Goal: Information Seeking & Learning: Learn about a topic

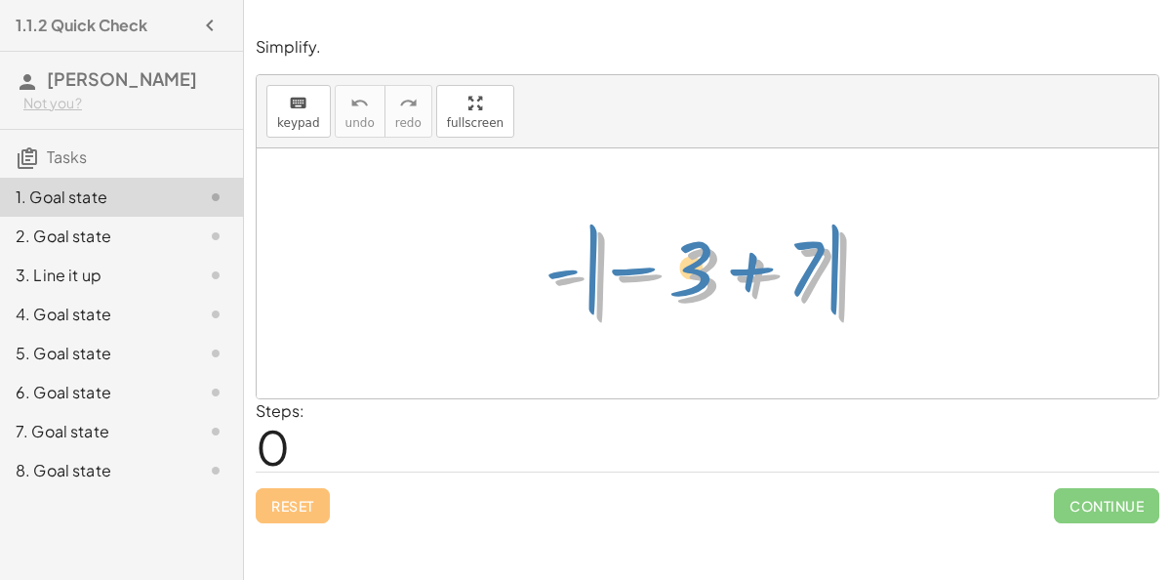
drag, startPoint x: 574, startPoint y: 275, endPoint x: 560, endPoint y: 254, distance: 25.5
click at [560, 254] on div at bounding box center [716, 274] width 348 height 108
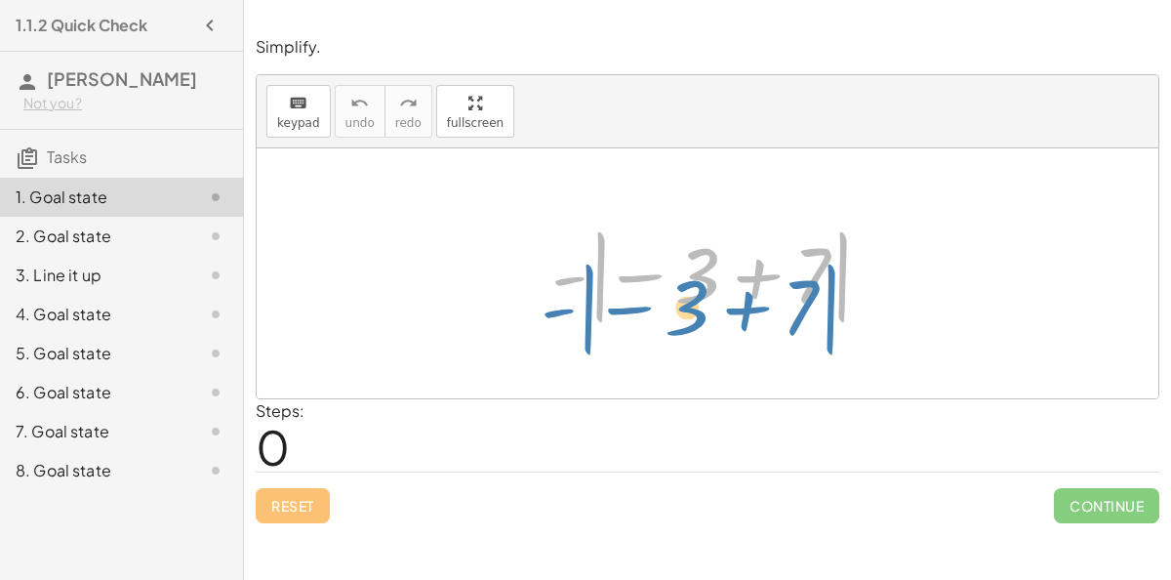
drag, startPoint x: 566, startPoint y: 276, endPoint x: 560, endPoint y: 303, distance: 27.0
click at [560, 303] on div at bounding box center [716, 274] width 348 height 108
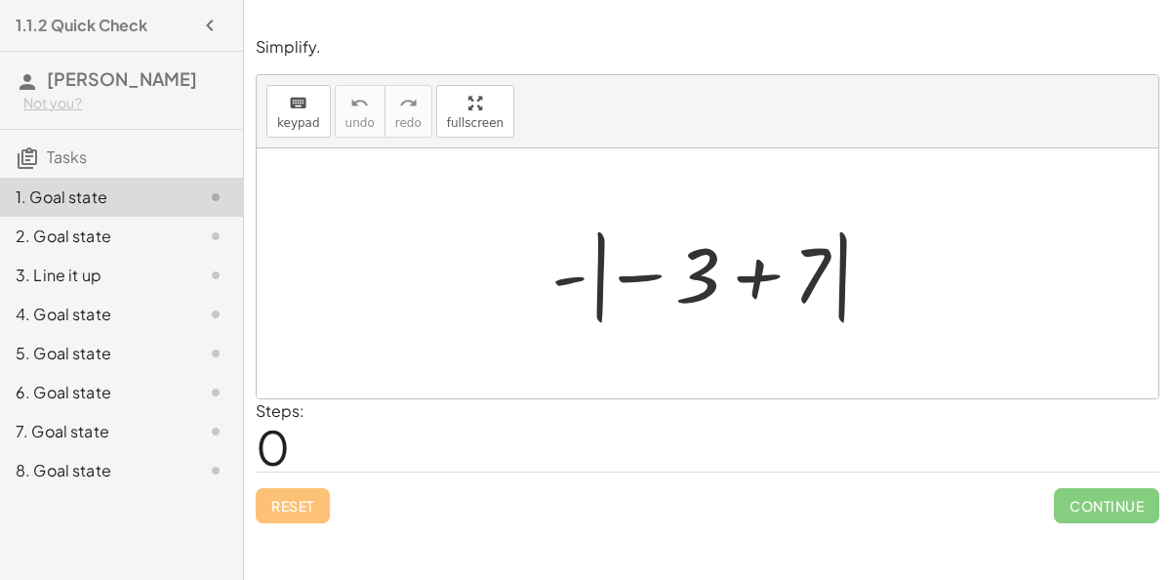
click at [650, 274] on div at bounding box center [716, 274] width 348 height 108
click at [578, 276] on div at bounding box center [716, 274] width 348 height 108
click at [767, 267] on div at bounding box center [716, 274] width 348 height 108
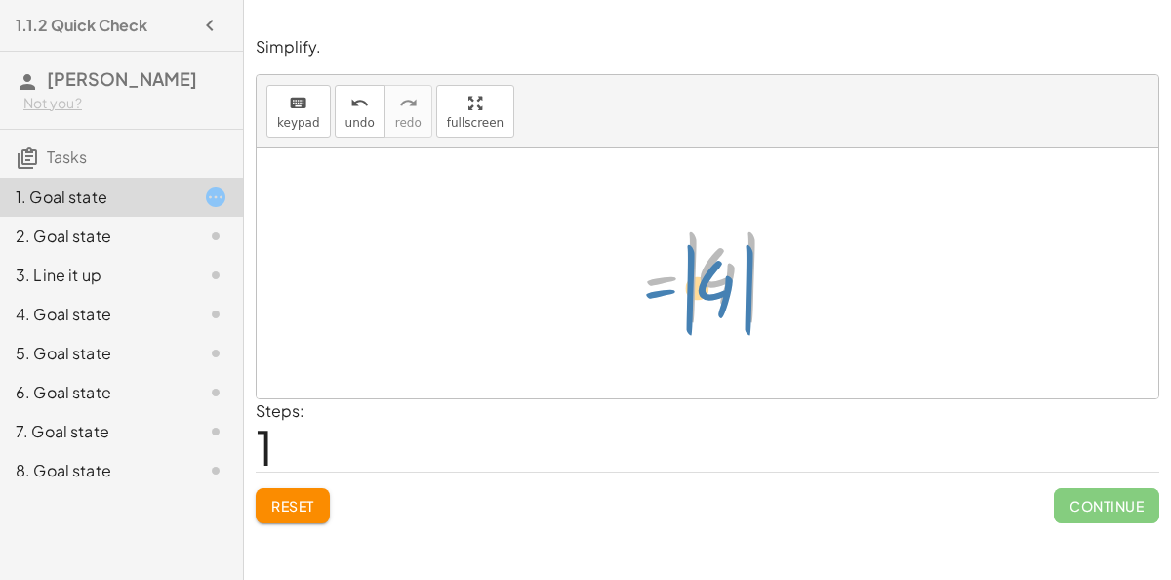
click at [661, 276] on div at bounding box center [716, 274] width 164 height 108
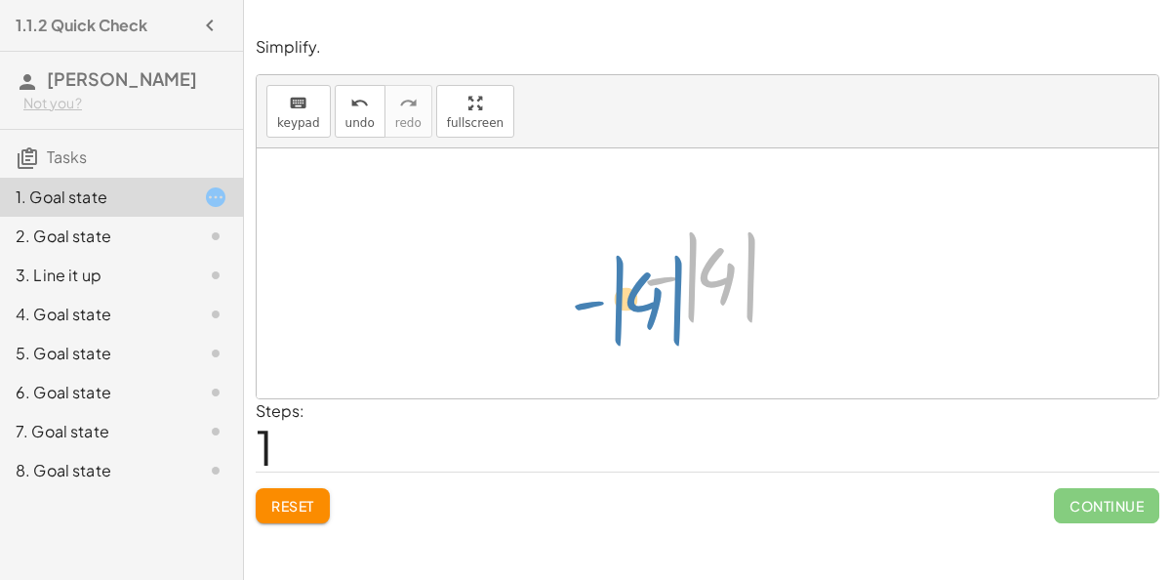
drag, startPoint x: 660, startPoint y: 277, endPoint x: 588, endPoint y: 300, distance: 75.6
click at [588, 300] on div "- | − 3 + 7 | - | 4 | - | | 4" at bounding box center [708, 273] width 902 height 250
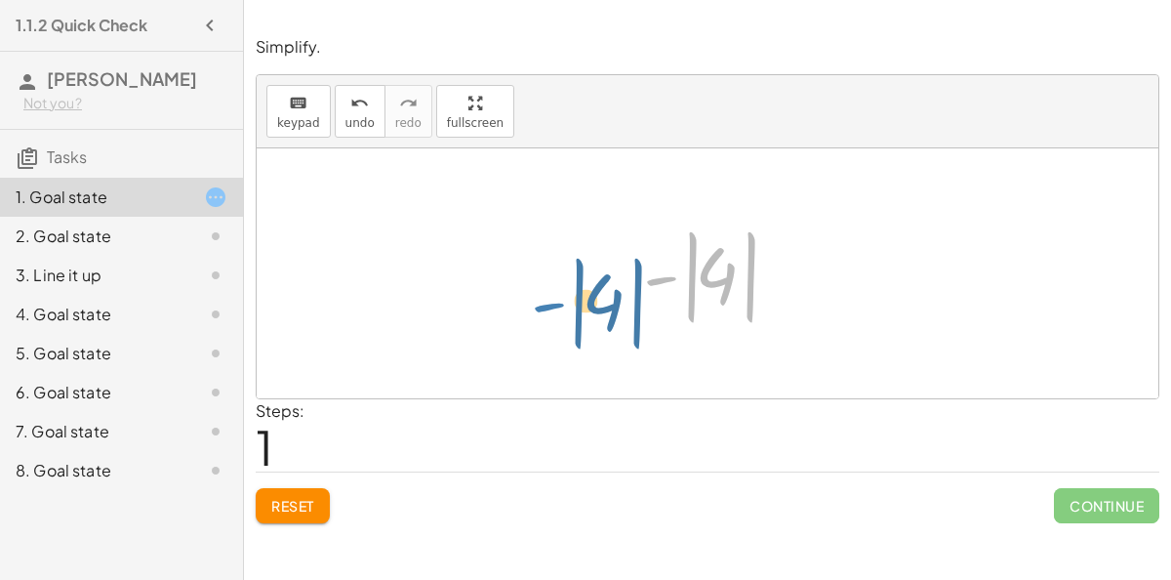
drag, startPoint x: 668, startPoint y: 277, endPoint x: 560, endPoint y: 301, distance: 109.9
click at [560, 301] on div "- | − 3 + 7 | - | 4 | - | | 4" at bounding box center [708, 273] width 902 height 250
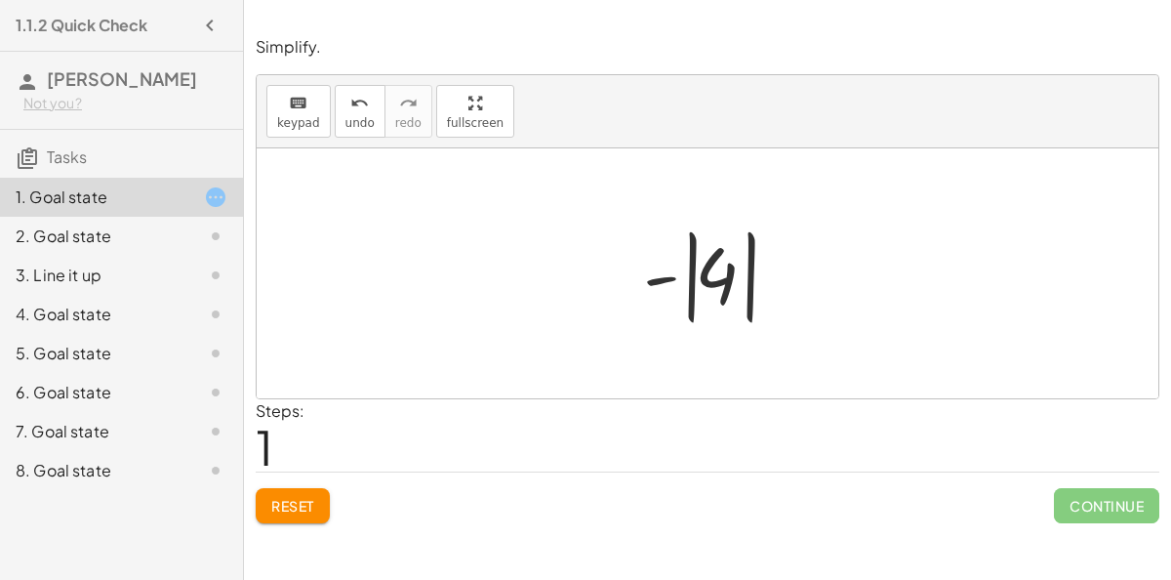
click at [658, 273] on div at bounding box center [716, 274] width 164 height 108
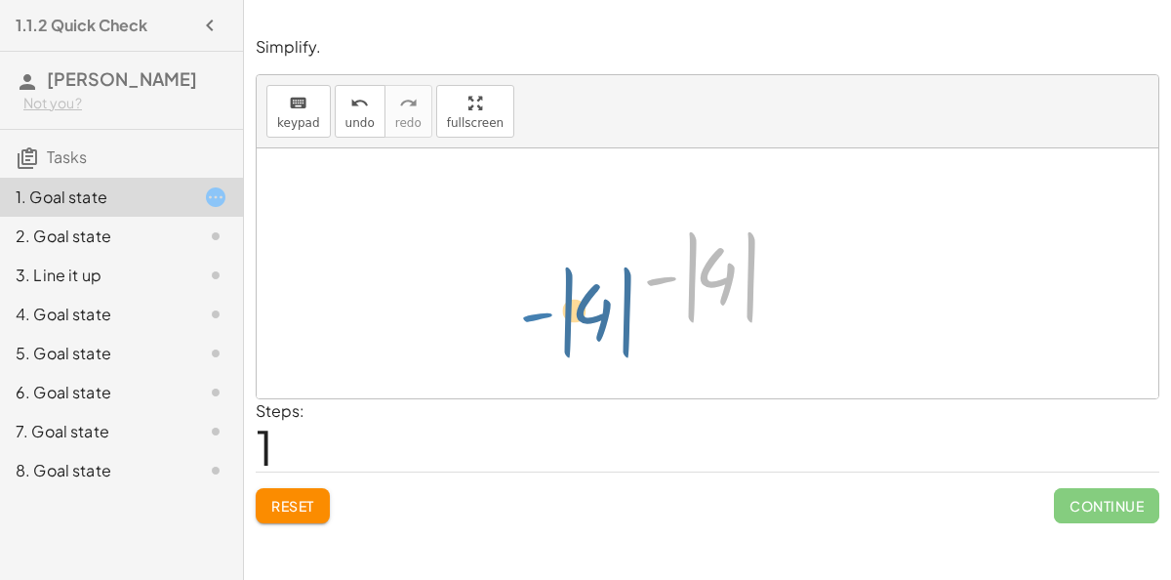
drag, startPoint x: 658, startPoint y: 274, endPoint x: 535, endPoint y: 309, distance: 127.9
click at [535, 309] on div "- | − 3 + 7 | - | 4 | - | | 4" at bounding box center [708, 273] width 902 height 250
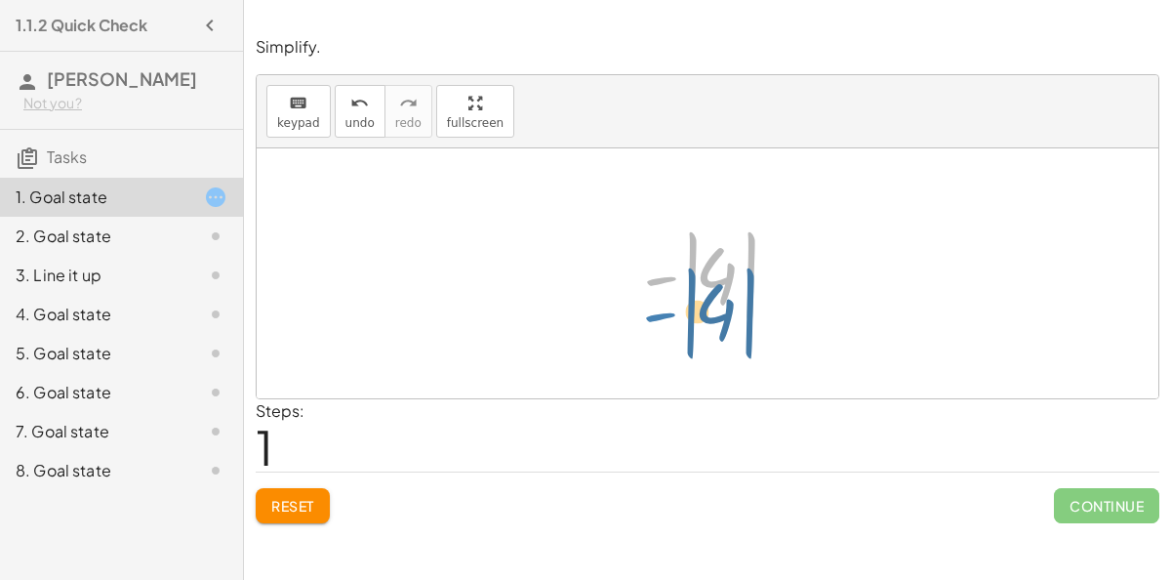
drag, startPoint x: 662, startPoint y: 279, endPoint x: 661, endPoint y: 315, distance: 36.1
click at [661, 315] on div at bounding box center [716, 274] width 164 height 108
click at [282, 498] on span "Reset" at bounding box center [292, 506] width 43 height 18
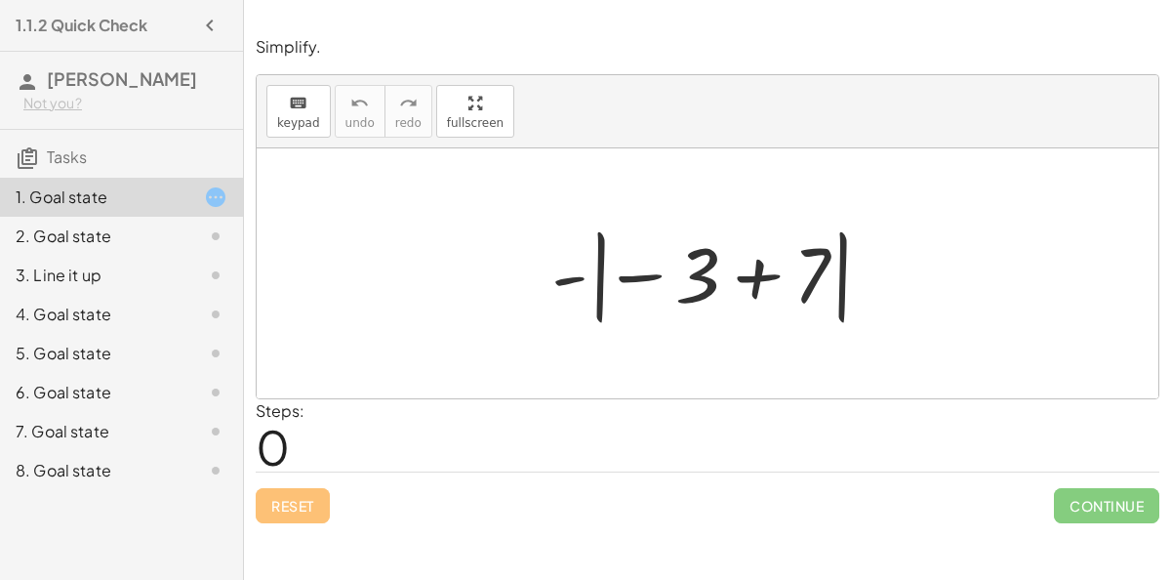
click at [641, 268] on div at bounding box center [716, 274] width 348 height 108
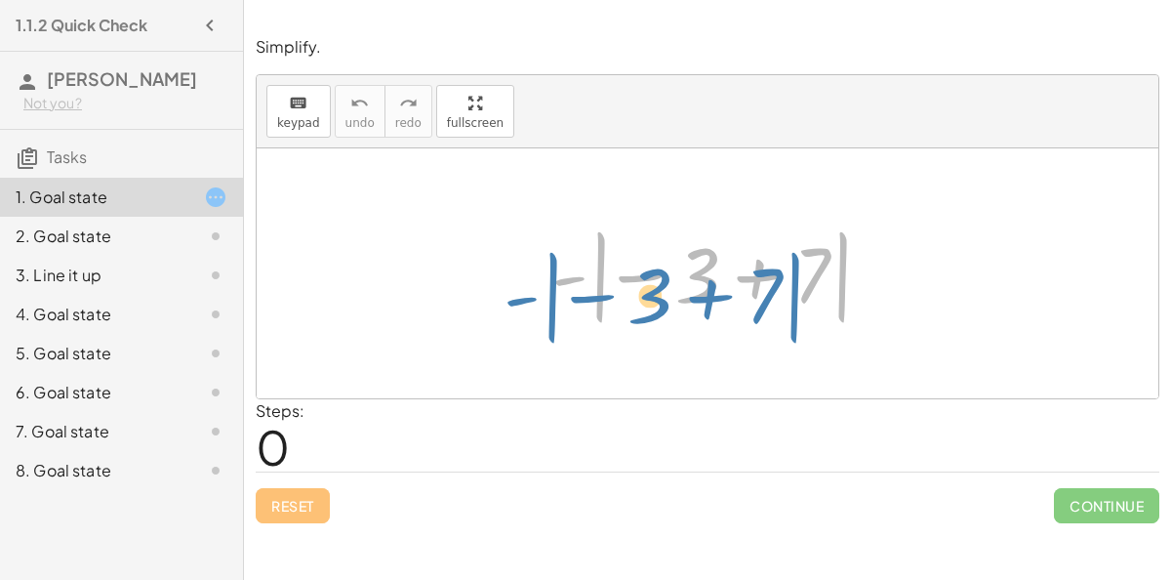
drag, startPoint x: 566, startPoint y: 276, endPoint x: 554, endPoint y: 294, distance: 21.1
click at [554, 294] on div at bounding box center [716, 274] width 348 height 108
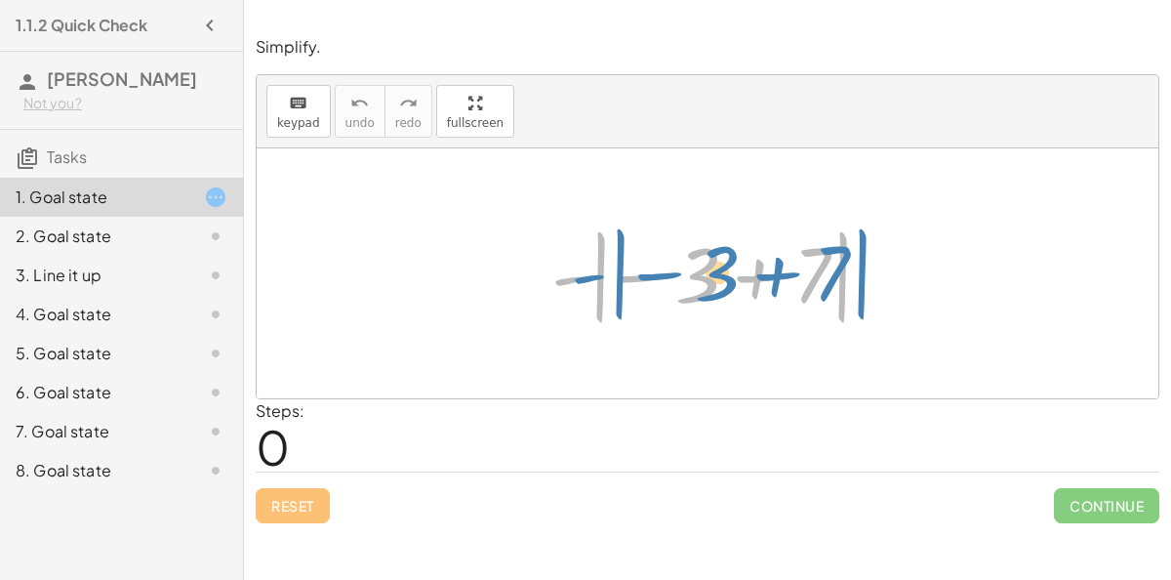
drag, startPoint x: 563, startPoint y: 283, endPoint x: 569, endPoint y: 273, distance: 11.4
click at [569, 273] on div at bounding box center [716, 274] width 348 height 108
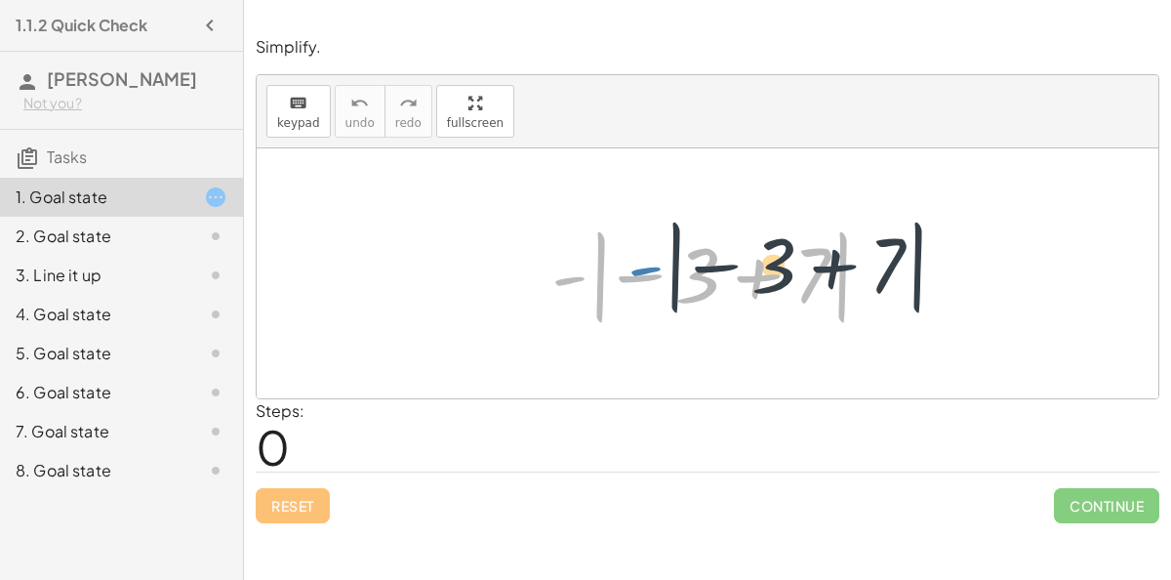
drag, startPoint x: 570, startPoint y: 273, endPoint x: 636, endPoint y: 260, distance: 67.8
click at [636, 260] on div at bounding box center [716, 274] width 348 height 108
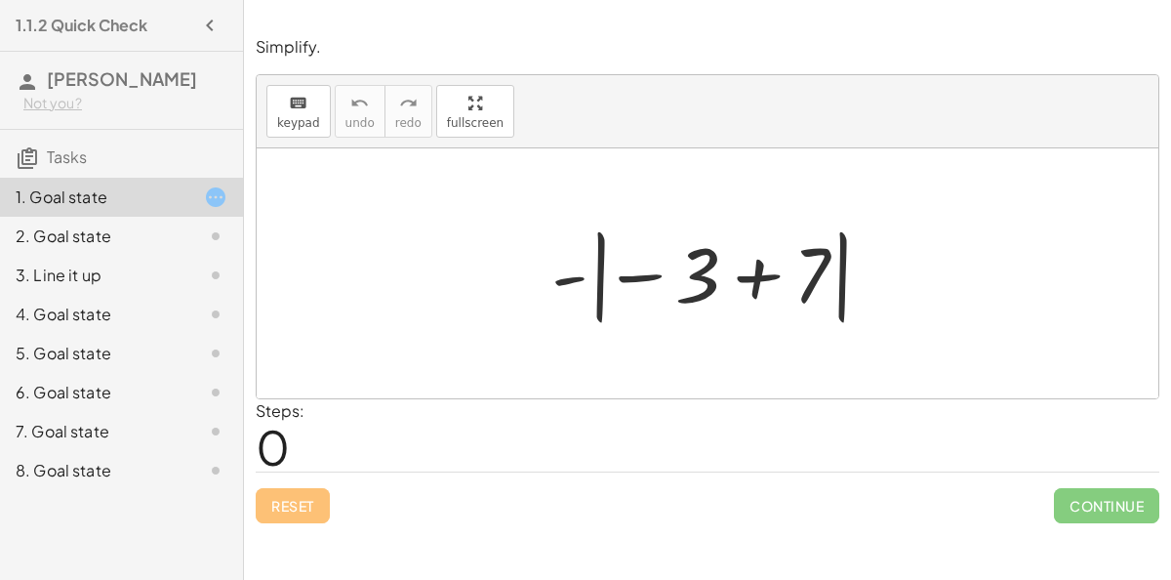
click at [636, 275] on div at bounding box center [716, 274] width 348 height 108
click at [765, 269] on div at bounding box center [716, 274] width 348 height 108
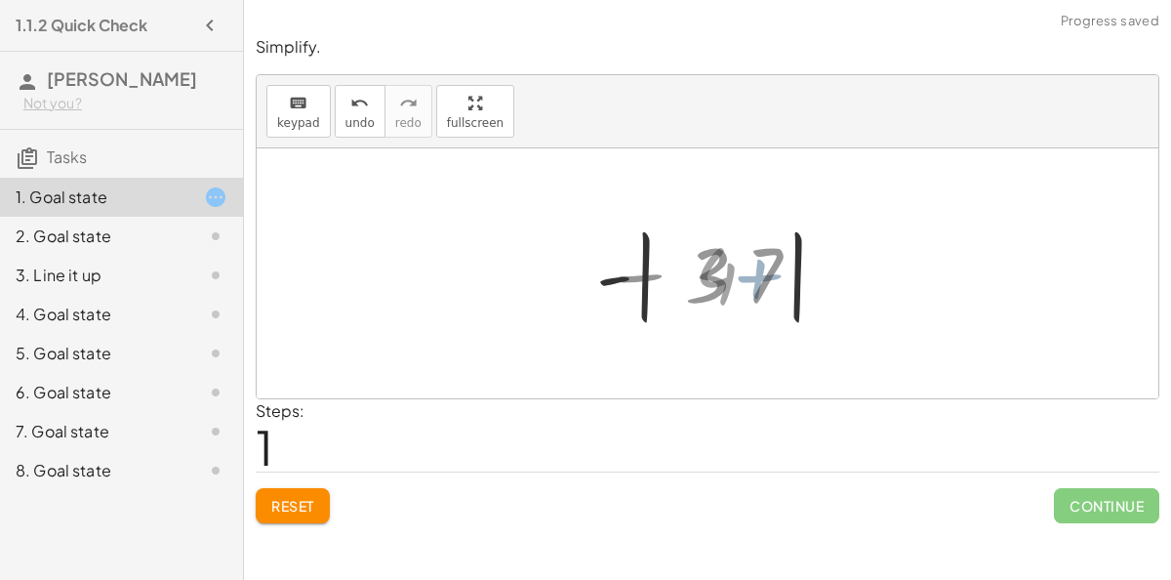
click at [682, 274] on div at bounding box center [716, 274] width 164 height 108
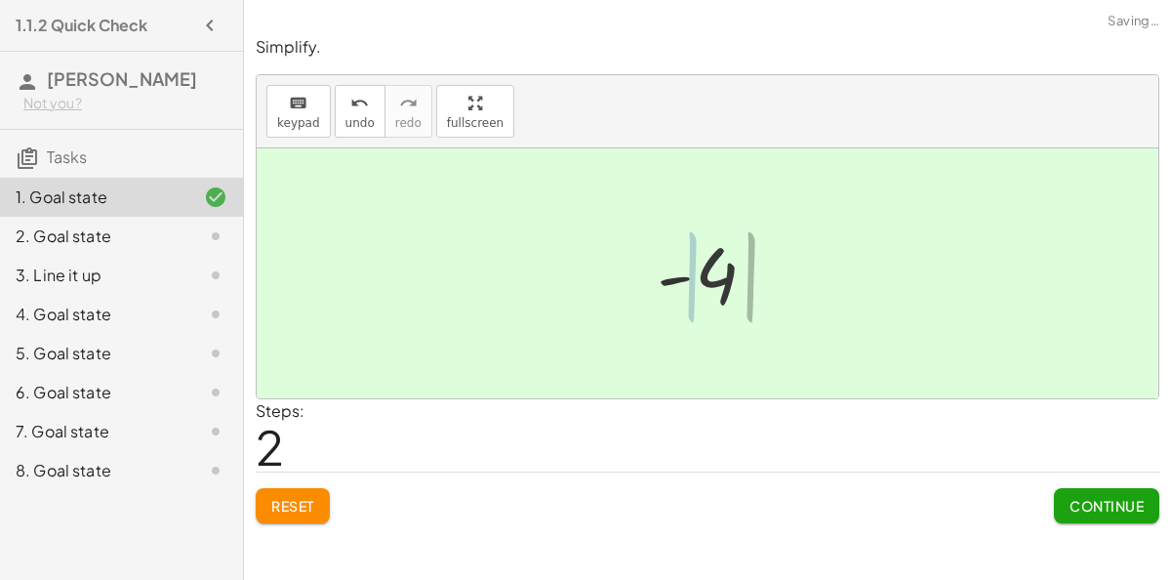
click at [676, 273] on div at bounding box center [715, 273] width 133 height 97
click at [1108, 488] on button "Continue" at bounding box center [1106, 505] width 105 height 35
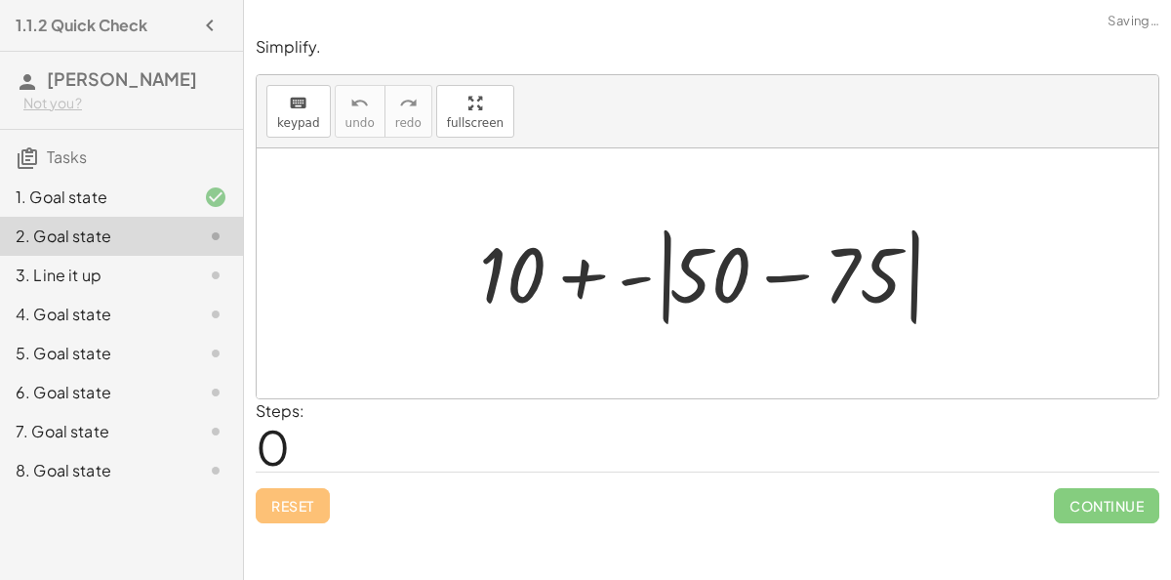
click at [719, 449] on div "Steps: 0" at bounding box center [708, 435] width 904 height 72
click at [797, 269] on div at bounding box center [716, 274] width 492 height 112
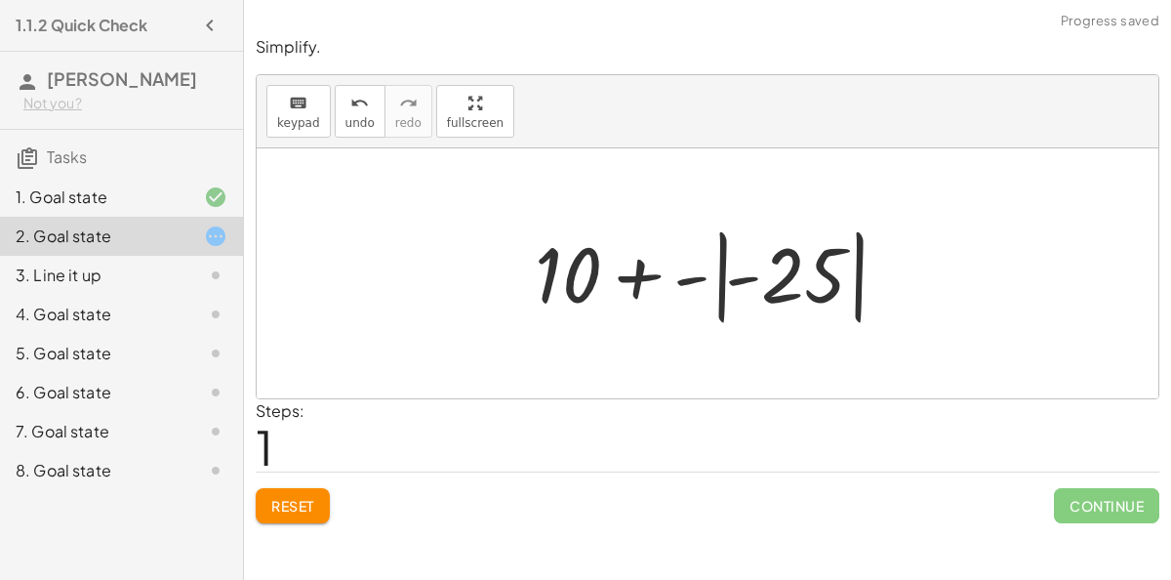
click at [637, 282] on div at bounding box center [715, 274] width 381 height 108
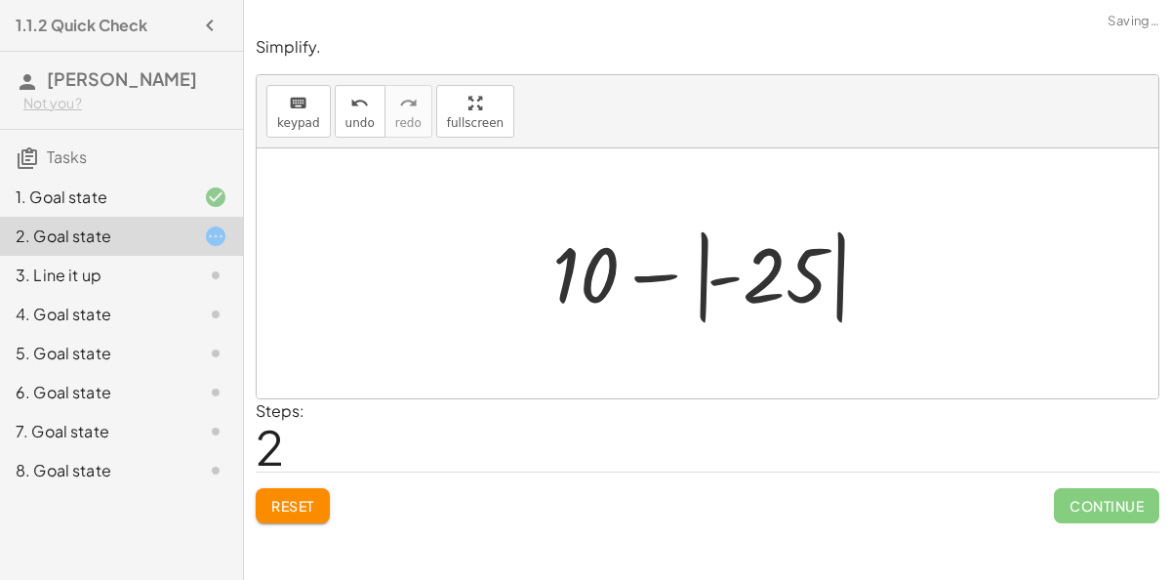
click at [655, 277] on div at bounding box center [715, 274] width 345 height 108
click at [724, 276] on div at bounding box center [715, 274] width 345 height 108
click at [724, 278] on div at bounding box center [715, 274] width 345 height 108
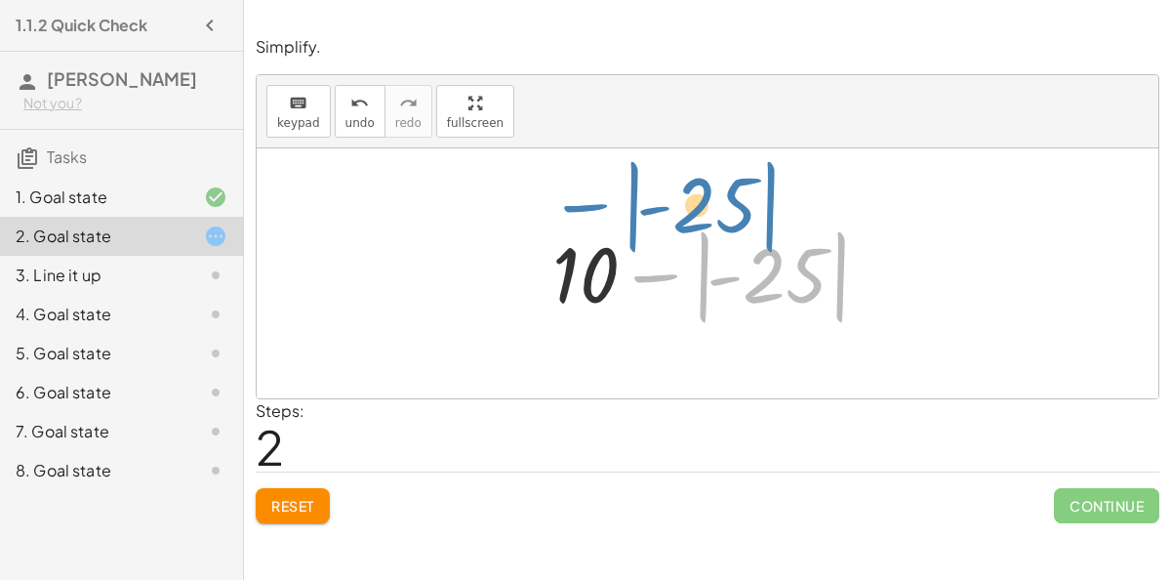
drag, startPoint x: 724, startPoint y: 277, endPoint x: 659, endPoint y: 212, distance: 92.5
click at [659, 212] on div "+ 10 + - | + 50 − 75 | + 10 + - | - 25 | - − | 25 | + 10 | | - 25 −" at bounding box center [708, 273] width 902 height 250
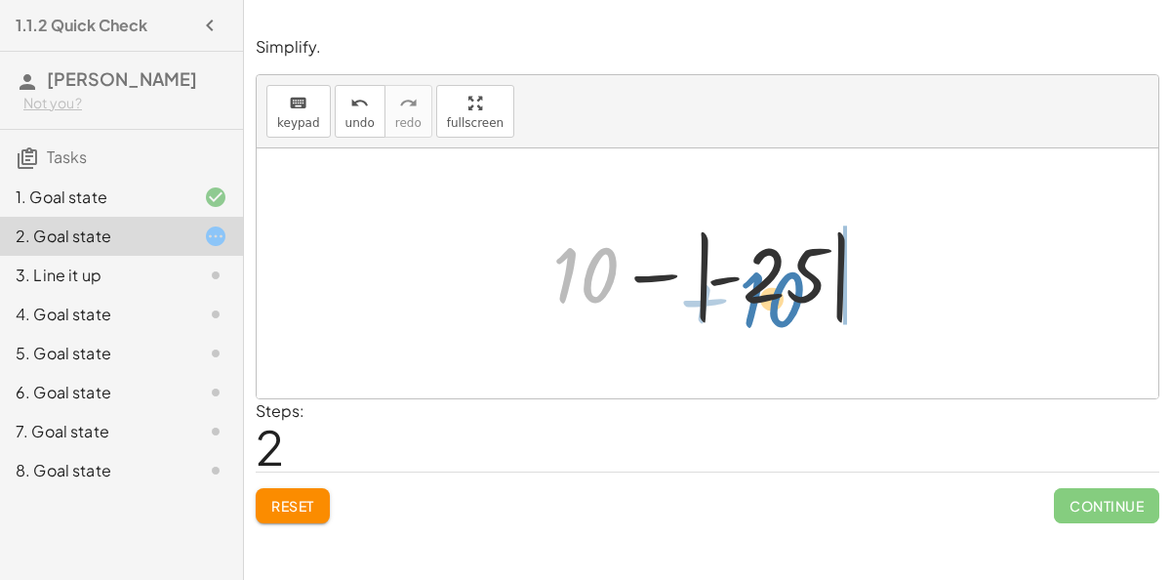
drag, startPoint x: 588, startPoint y: 262, endPoint x: 776, endPoint y: 279, distance: 189.2
click at [776, 279] on div at bounding box center [715, 274] width 345 height 108
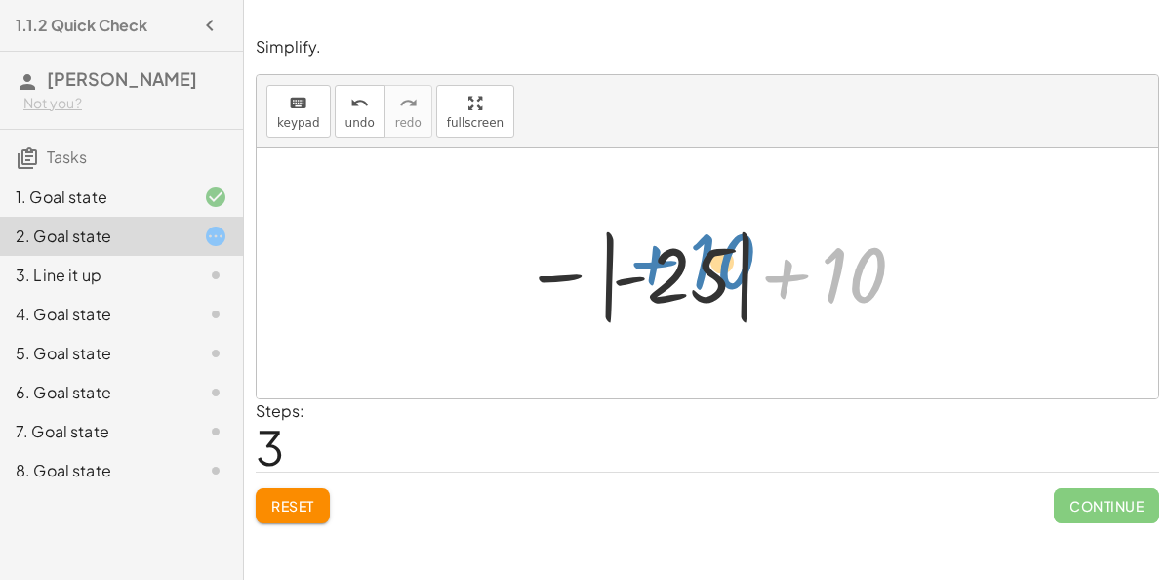
drag, startPoint x: 850, startPoint y: 268, endPoint x: 713, endPoint y: 243, distance: 140.0
click at [713, 243] on div at bounding box center [715, 274] width 404 height 108
drag, startPoint x: 868, startPoint y: 287, endPoint x: 720, endPoint y: 285, distance: 147.4
click at [720, 285] on div at bounding box center [715, 274] width 404 height 108
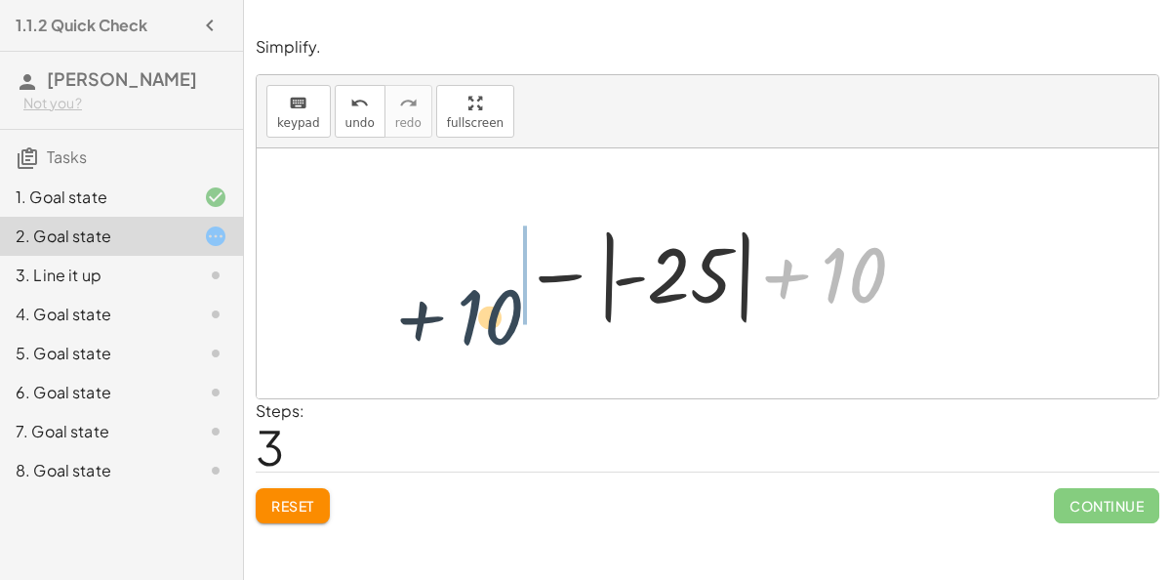
drag, startPoint x: 862, startPoint y: 284, endPoint x: 468, endPoint y: 322, distance: 396.2
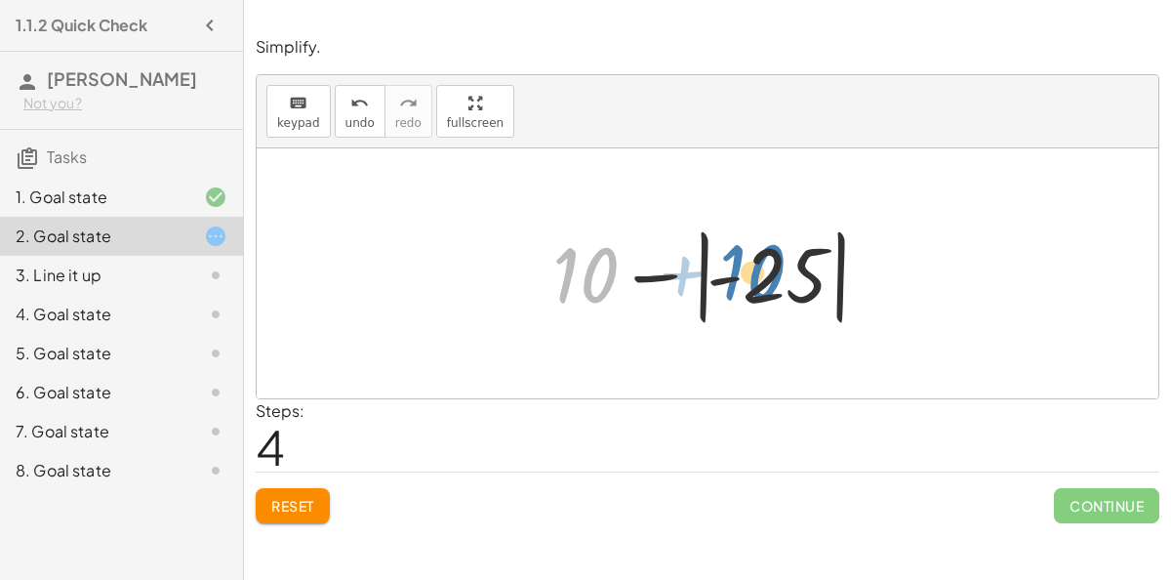
drag, startPoint x: 588, startPoint y: 272, endPoint x: 752, endPoint y: 269, distance: 164.0
click at [752, 269] on div at bounding box center [715, 274] width 345 height 108
click at [657, 271] on div at bounding box center [715, 274] width 345 height 108
click at [594, 267] on div at bounding box center [715, 274] width 345 height 108
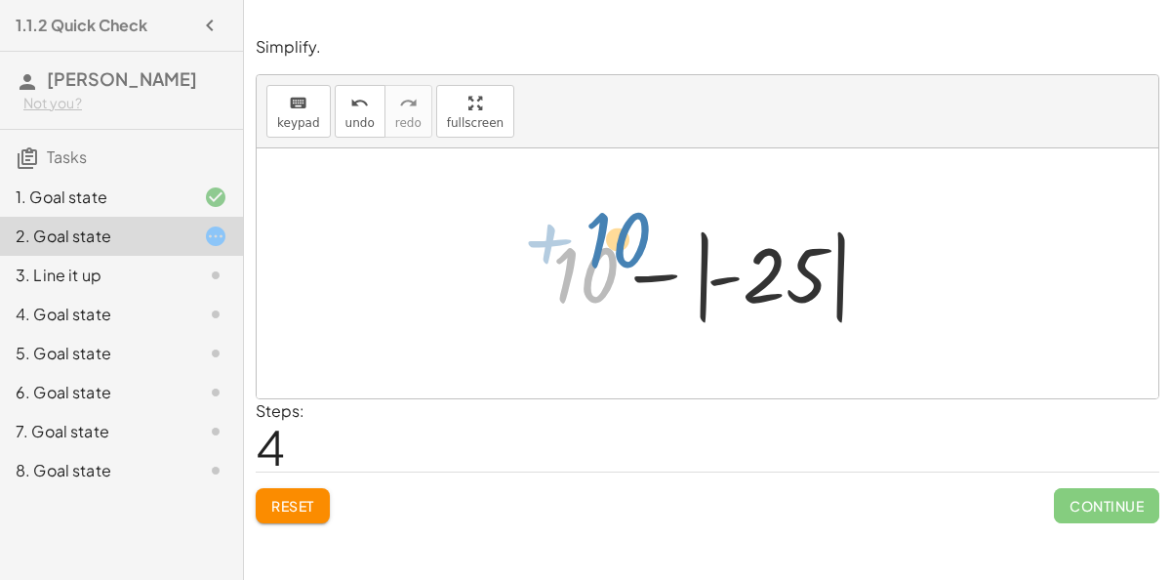
drag, startPoint x: 594, startPoint y: 267, endPoint x: 617, endPoint y: 228, distance: 45.5
click at [617, 228] on div at bounding box center [715, 274] width 345 height 108
click at [288, 493] on button "Reset" at bounding box center [293, 505] width 74 height 35
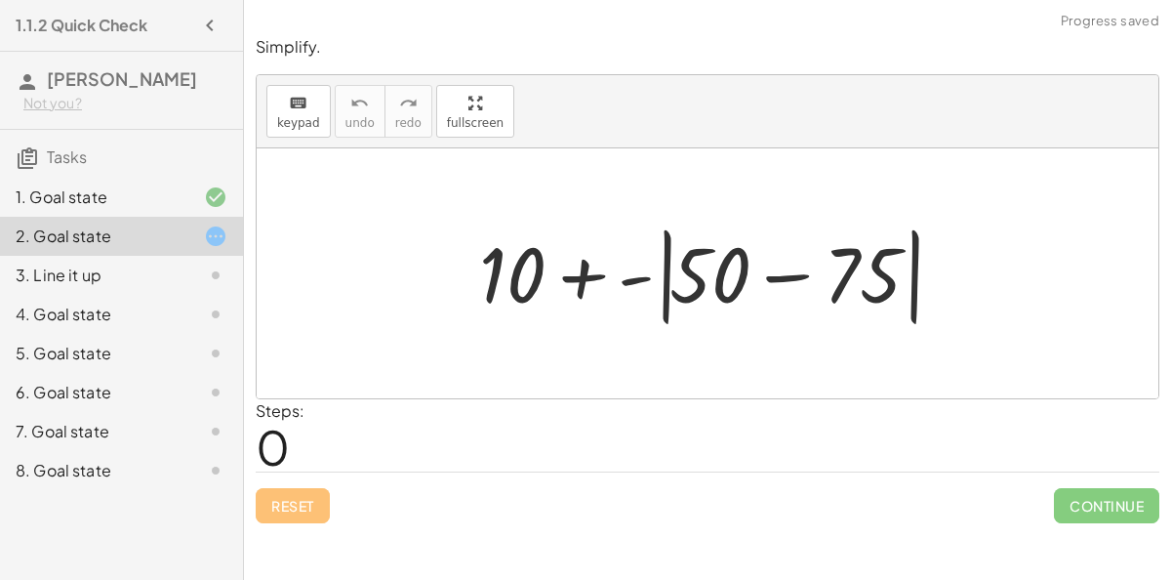
click at [785, 278] on div at bounding box center [716, 274] width 492 height 112
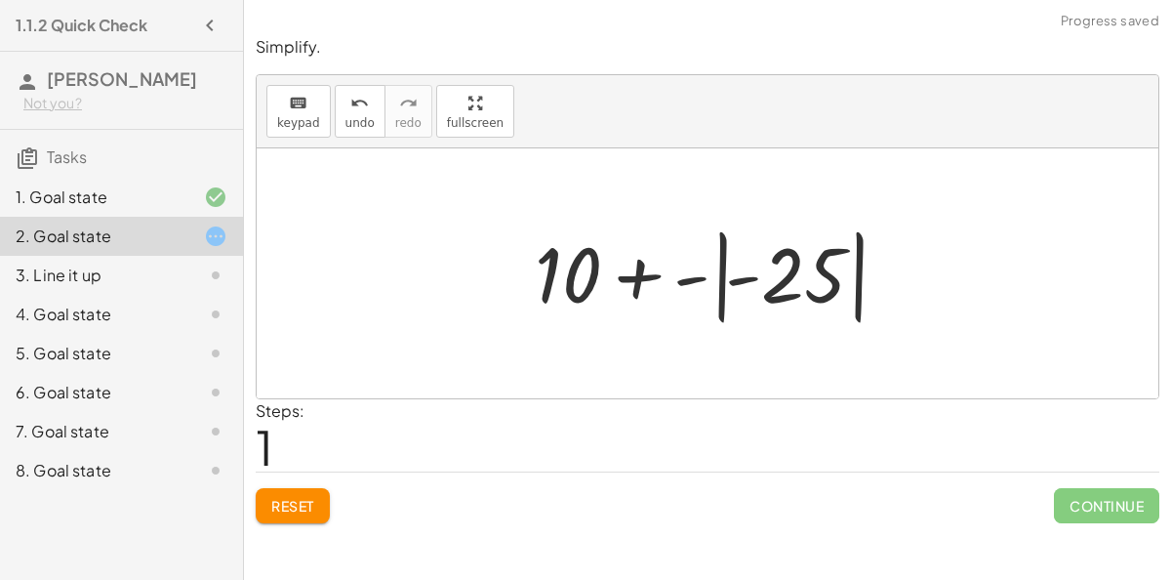
click at [633, 286] on div at bounding box center [715, 274] width 381 height 108
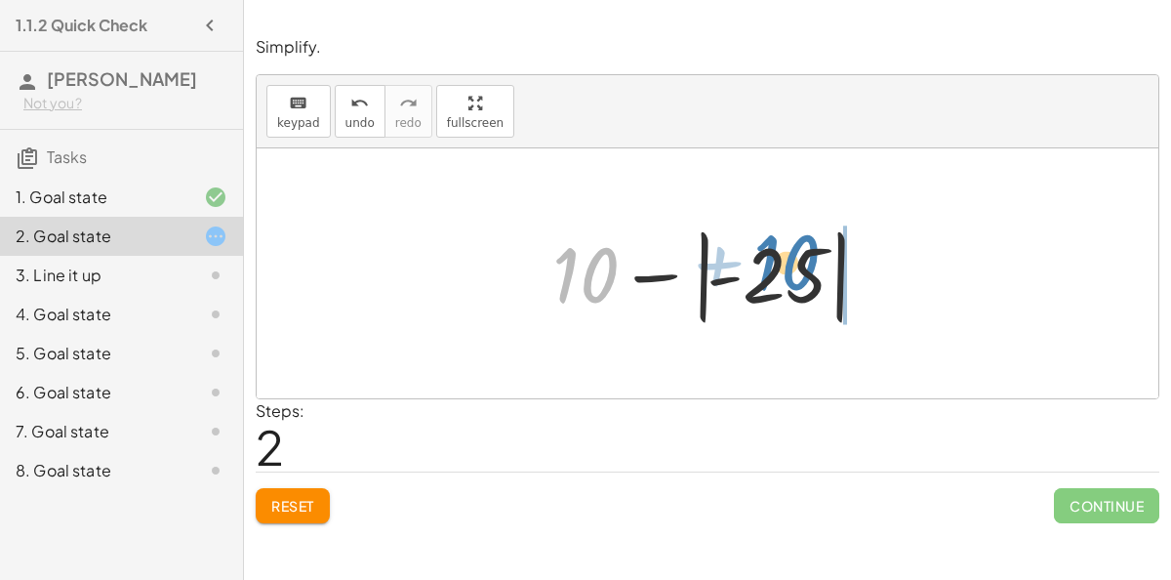
drag, startPoint x: 586, startPoint y: 283, endPoint x: 776, endPoint y: 260, distance: 191.8
click at [776, 260] on div at bounding box center [715, 274] width 345 height 108
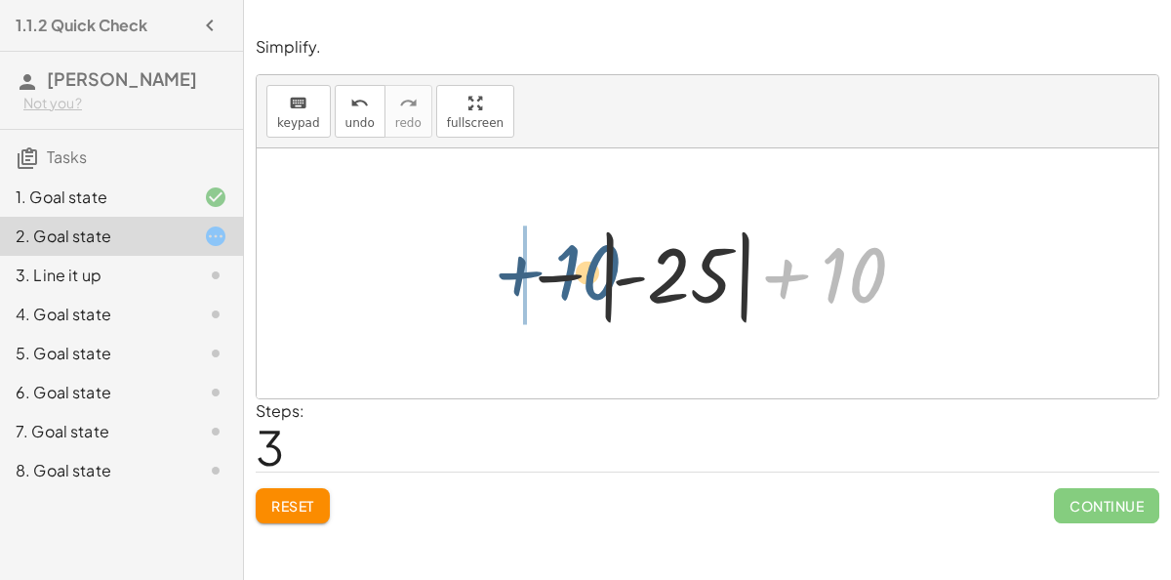
drag, startPoint x: 882, startPoint y: 282, endPoint x: 561, endPoint y: 298, distance: 321.5
click at [561, 298] on div at bounding box center [715, 274] width 404 height 108
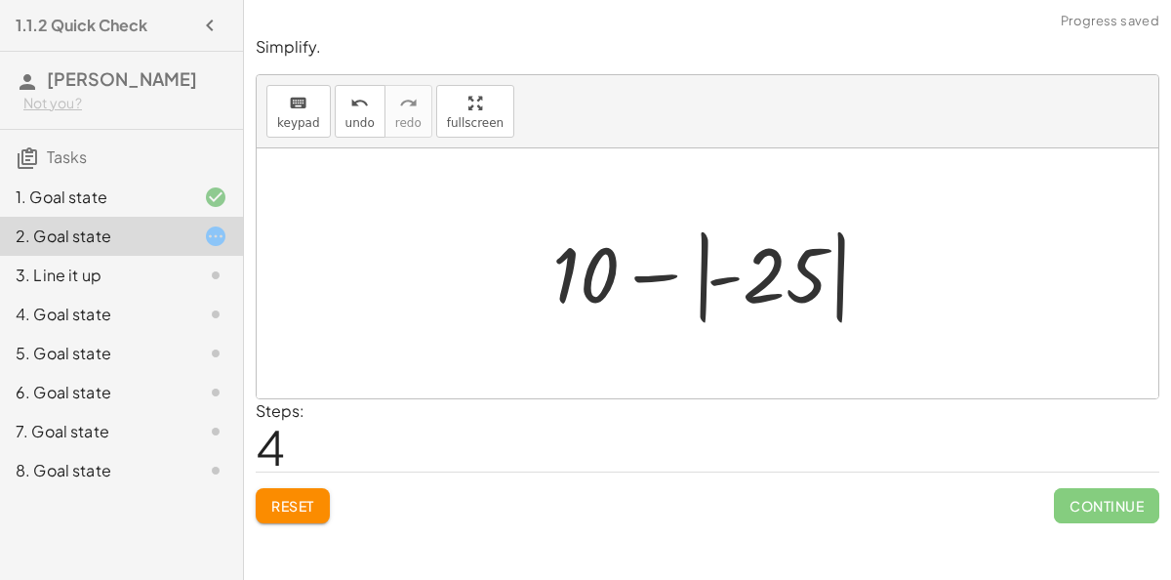
click at [582, 282] on div at bounding box center [715, 274] width 345 height 108
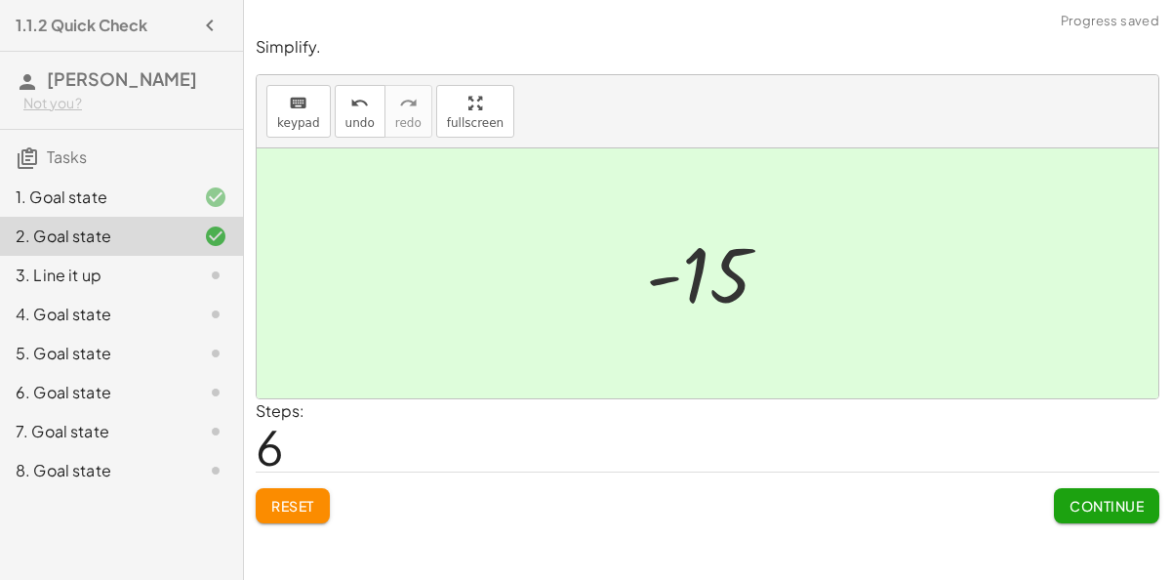
click at [1094, 513] on button "Continue" at bounding box center [1106, 505] width 105 height 35
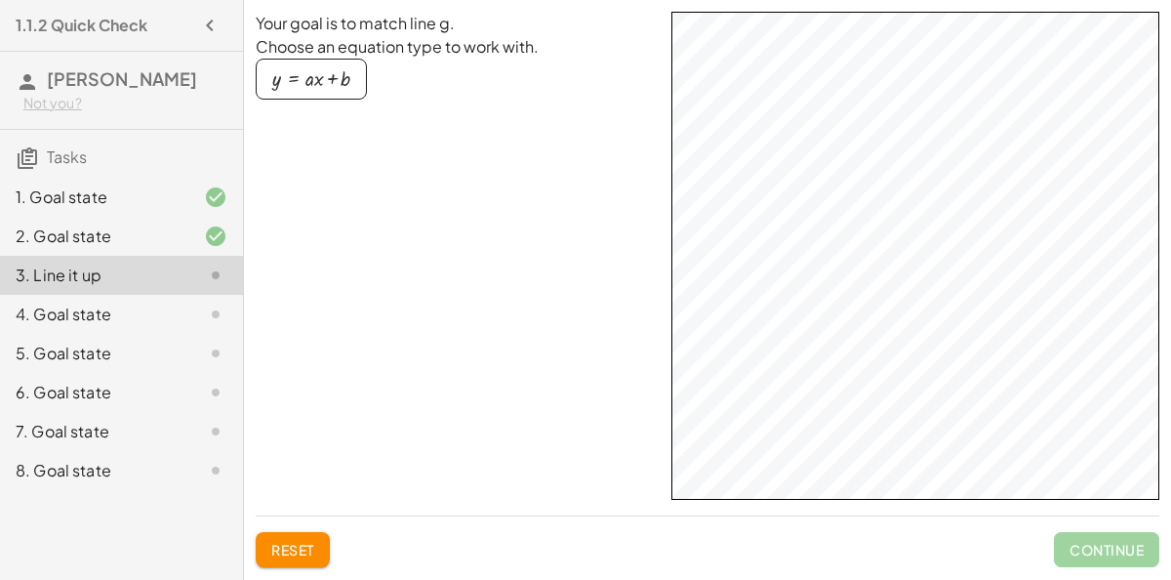
click at [335, 76] on div "button" at bounding box center [311, 78] width 78 height 21
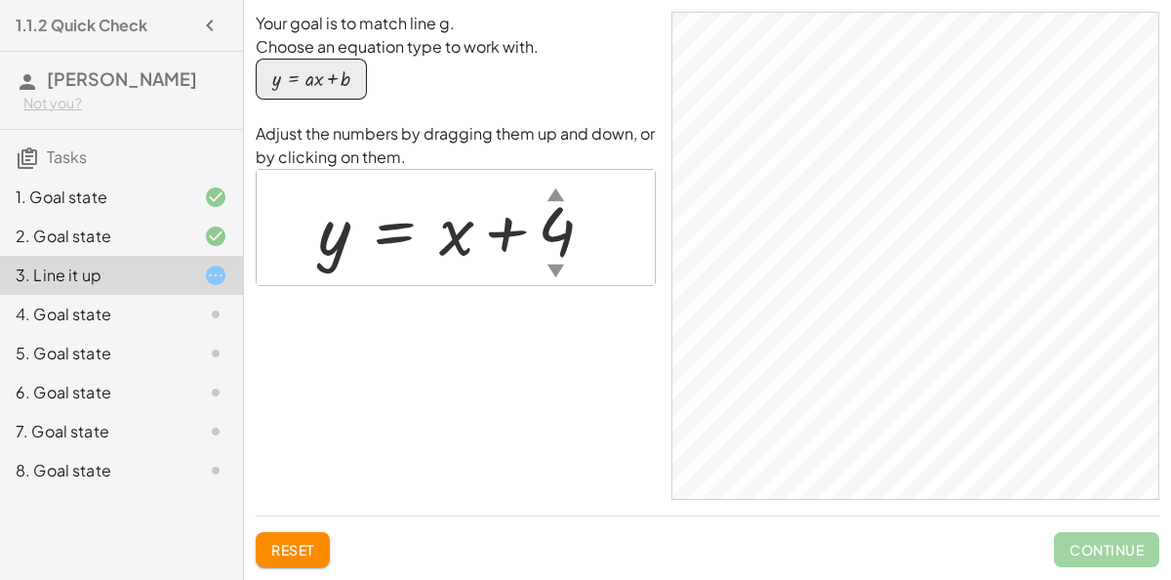
click at [554, 263] on div "▼" at bounding box center [556, 270] width 17 height 24
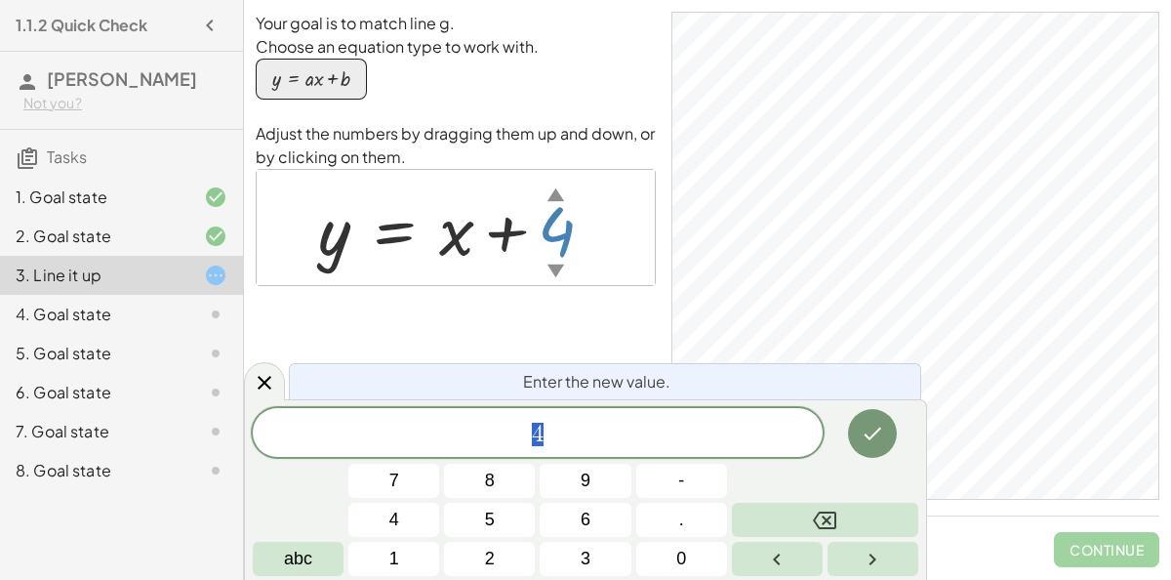
click at [554, 263] on div "▼" at bounding box center [556, 270] width 17 height 24
click at [671, 490] on button "-" at bounding box center [681, 481] width 91 height 34
click at [597, 553] on button "3" at bounding box center [585, 559] width 91 height 34
click at [882, 432] on icon "Done" at bounding box center [872, 433] width 23 height 23
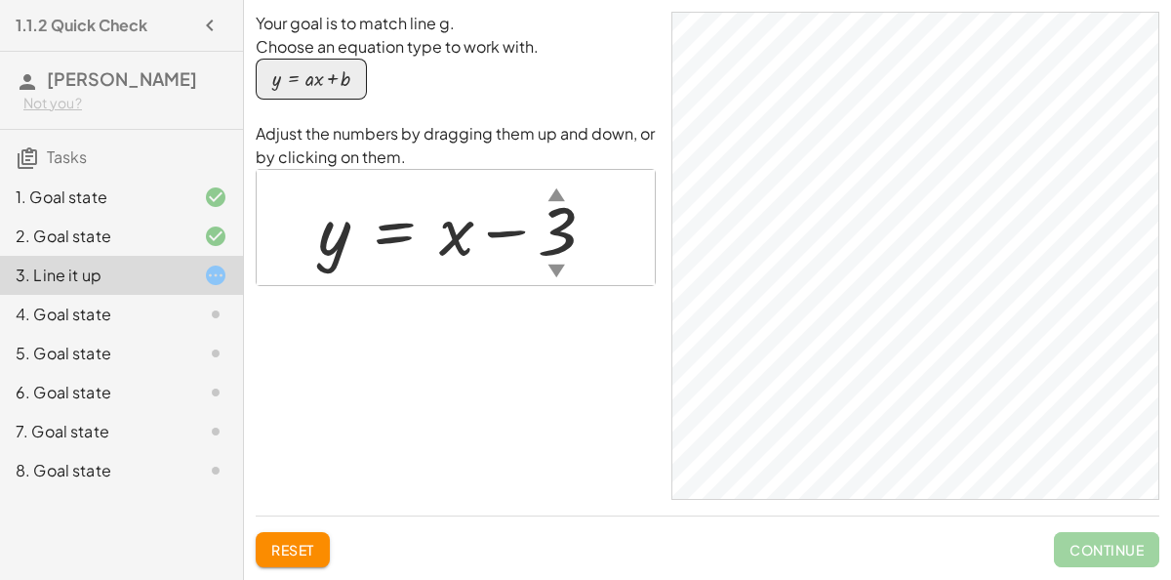
click at [553, 192] on div "▲" at bounding box center [556, 194] width 17 height 24
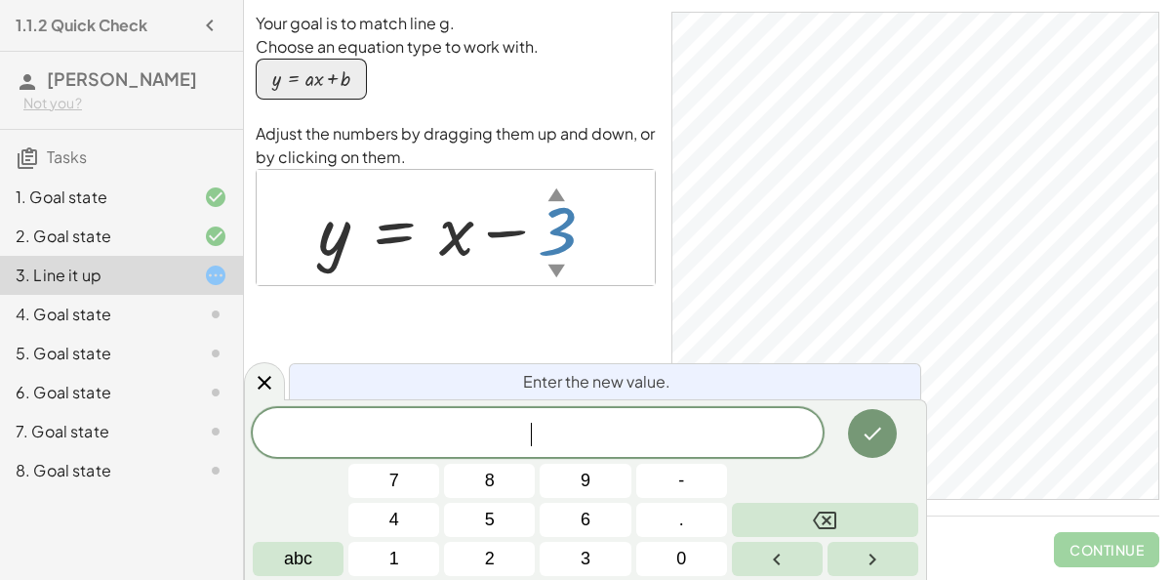
click at [576, 307] on div "Your goal is to match line g. Choose an equation type to work with. y = + · a ·…" at bounding box center [456, 256] width 400 height 488
click at [259, 378] on icon at bounding box center [265, 382] width 14 height 14
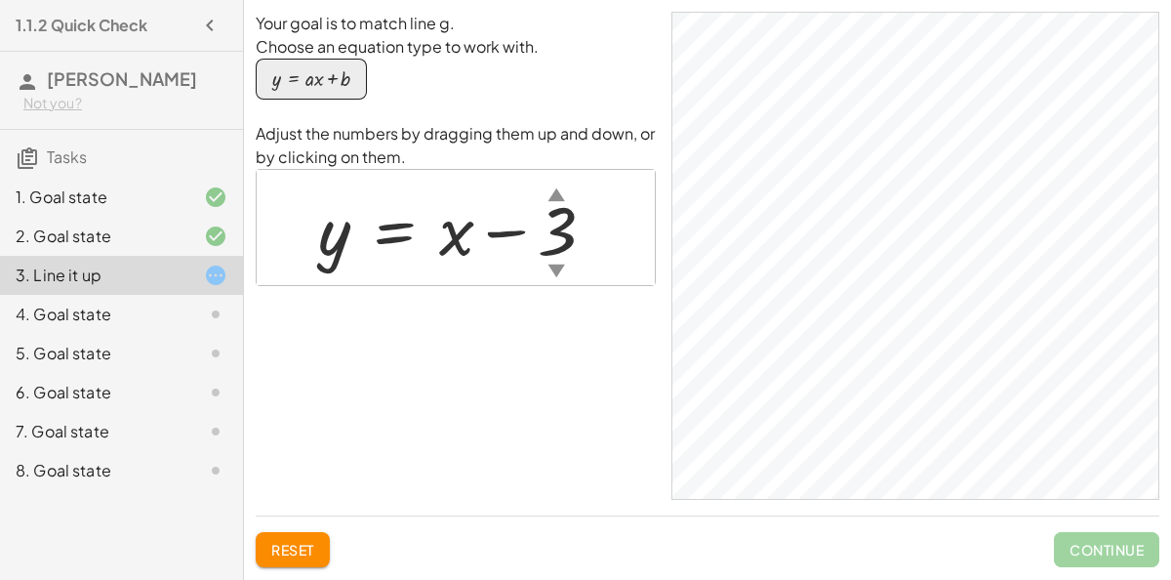
click at [126, 308] on div "4. Goal state" at bounding box center [94, 314] width 157 height 23
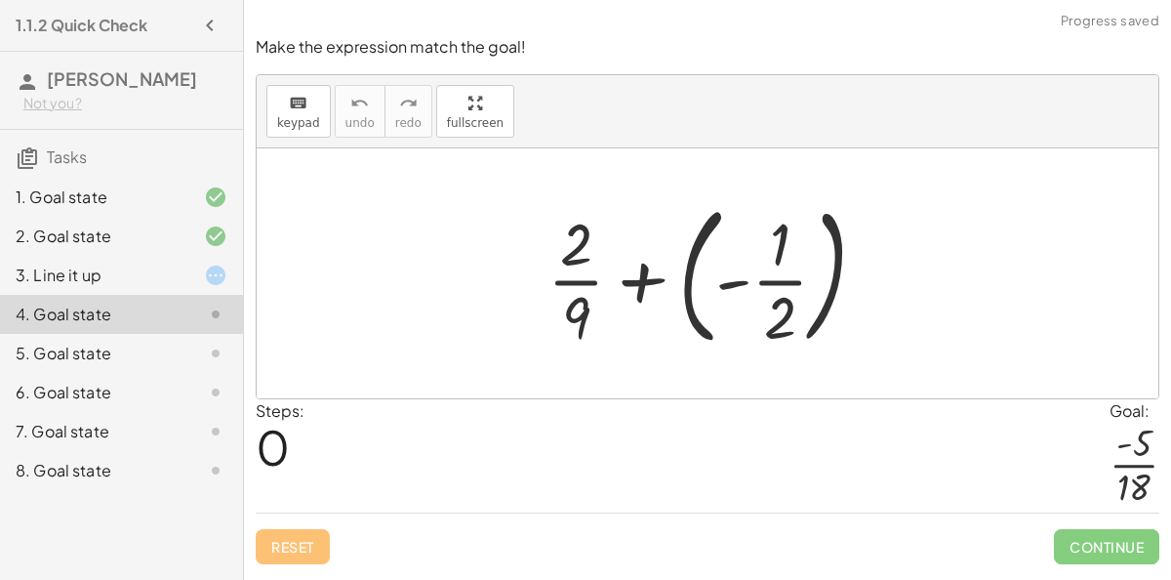
click at [648, 278] on div at bounding box center [715, 273] width 354 height 162
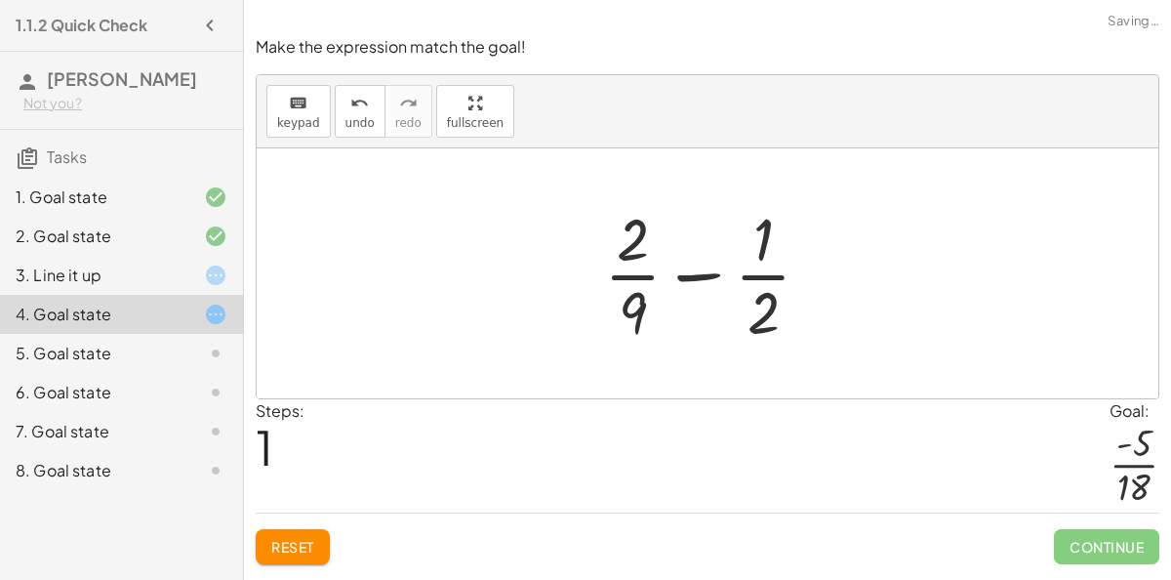
click at [708, 275] on div at bounding box center [715, 273] width 242 height 150
click at [756, 270] on div at bounding box center [715, 273] width 242 height 150
click at [621, 274] on div at bounding box center [715, 273] width 242 height 150
click at [635, 242] on div at bounding box center [715, 273] width 242 height 150
drag, startPoint x: 635, startPoint y: 235, endPoint x: 763, endPoint y: 307, distance: 147.2
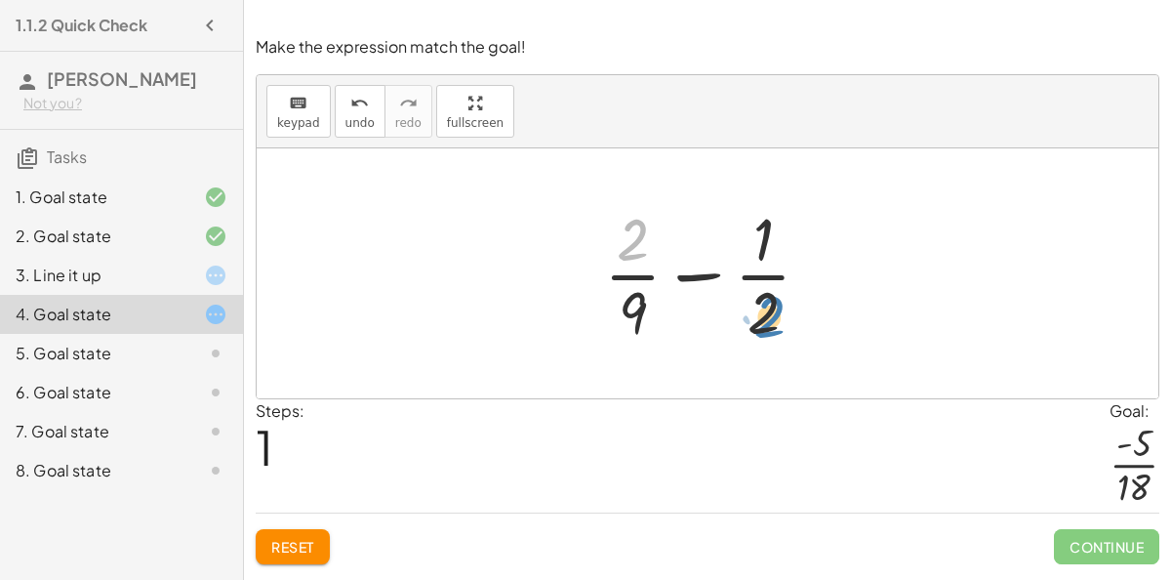
click at [763, 307] on div at bounding box center [715, 273] width 242 height 150
drag, startPoint x: 763, startPoint y: 307, endPoint x: 613, endPoint y: 239, distance: 164.7
click at [613, 239] on div at bounding box center [715, 273] width 242 height 150
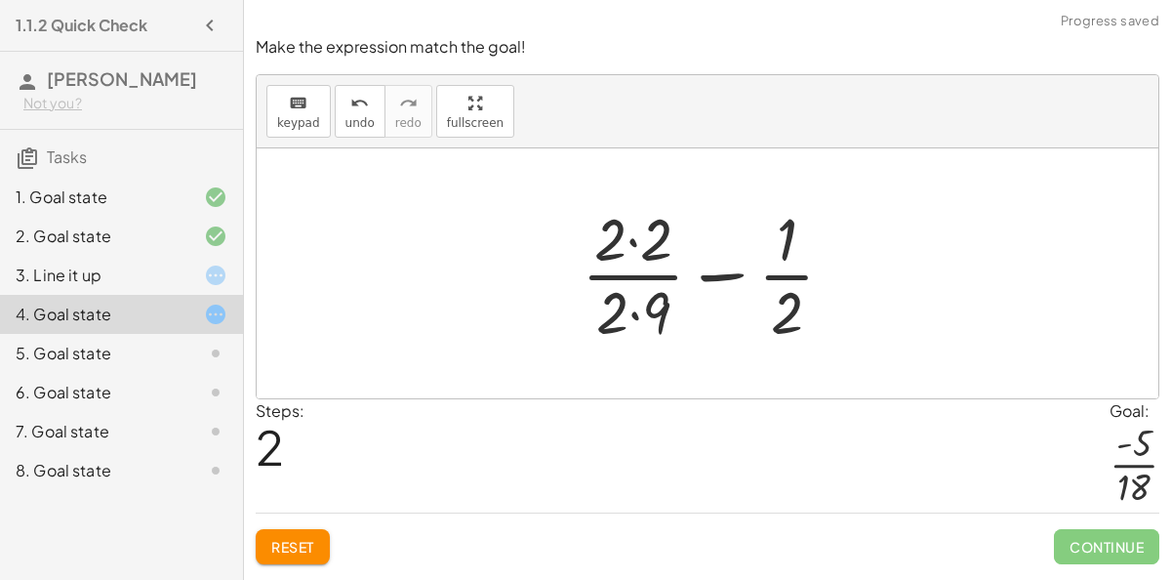
click at [635, 239] on div at bounding box center [716, 273] width 288 height 150
click at [638, 306] on div at bounding box center [715, 273] width 284 height 150
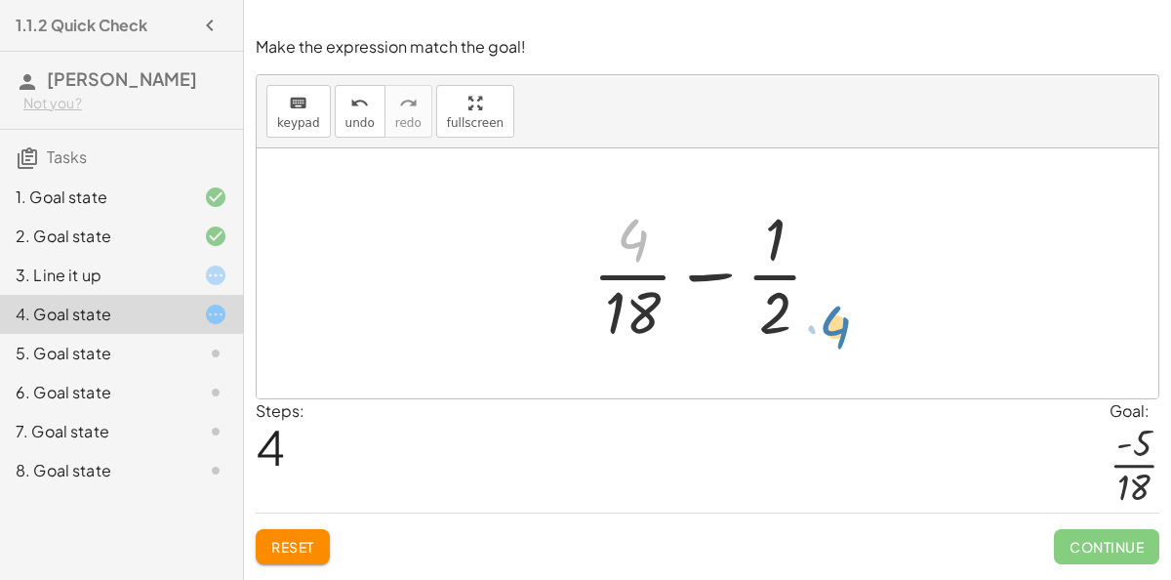
drag, startPoint x: 631, startPoint y: 243, endPoint x: 823, endPoint y: 316, distance: 205.8
click at [823, 316] on div at bounding box center [716, 273] width 266 height 150
drag, startPoint x: 637, startPoint y: 228, endPoint x: 862, endPoint y: 215, distance: 224.9
click at [716, 274] on div at bounding box center [716, 273] width 266 height 150
click at [297, 534] on button "Reset" at bounding box center [293, 546] width 74 height 35
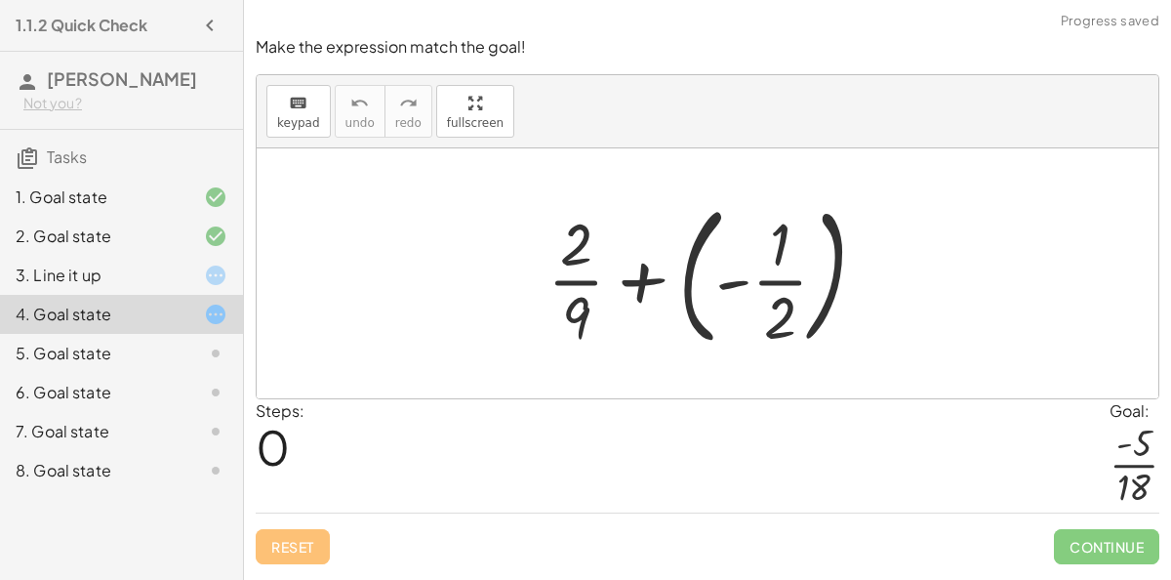
click at [646, 278] on div at bounding box center [715, 273] width 354 height 162
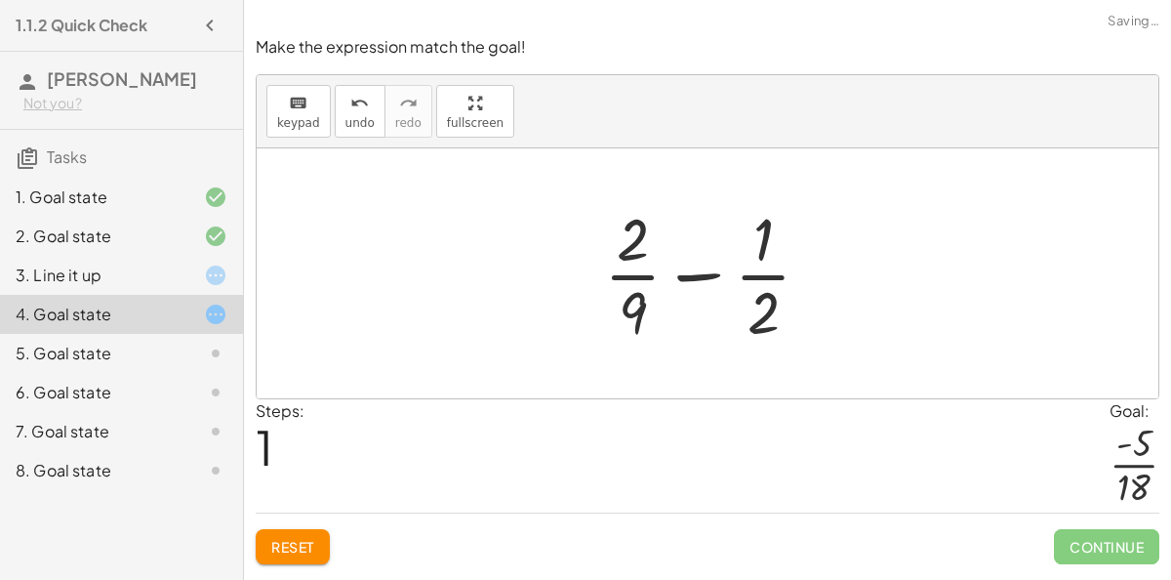
click at [702, 272] on div at bounding box center [715, 273] width 242 height 150
drag, startPoint x: 635, startPoint y: 305, endPoint x: 800, endPoint y: 312, distance: 165.2
click at [800, 312] on div at bounding box center [715, 273] width 242 height 150
drag, startPoint x: 642, startPoint y: 301, endPoint x: 801, endPoint y: 292, distance: 159.4
click at [801, 292] on div at bounding box center [715, 273] width 242 height 150
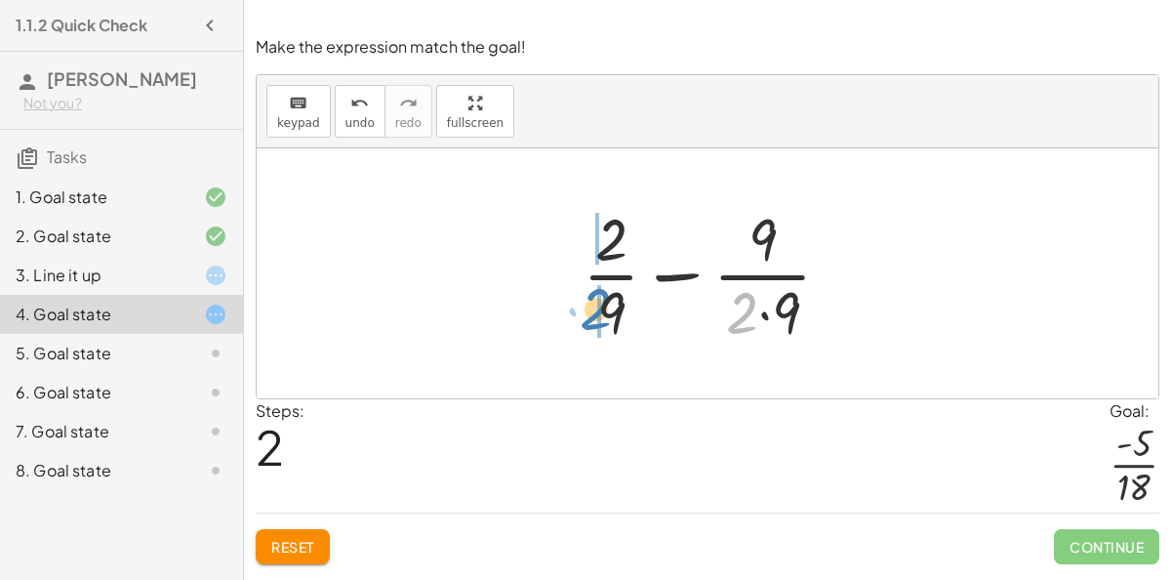
drag, startPoint x: 740, startPoint y: 300, endPoint x: 560, endPoint y: 289, distance: 179.9
click at [560, 289] on div "+ · 2 · 9 + ( - · 1 · 2 ) + · 2 · 9 − · 1 · 2 · 2 + · 2 · 2 − · 9 · 9 · 9" at bounding box center [707, 273] width 308 height 160
drag, startPoint x: 748, startPoint y: 306, endPoint x: 588, endPoint y: 283, distance: 161.7
click at [588, 283] on div at bounding box center [715, 273] width 284 height 150
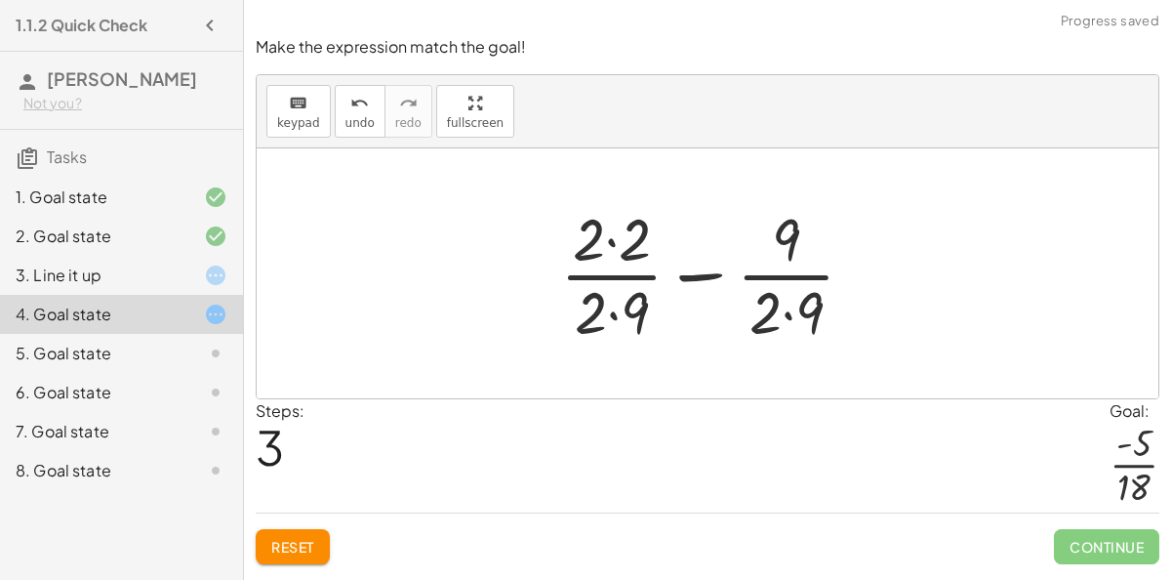
click at [792, 308] on div at bounding box center [716, 273] width 330 height 150
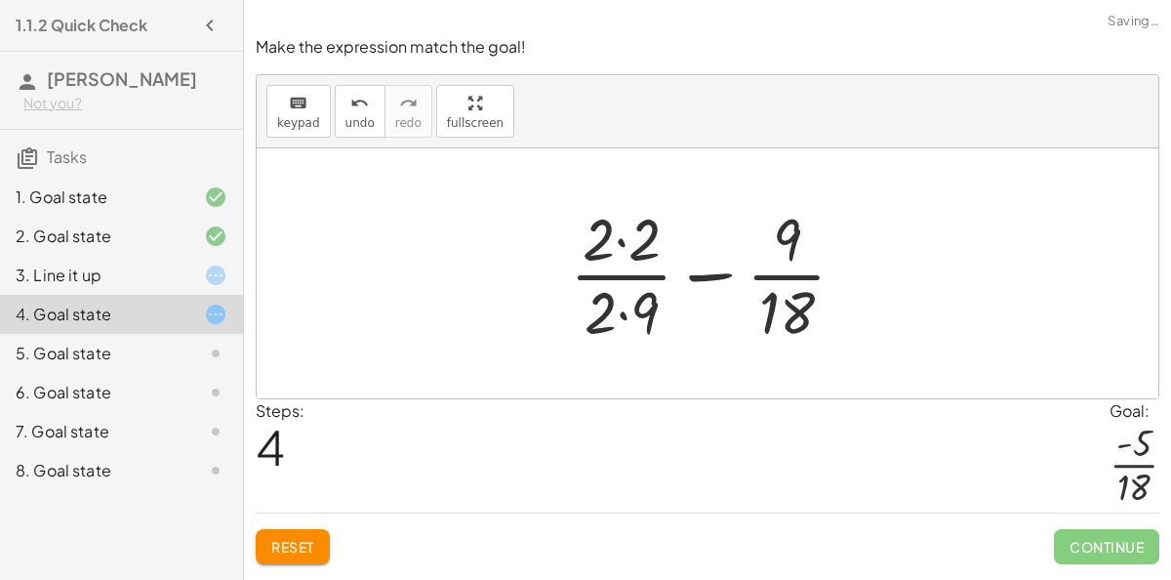
click at [624, 308] on div at bounding box center [715, 273] width 311 height 150
click at [624, 235] on div at bounding box center [715, 273] width 311 height 150
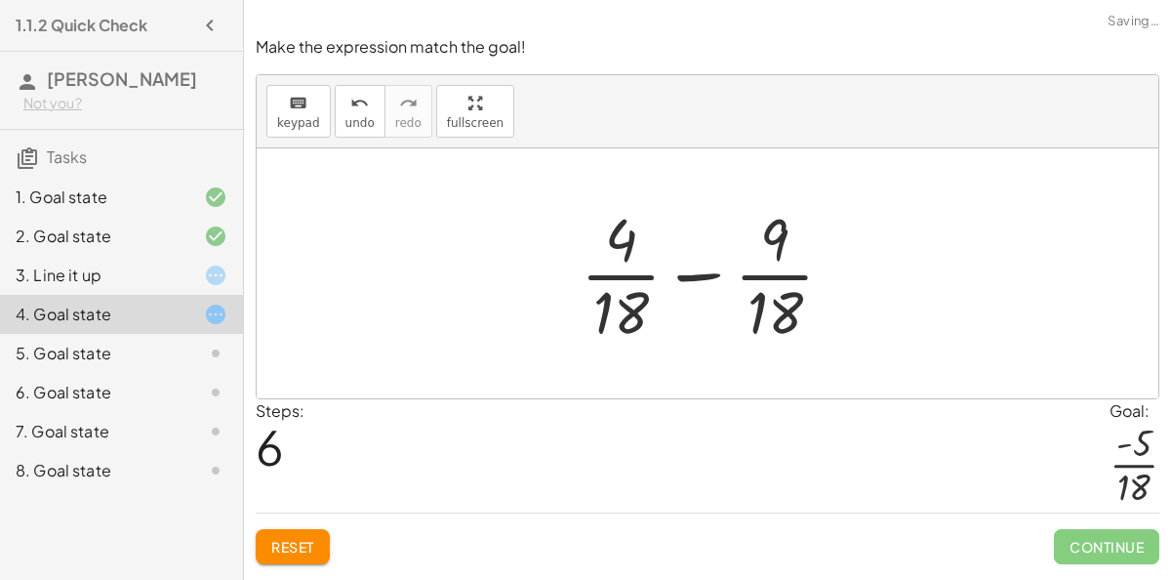
click at [691, 274] on div at bounding box center [715, 273] width 288 height 150
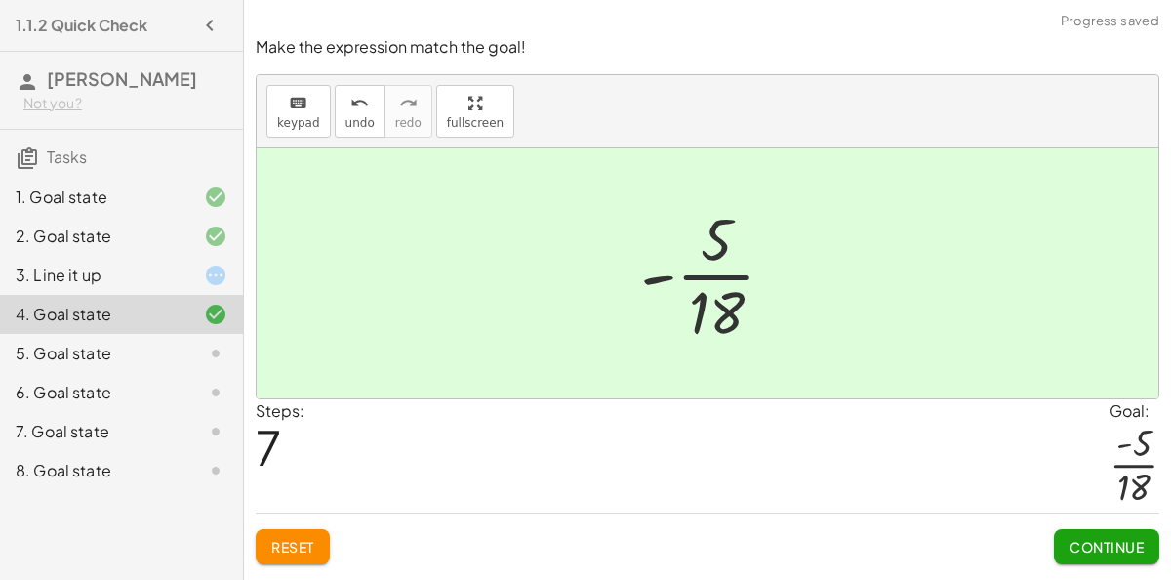
click at [1079, 544] on span "Continue" at bounding box center [1107, 547] width 74 height 18
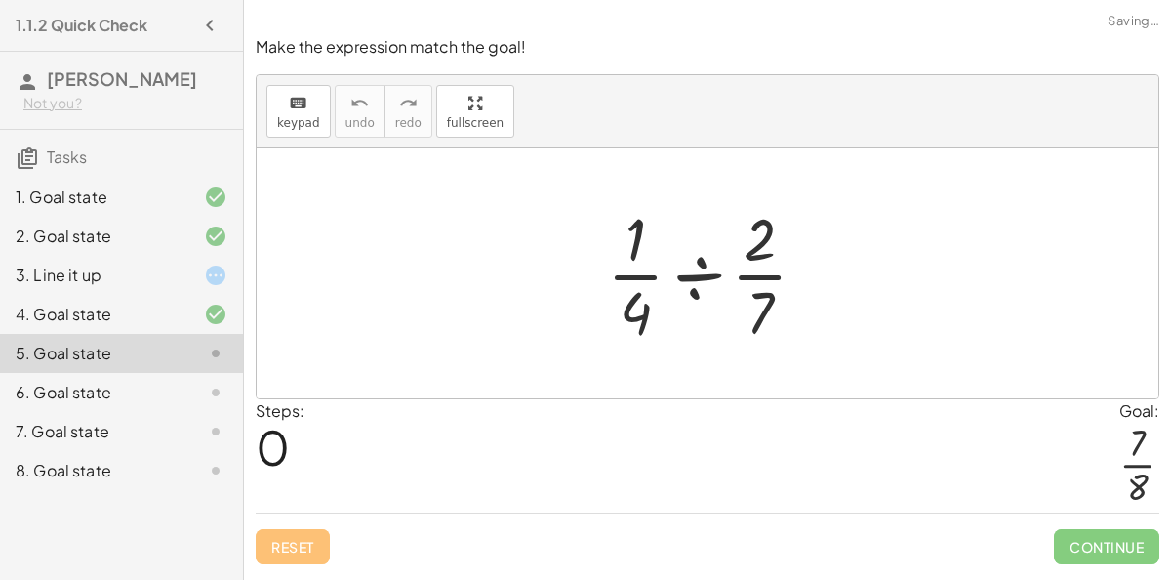
click at [703, 268] on div at bounding box center [714, 273] width 235 height 150
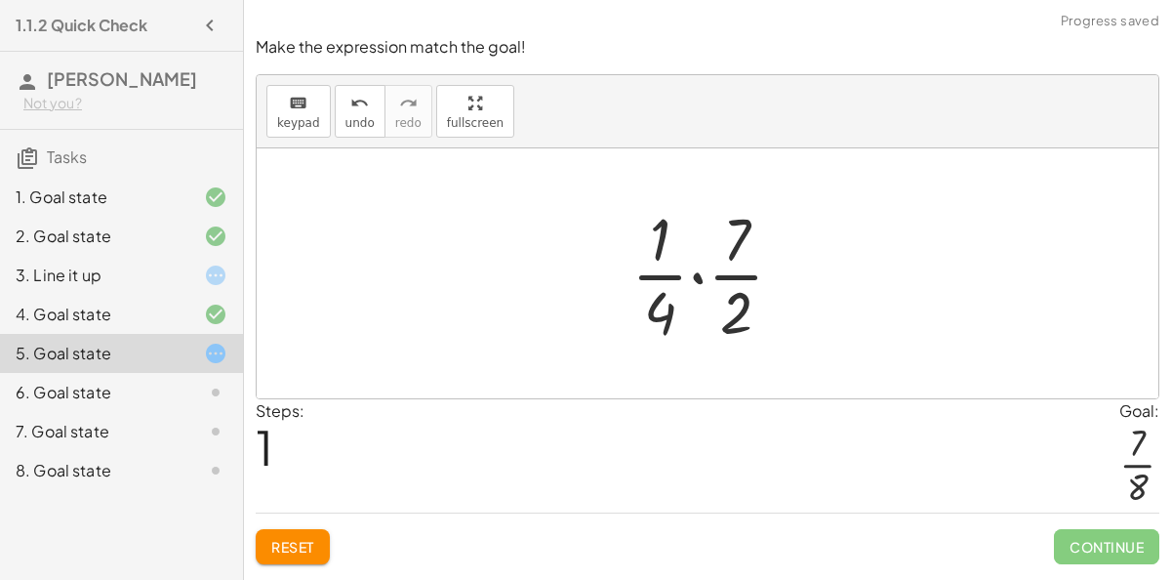
click at [699, 276] on div at bounding box center [715, 273] width 187 height 150
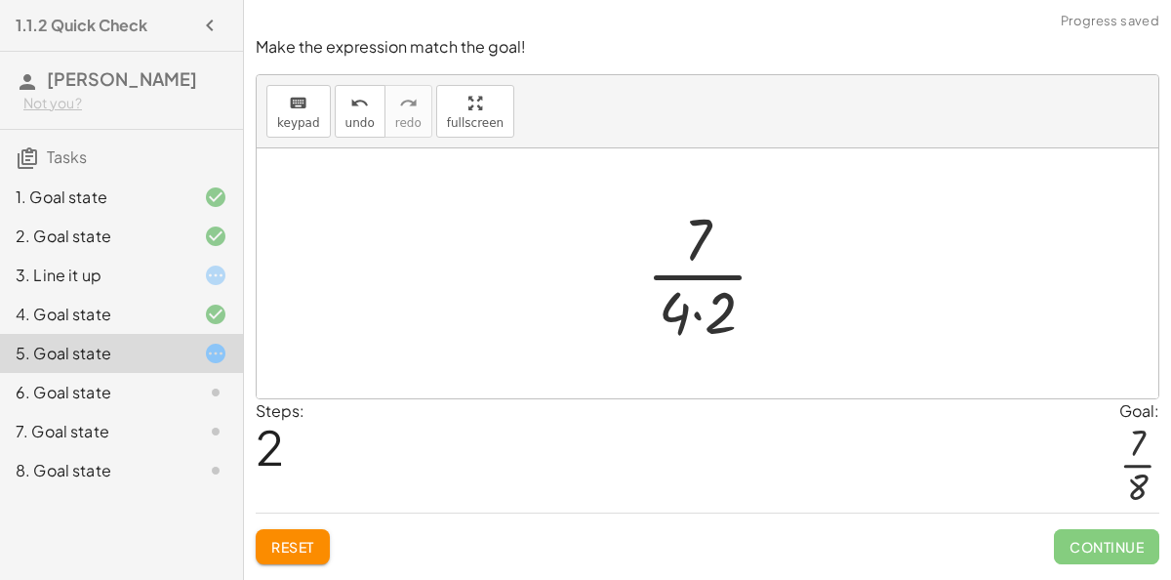
click at [700, 276] on div at bounding box center [714, 273] width 157 height 150
click at [703, 311] on div at bounding box center [714, 273] width 157 height 150
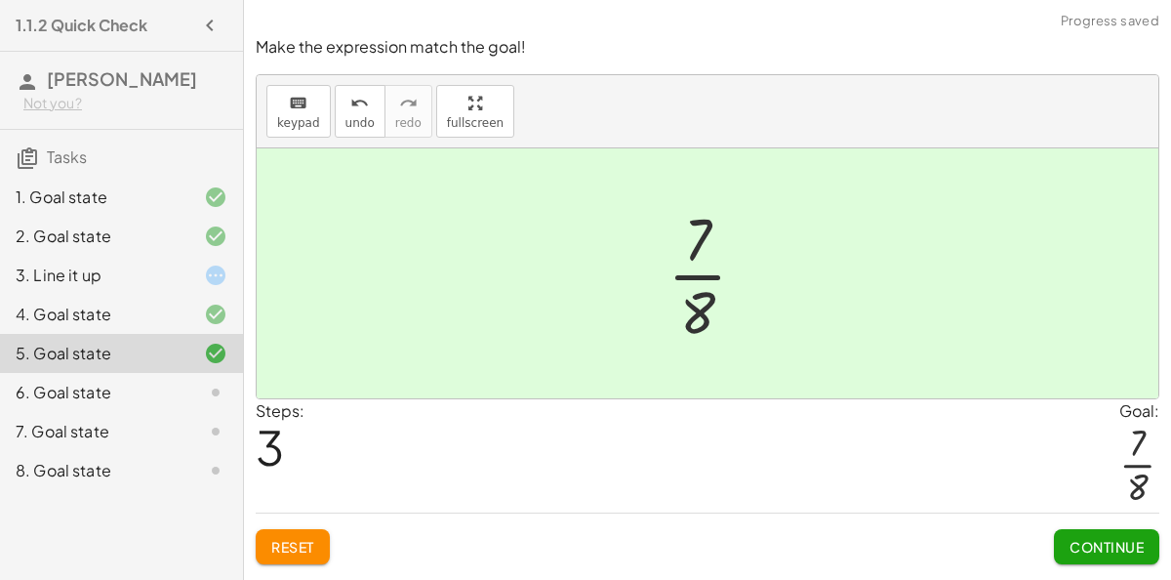
click at [1096, 532] on button "Continue" at bounding box center [1106, 546] width 105 height 35
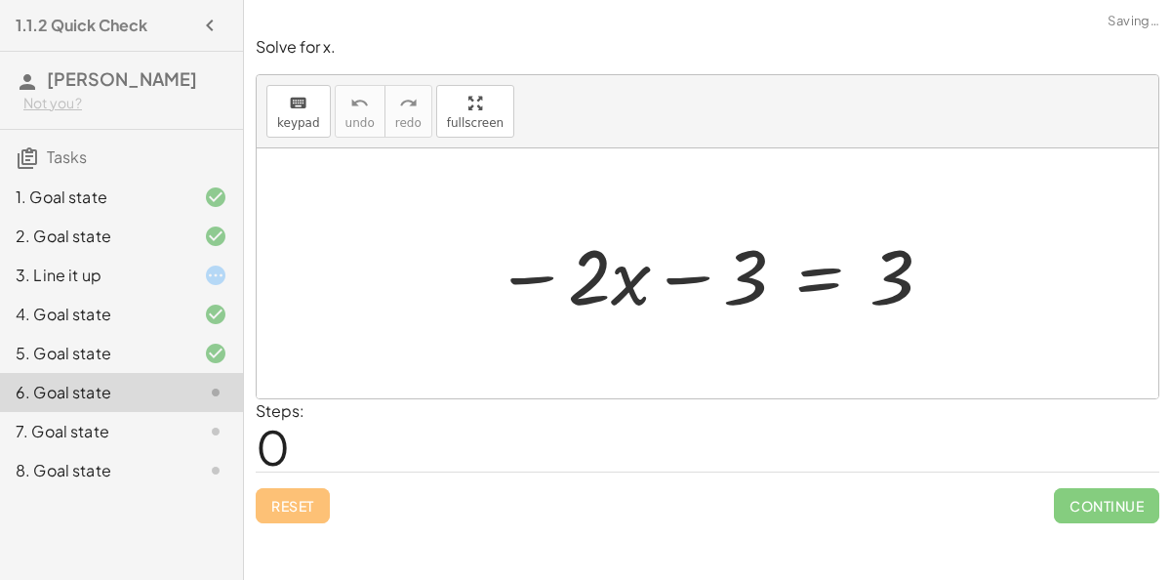
click at [513, 279] on div at bounding box center [715, 274] width 460 height 101
click at [692, 278] on div at bounding box center [715, 274] width 460 height 101
click at [548, 275] on div at bounding box center [715, 274] width 460 height 101
click at [625, 272] on div at bounding box center [715, 274] width 460 height 101
click at [815, 275] on div at bounding box center [715, 274] width 460 height 101
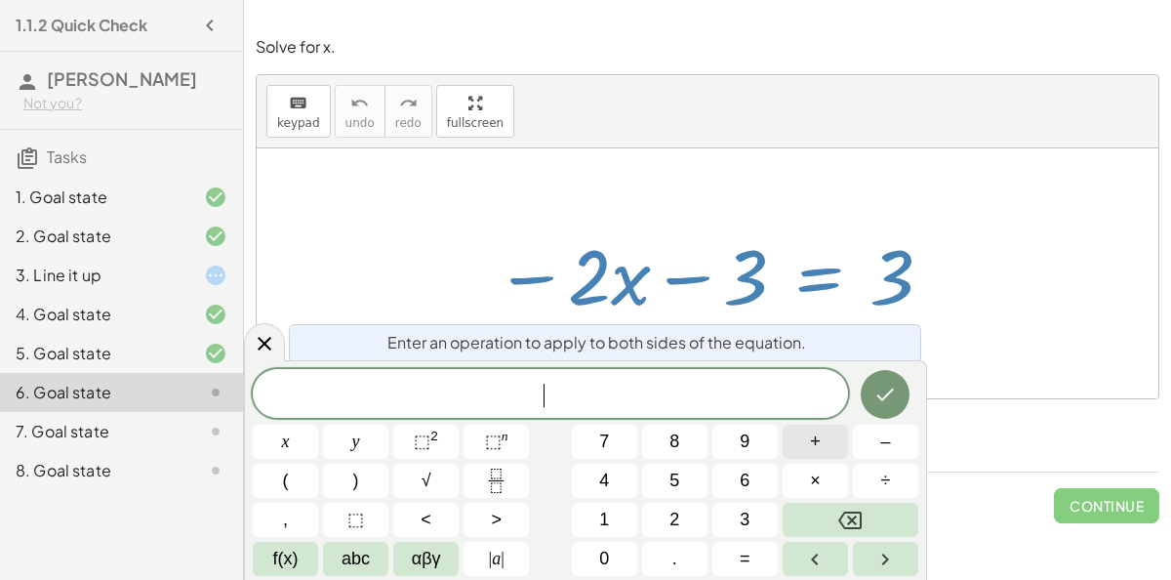
click at [806, 446] on button "+" at bounding box center [815, 442] width 65 height 34
click at [753, 512] on button "3" at bounding box center [745, 520] width 65 height 34
click at [892, 378] on button "Done" at bounding box center [885, 394] width 49 height 49
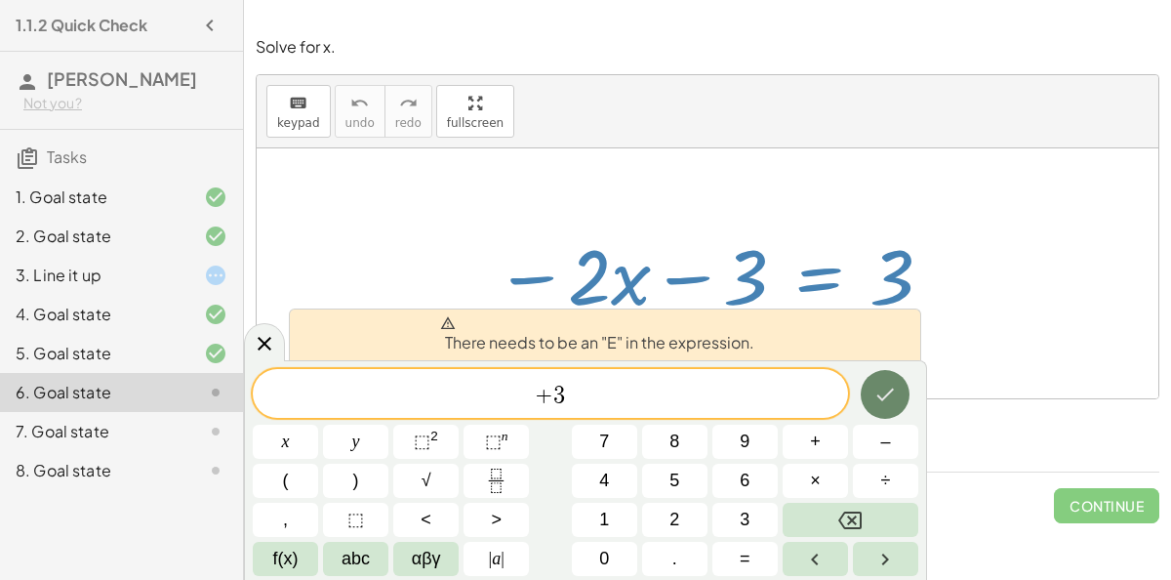
click at [892, 379] on button "Done" at bounding box center [885, 394] width 49 height 49
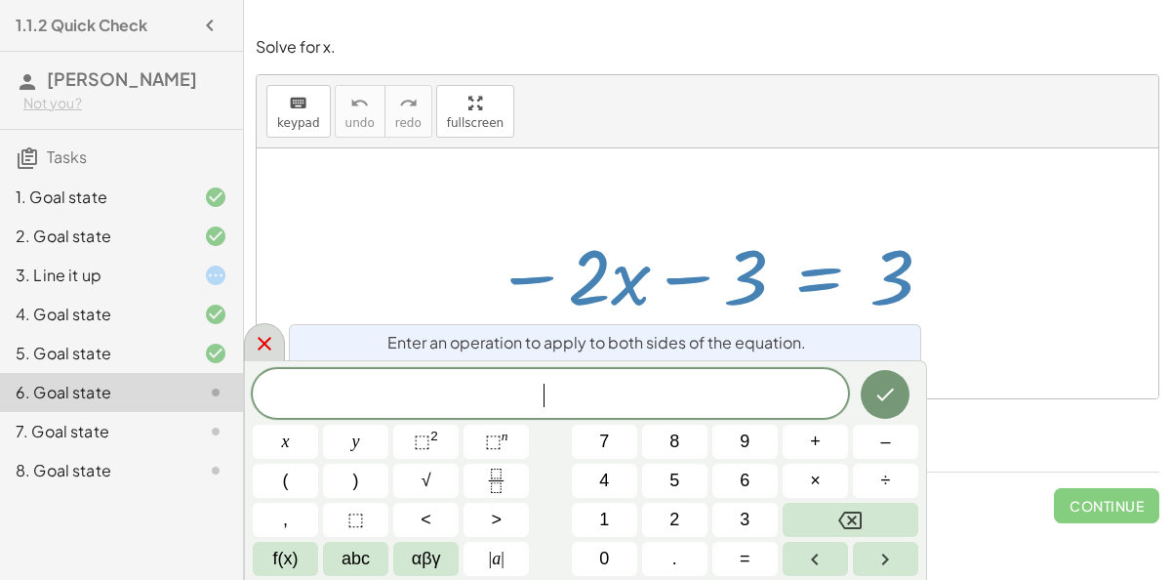
click at [264, 342] on icon at bounding box center [265, 344] width 14 height 14
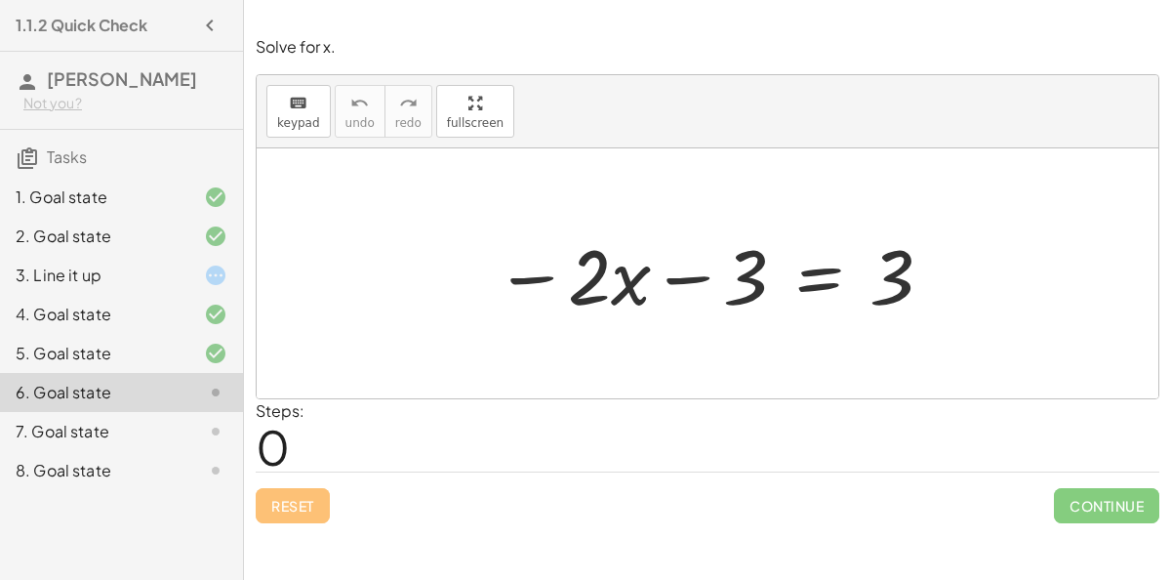
click at [810, 278] on div at bounding box center [715, 274] width 460 height 101
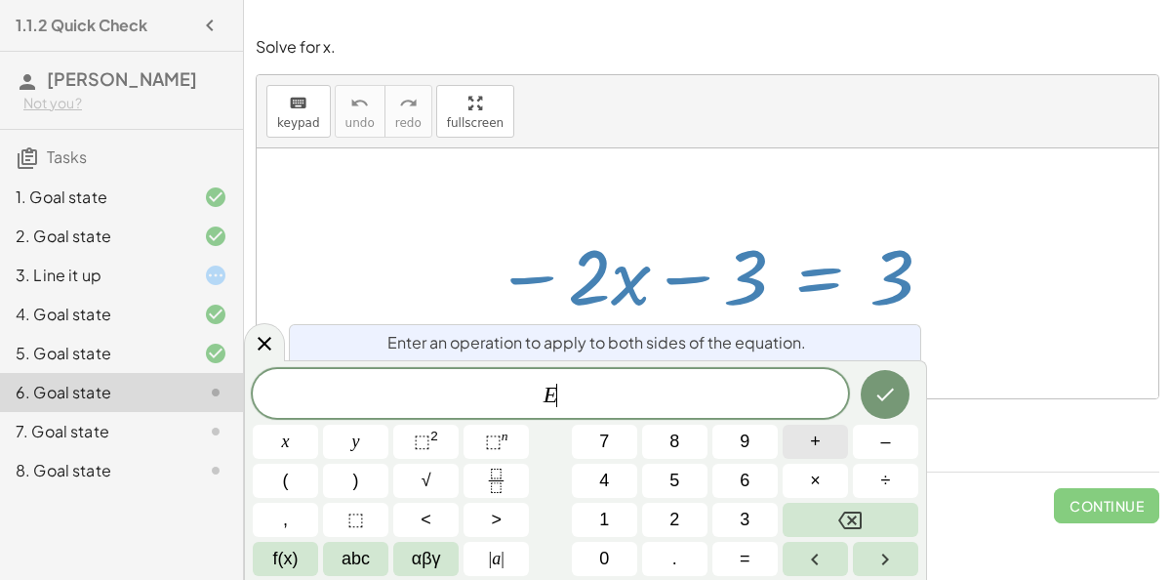
click at [824, 432] on button "+" at bounding box center [815, 442] width 65 height 34
click at [757, 510] on button "3" at bounding box center [745, 520] width 65 height 34
click at [879, 385] on icon "Done" at bounding box center [885, 394] width 23 height 23
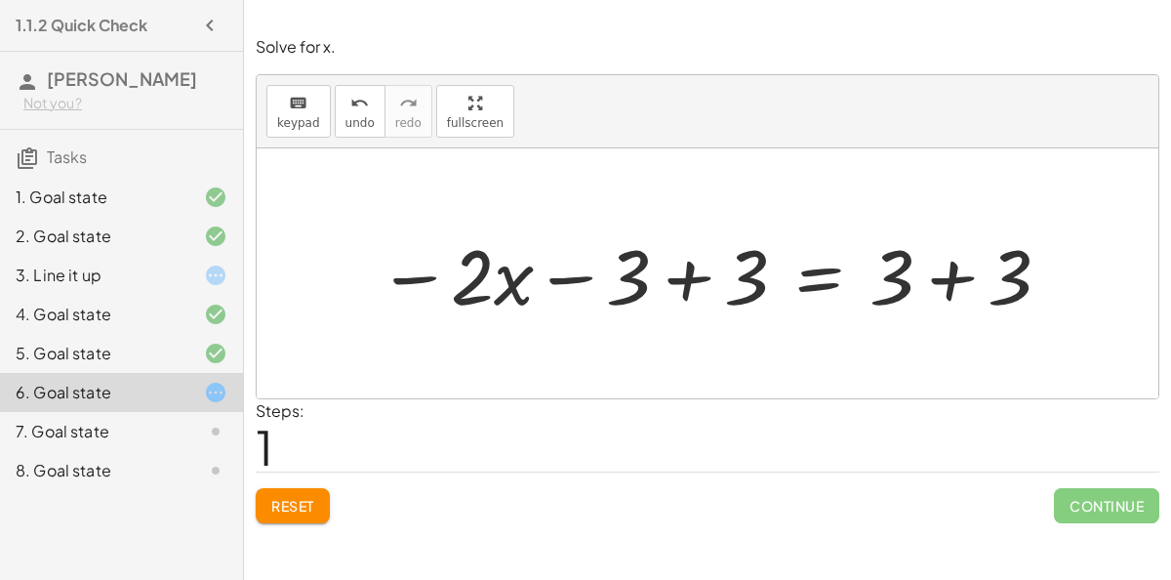
click at [687, 284] on div at bounding box center [715, 274] width 695 height 101
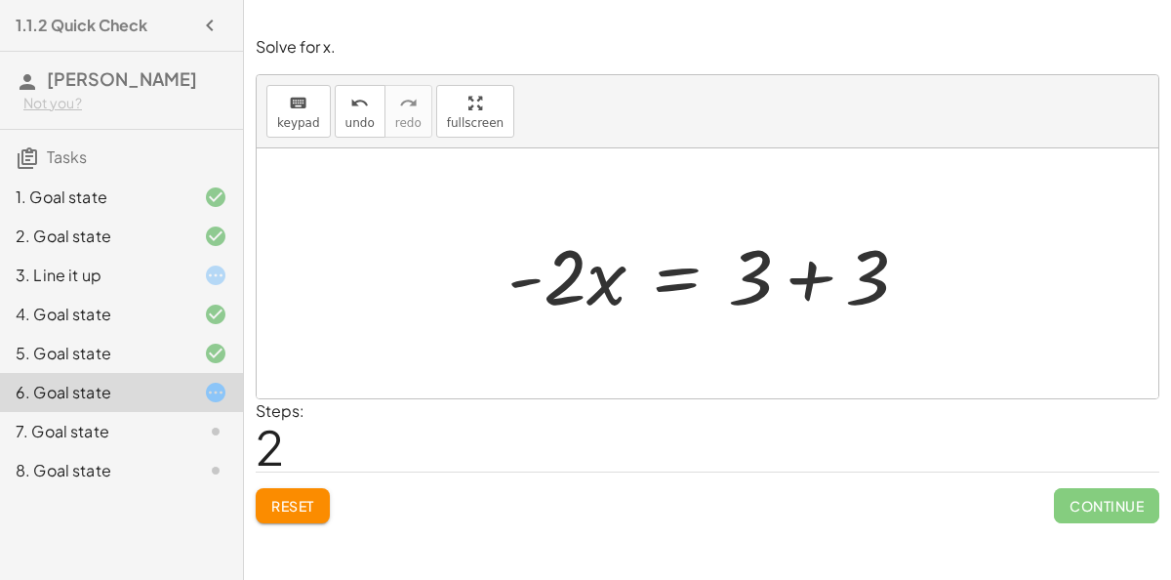
click at [806, 286] on div at bounding box center [716, 274] width 436 height 101
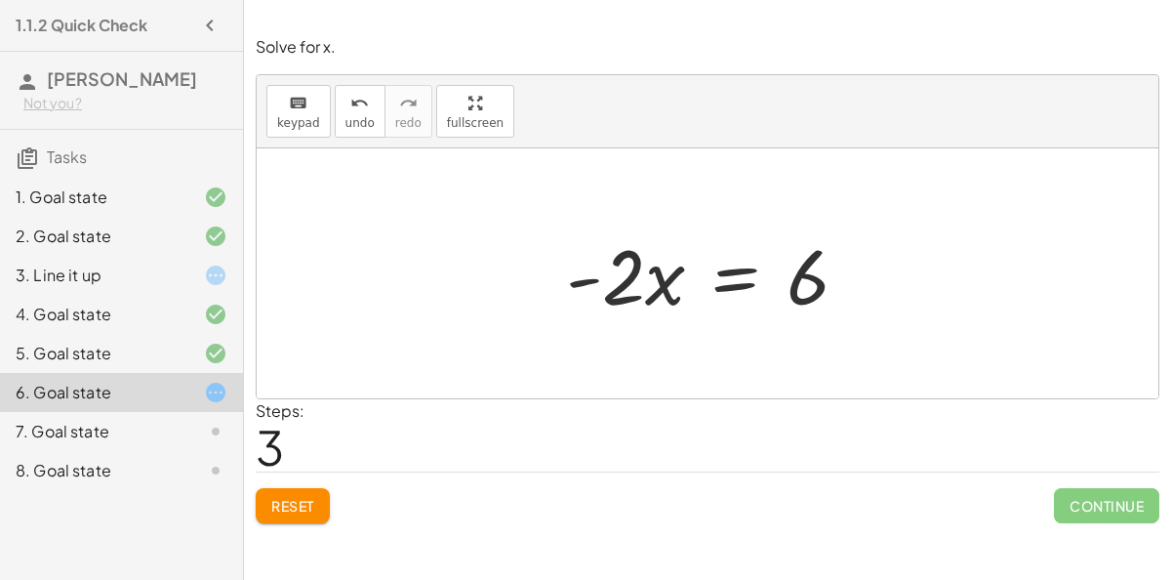
click at [743, 277] on div at bounding box center [714, 274] width 317 height 101
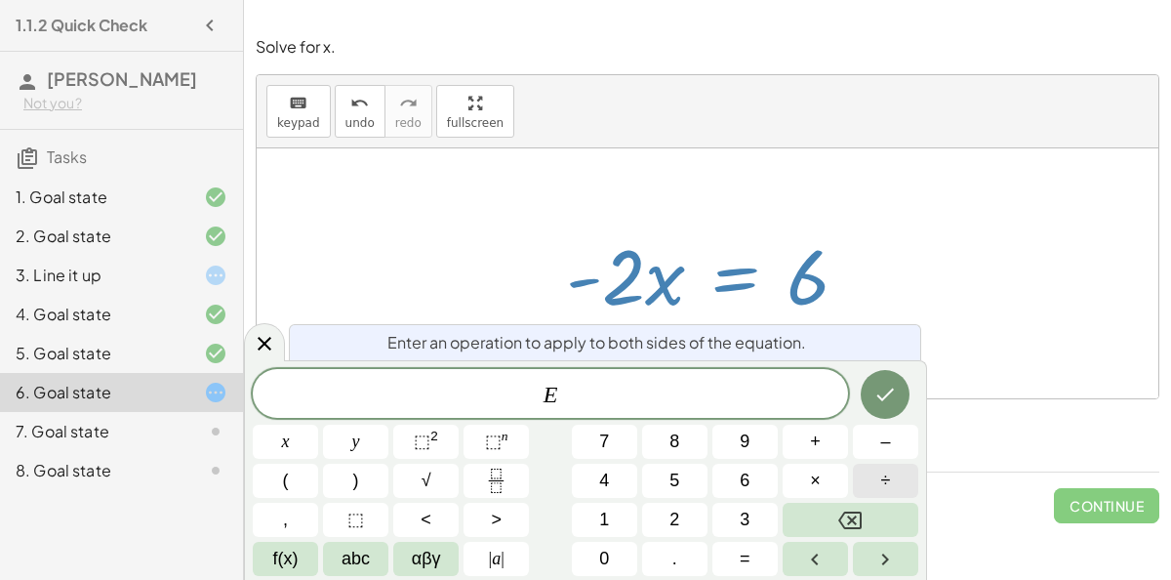
click at [881, 488] on span "÷" at bounding box center [886, 481] width 10 height 26
click at [862, 521] on icon "Backspace" at bounding box center [850, 521] width 23 height 18
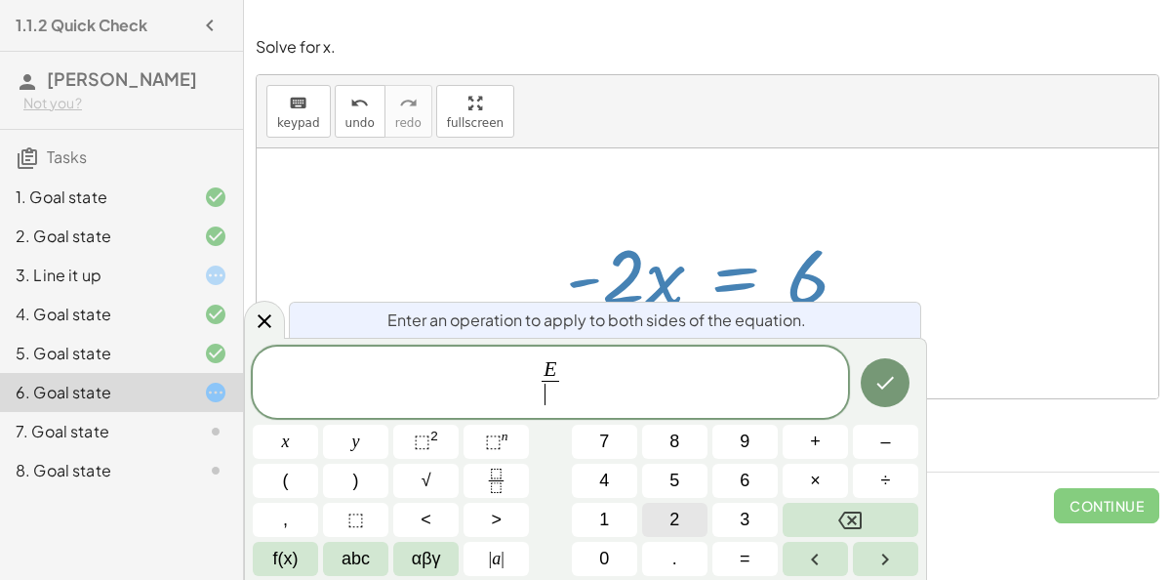
click at [691, 529] on button "2" at bounding box center [674, 520] width 65 height 34
click at [878, 526] on button "Backspace" at bounding box center [851, 520] width 136 height 34
click at [886, 451] on span "–" at bounding box center [885, 442] width 10 height 26
click at [672, 518] on span "2" at bounding box center [675, 520] width 10 height 26
click at [885, 373] on icon "Done" at bounding box center [885, 382] width 23 height 23
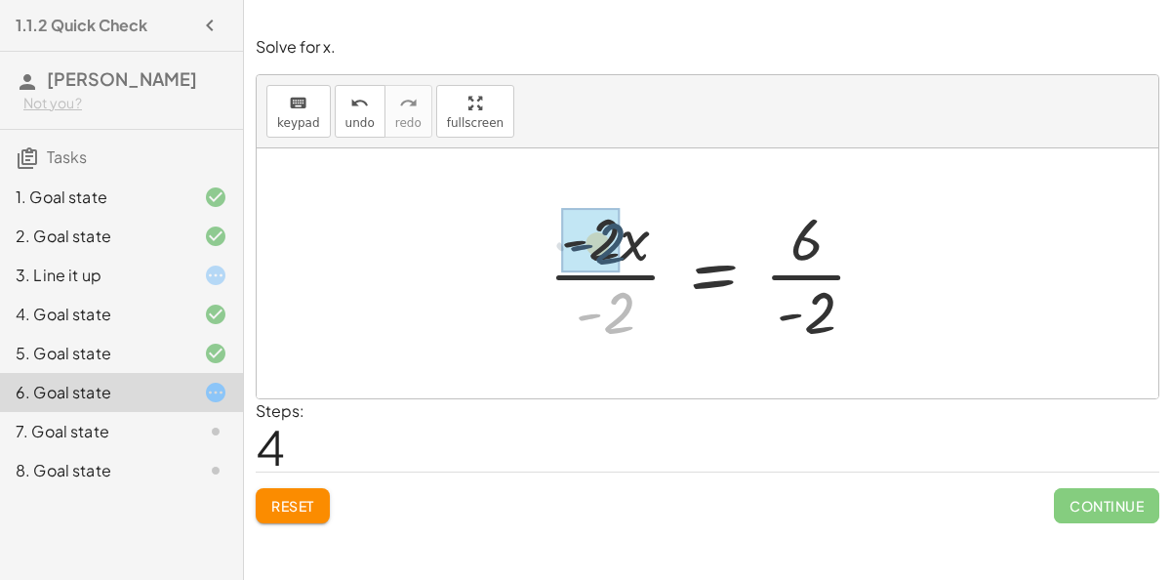
drag, startPoint x: 615, startPoint y: 318, endPoint x: 605, endPoint y: 252, distance: 67.1
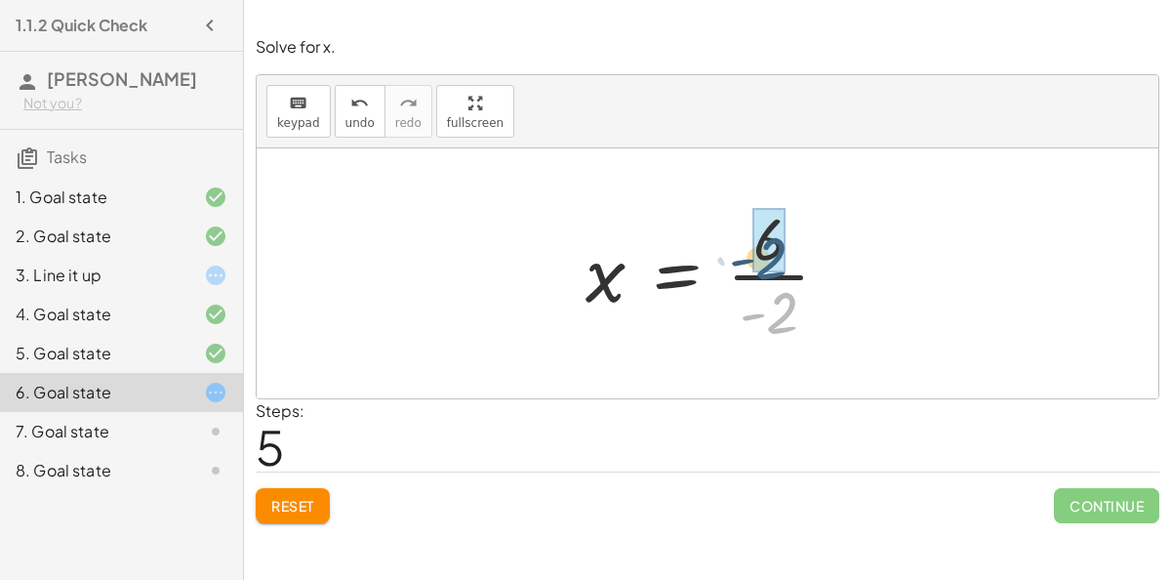
drag, startPoint x: 788, startPoint y: 302, endPoint x: 776, endPoint y: 242, distance: 60.7
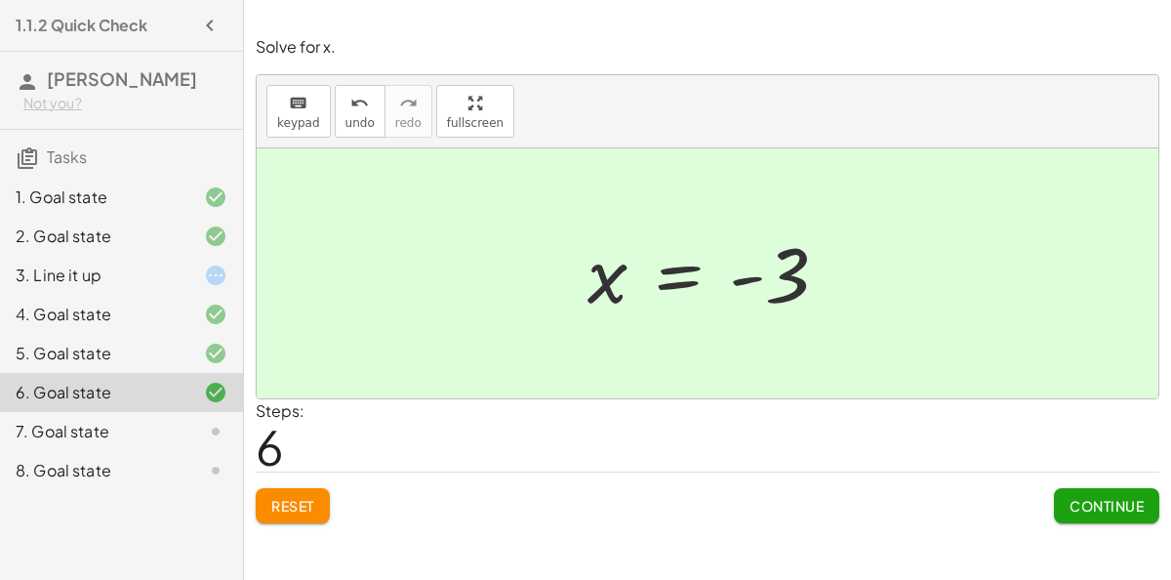
click at [1126, 510] on span "Continue" at bounding box center [1107, 506] width 74 height 18
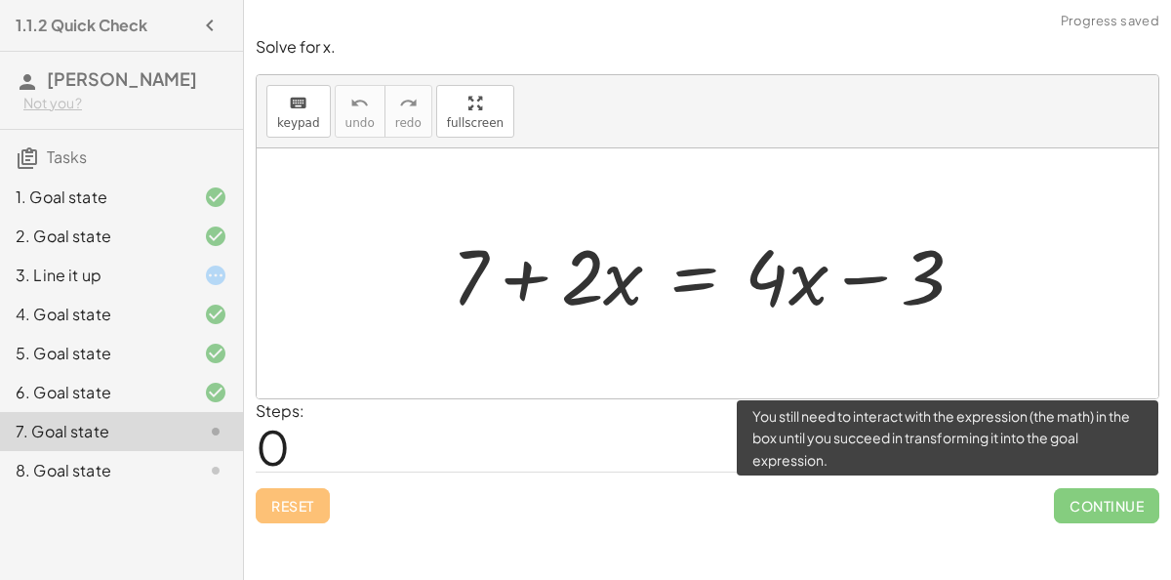
click at [1114, 501] on span "Continue" at bounding box center [1106, 505] width 105 height 35
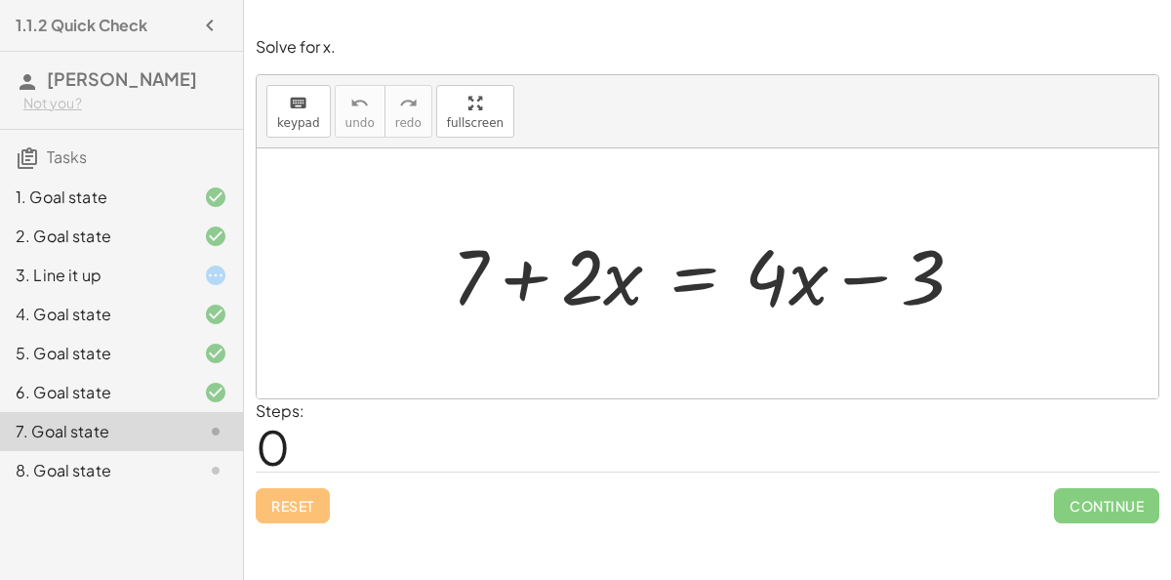
click at [504, 270] on div at bounding box center [716, 274] width 548 height 101
click at [678, 287] on div at bounding box center [716, 274] width 548 height 101
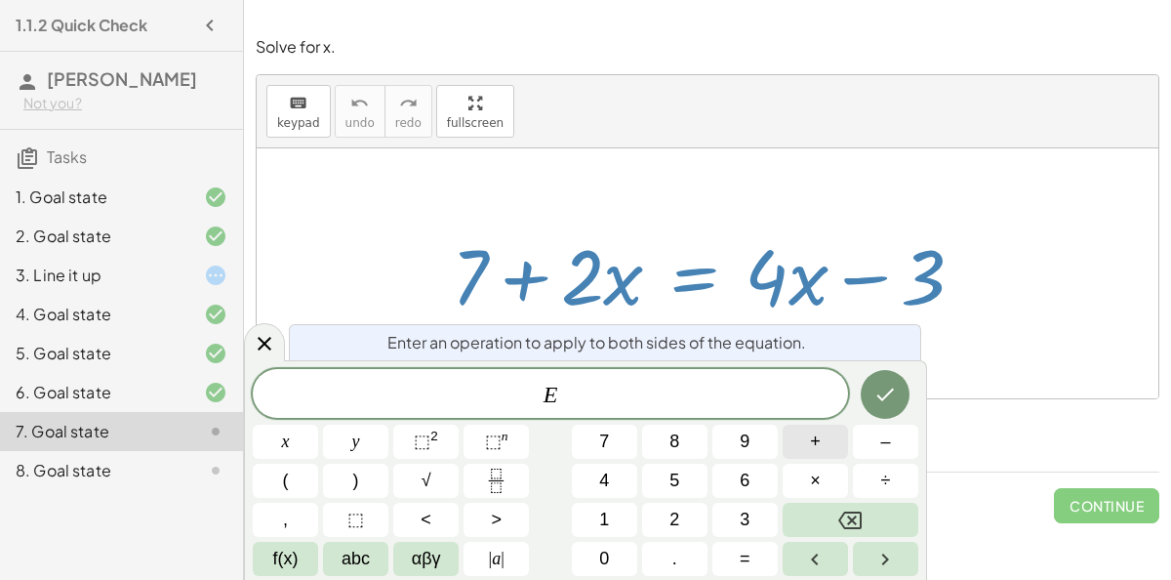
click at [814, 449] on span "+" at bounding box center [815, 442] width 11 height 26
click at [758, 517] on button "3" at bounding box center [745, 520] width 65 height 34
click at [888, 384] on icon "Done" at bounding box center [885, 394] width 23 height 23
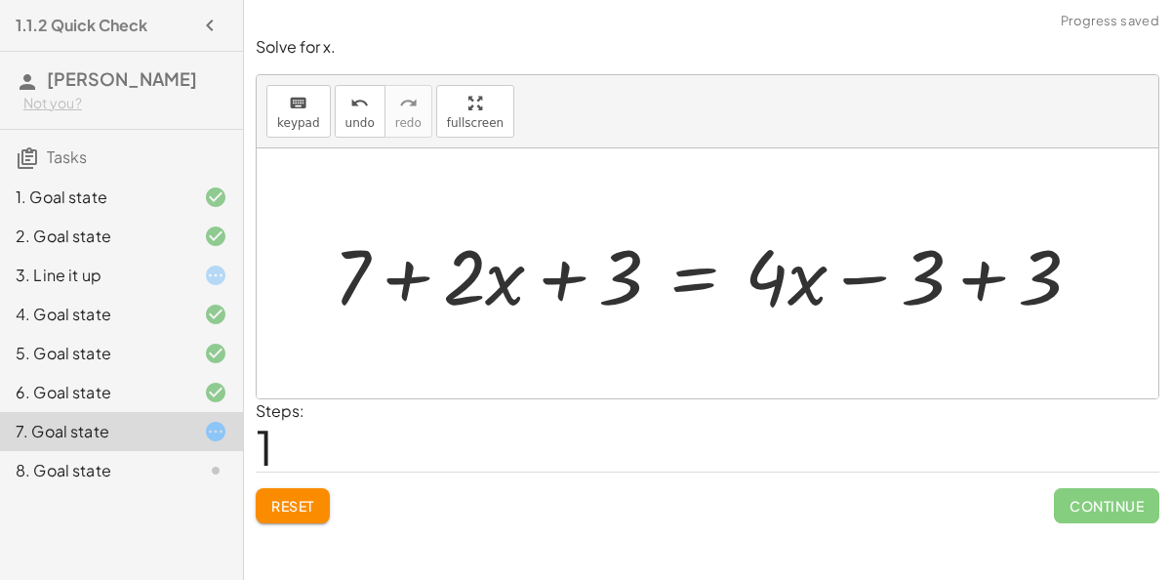
click at [1001, 263] on div at bounding box center [715, 274] width 783 height 101
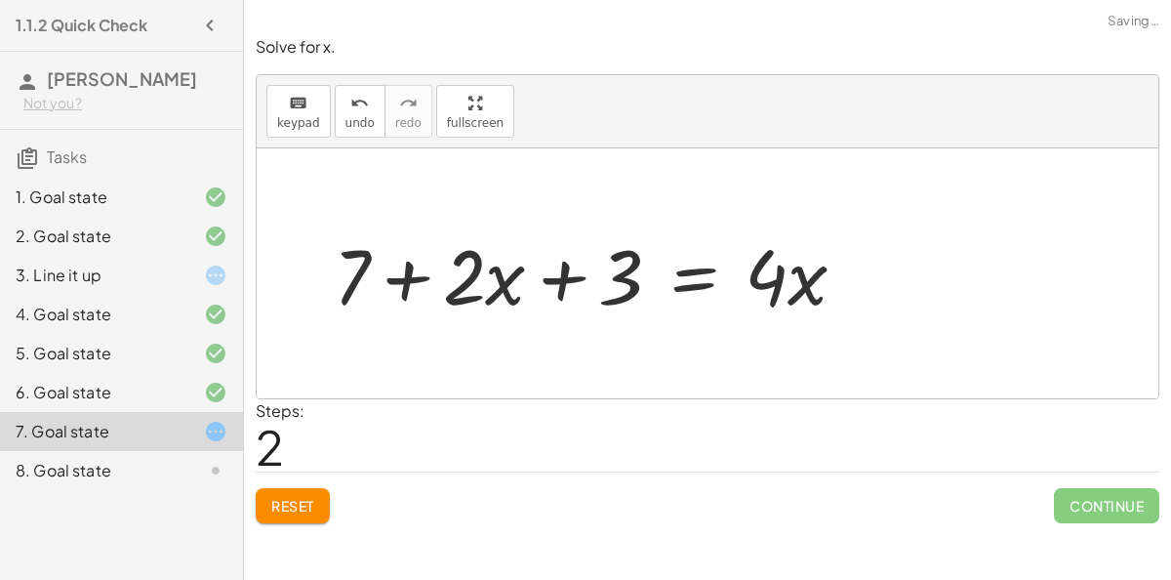
click at [568, 273] on div at bounding box center [598, 274] width 548 height 101
drag, startPoint x: 345, startPoint y: 282, endPoint x: 618, endPoint y: 292, distance: 273.5
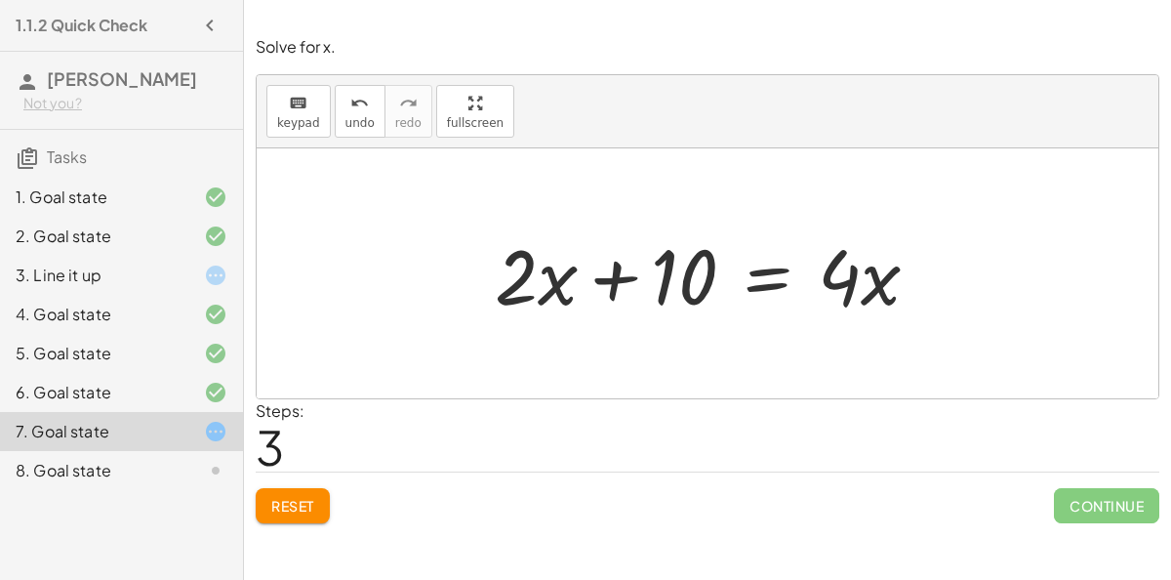
click at [279, 503] on span "Reset" at bounding box center [292, 506] width 43 height 18
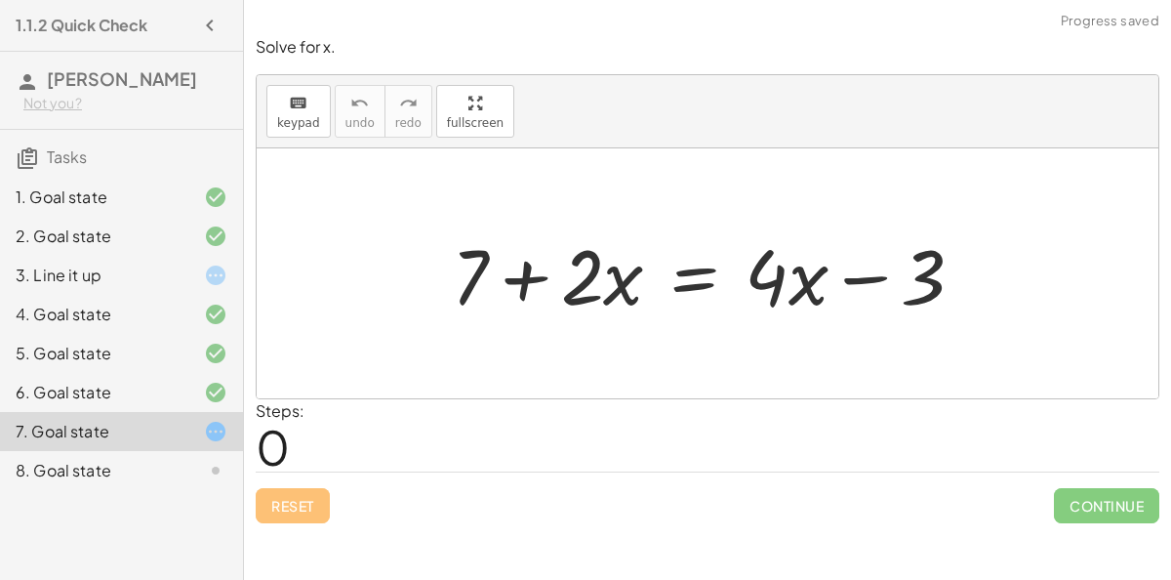
click at [676, 260] on div at bounding box center [716, 274] width 548 height 101
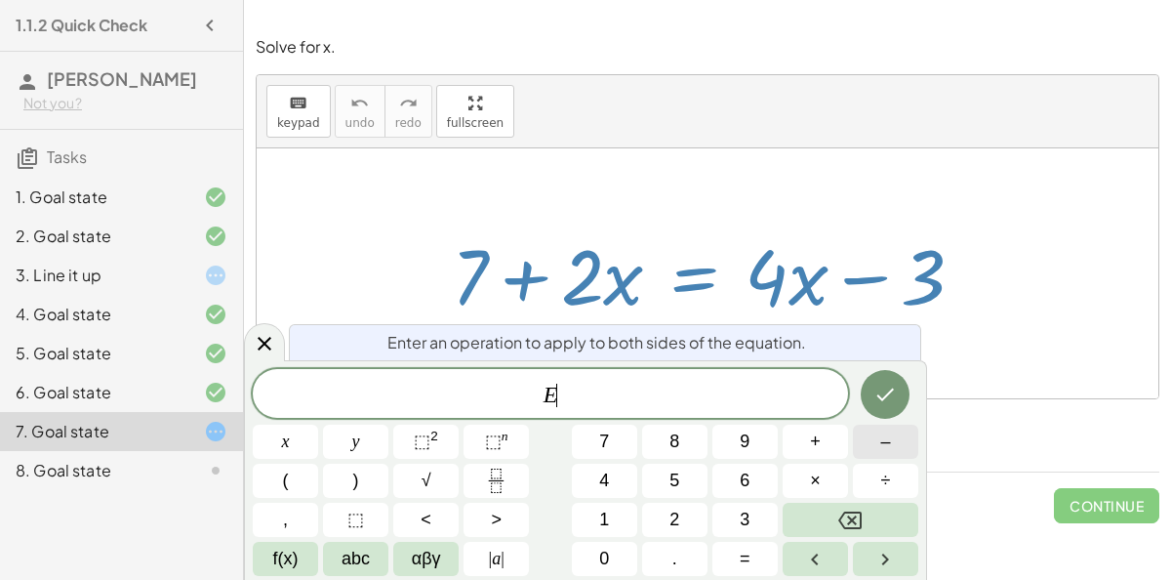
click at [879, 438] on button "–" at bounding box center [885, 442] width 65 height 34
click at [619, 444] on button "7" at bounding box center [604, 442] width 65 height 34
click at [318, 425] on div at bounding box center [285, 442] width 65 height 34
click at [866, 381] on button "Done" at bounding box center [885, 394] width 49 height 49
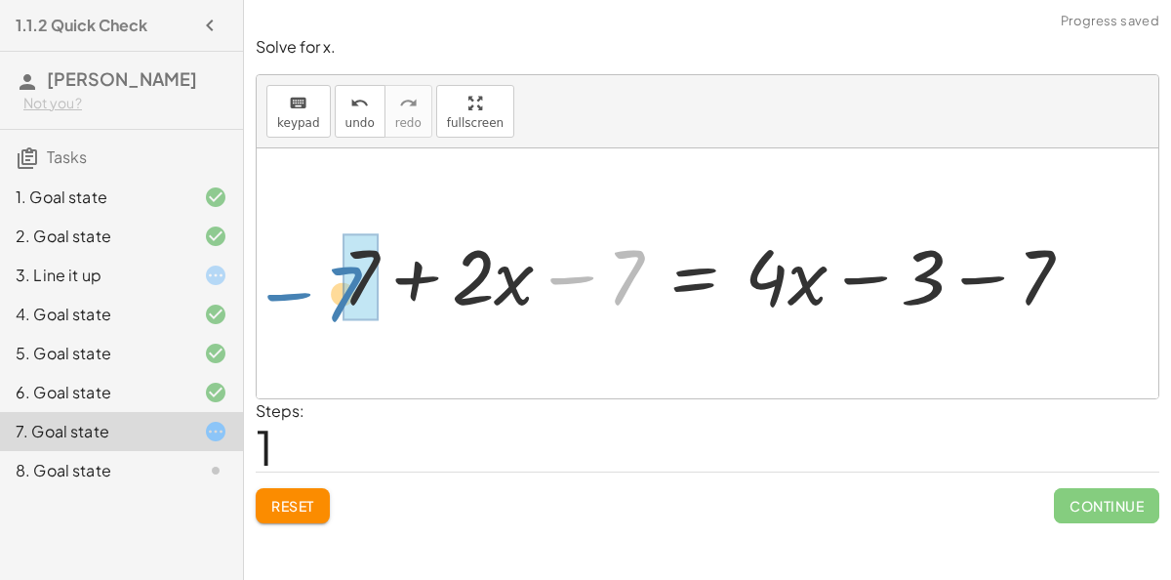
drag, startPoint x: 631, startPoint y: 273, endPoint x: 348, endPoint y: 291, distance: 283.6
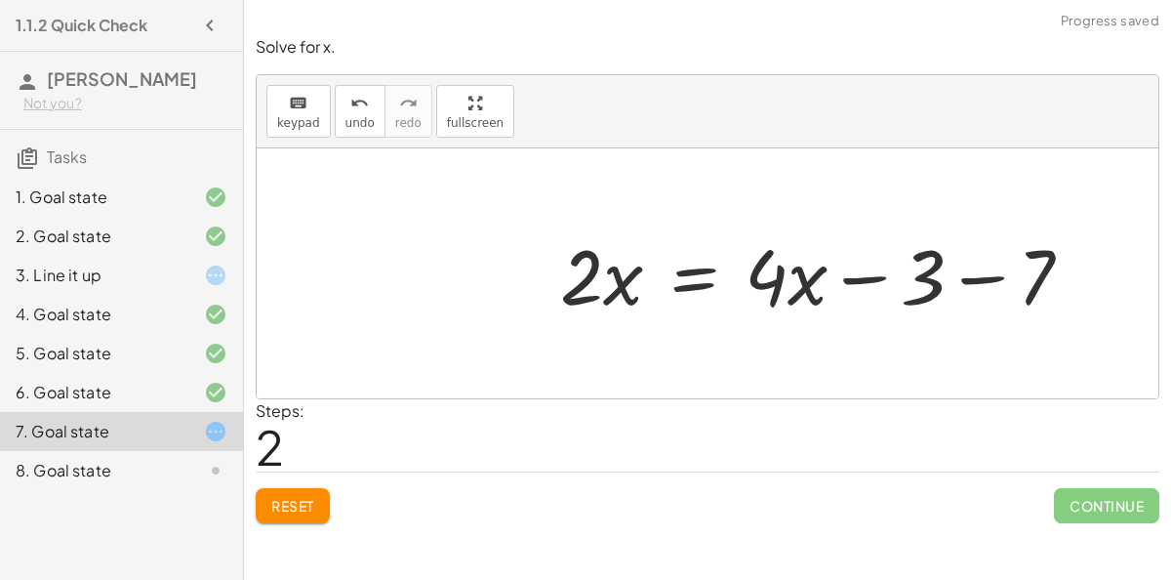
click at [984, 272] on div at bounding box center [825, 274] width 548 height 101
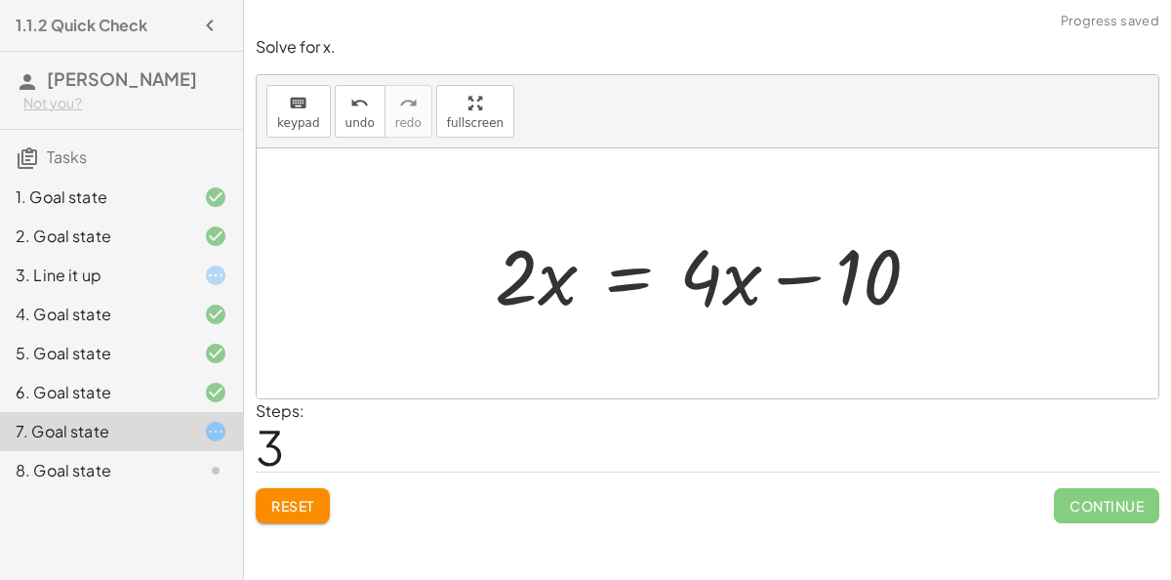
click at [640, 280] on div at bounding box center [715, 274] width 460 height 101
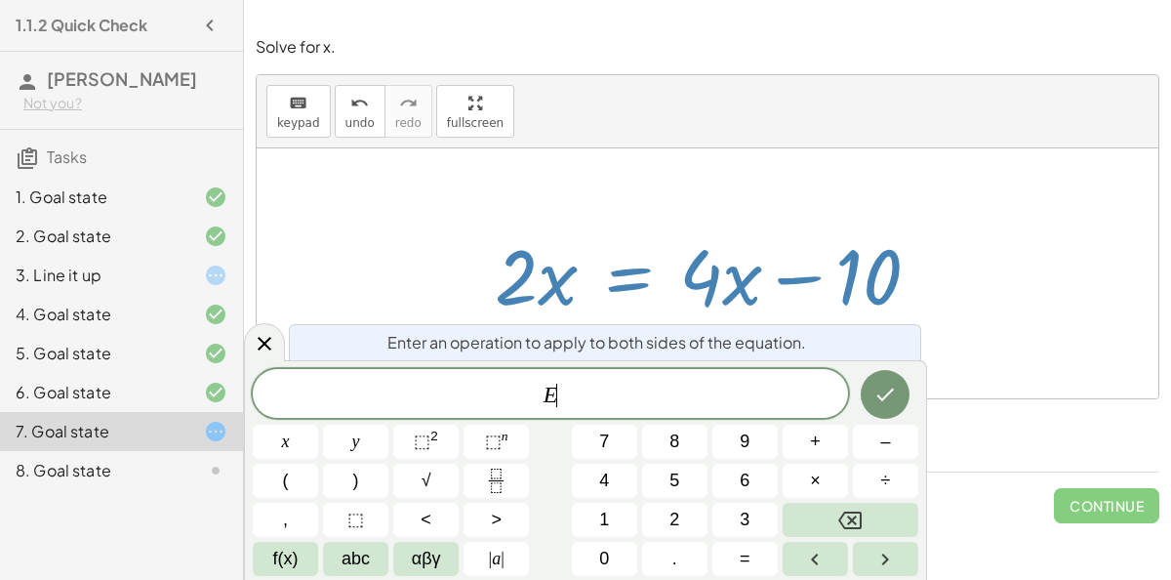
click at [1062, 404] on div "Steps: 3" at bounding box center [708, 435] width 904 height 72
click at [893, 389] on icon "Done" at bounding box center [887, 395] width 18 height 13
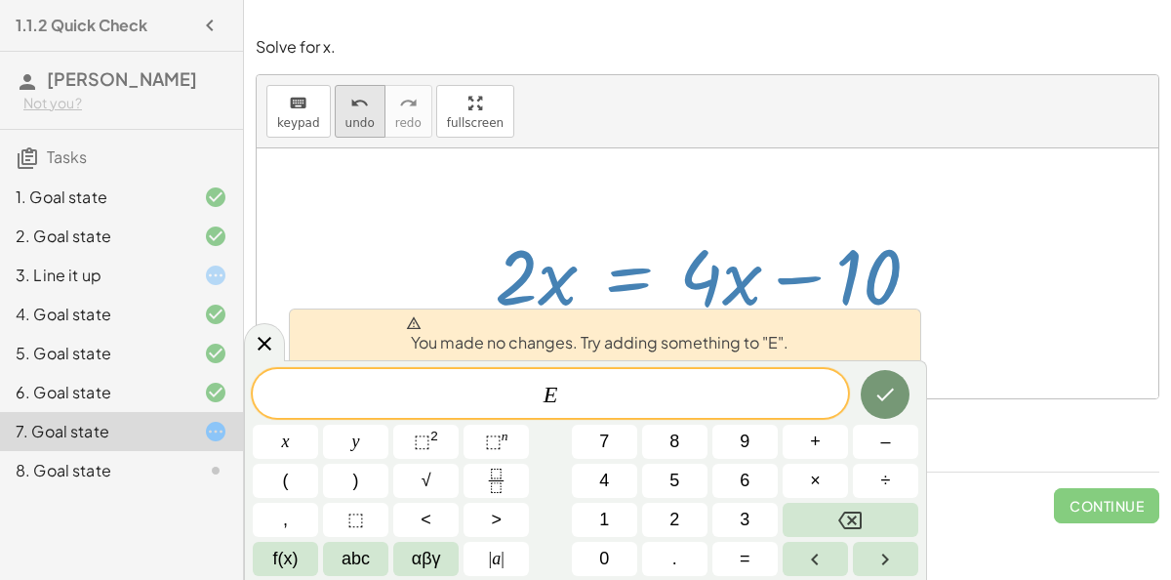
click at [350, 110] on icon "undo" at bounding box center [359, 103] width 19 height 23
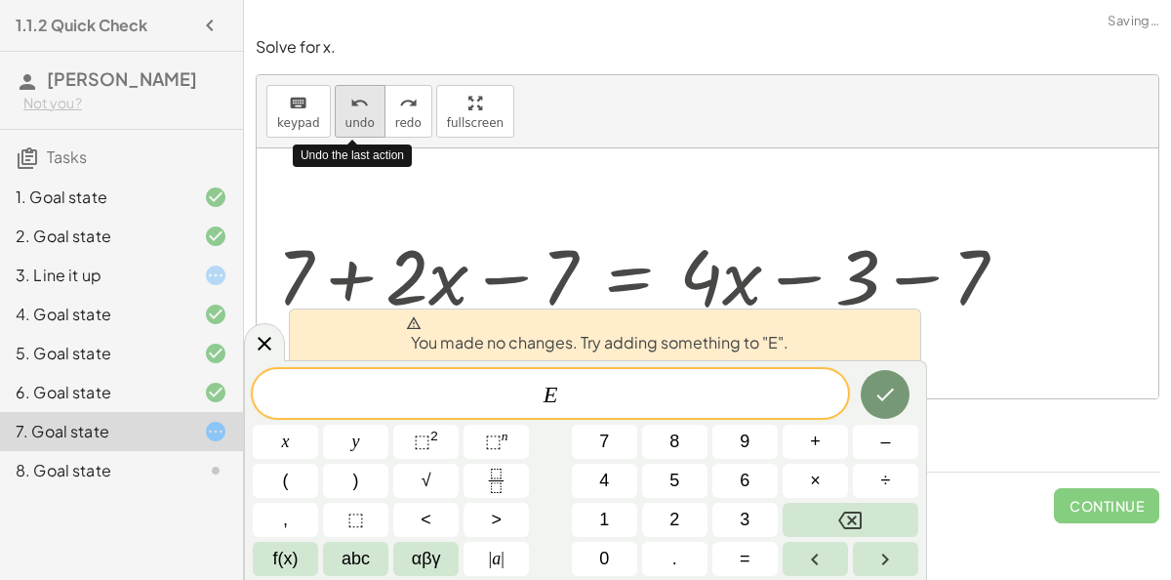
click at [350, 110] on icon "undo" at bounding box center [359, 103] width 19 height 23
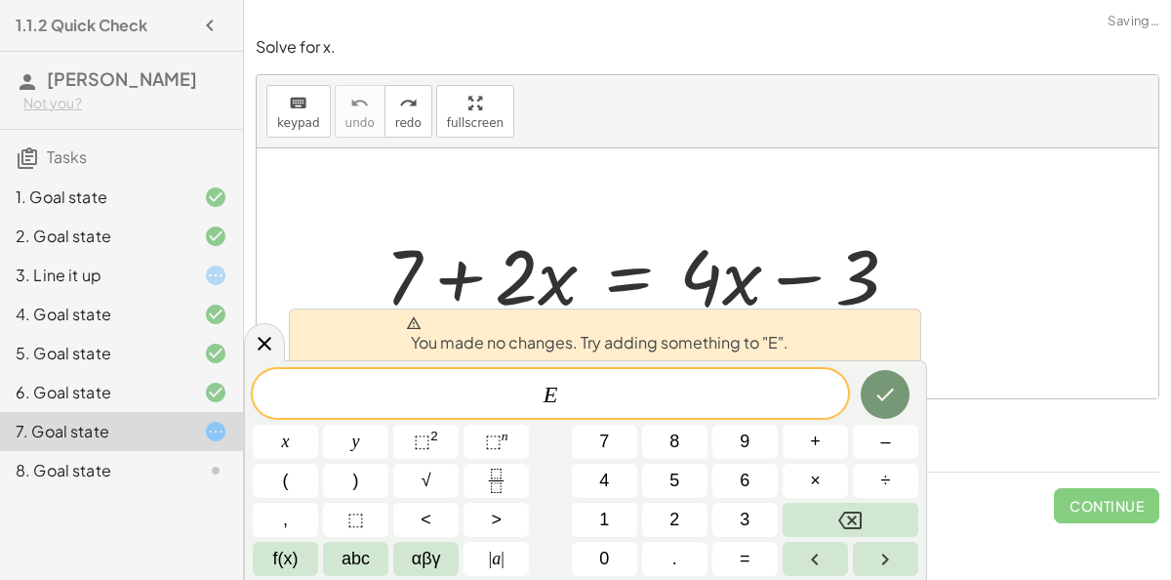
click at [318, 425] on div at bounding box center [285, 442] width 65 height 34
click at [889, 381] on button "Done" at bounding box center [885, 394] width 49 height 49
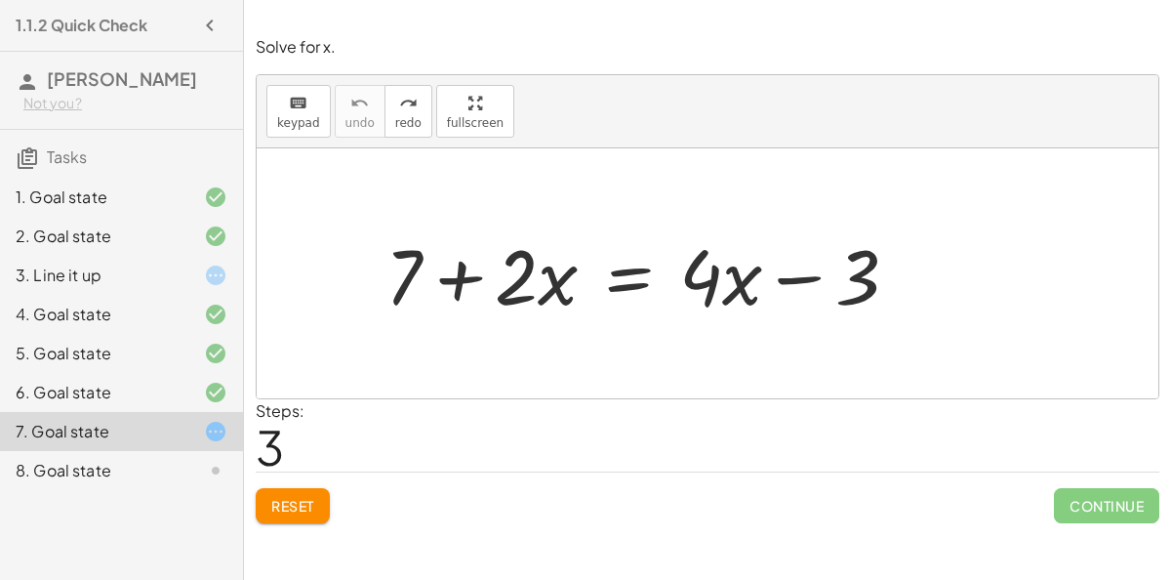
click at [290, 512] on button "Reset" at bounding box center [293, 505] width 74 height 35
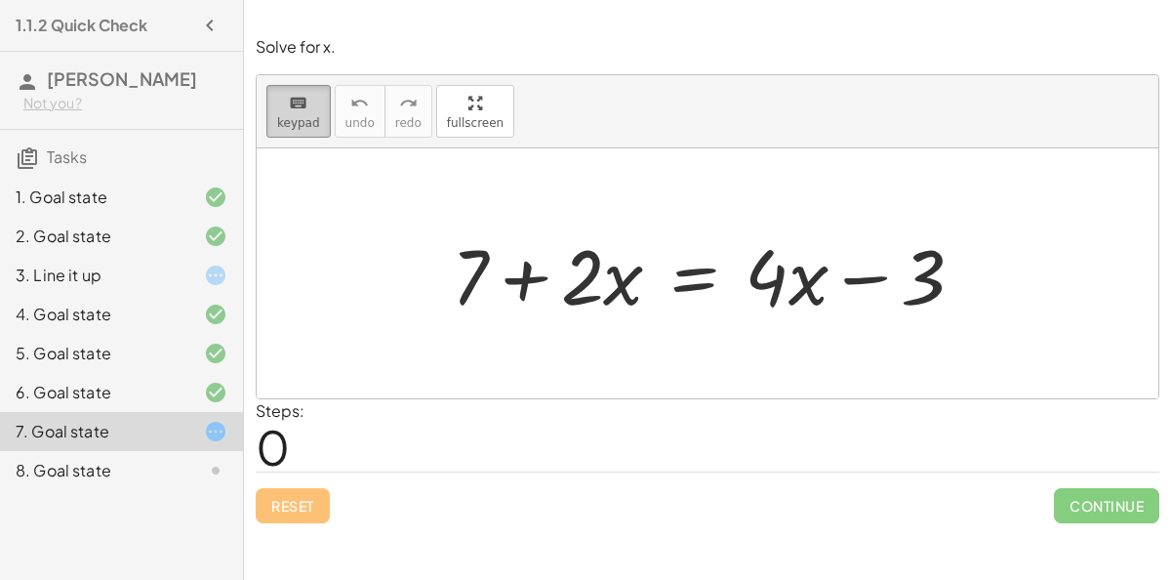
click at [290, 102] on icon "keyboard" at bounding box center [298, 103] width 19 height 23
click at [304, 101] on icon "keyboard" at bounding box center [298, 103] width 19 height 23
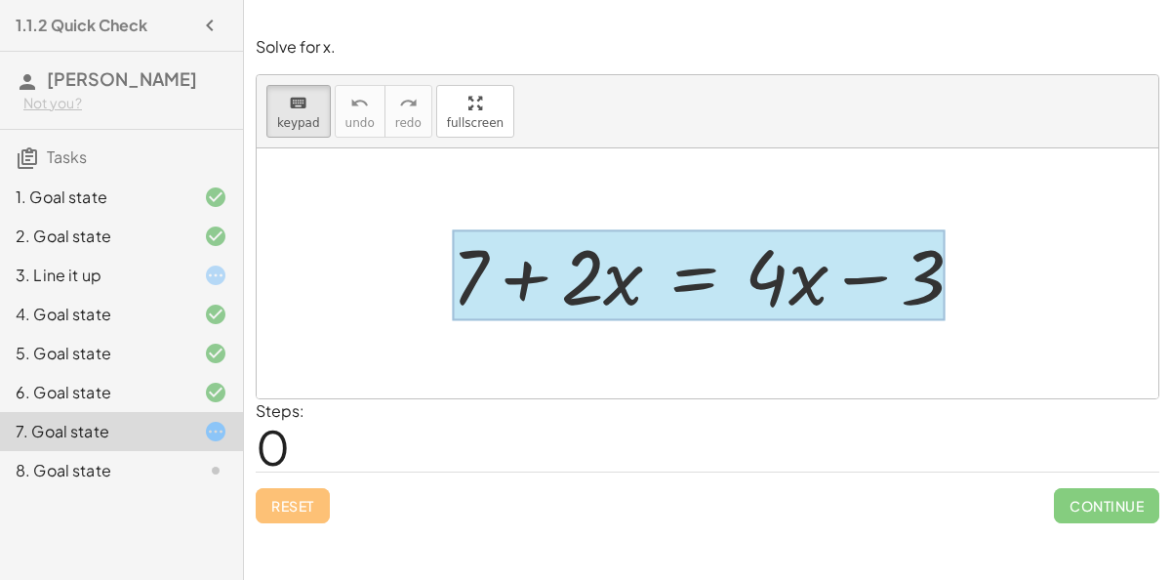
click at [689, 273] on div at bounding box center [699, 275] width 494 height 91
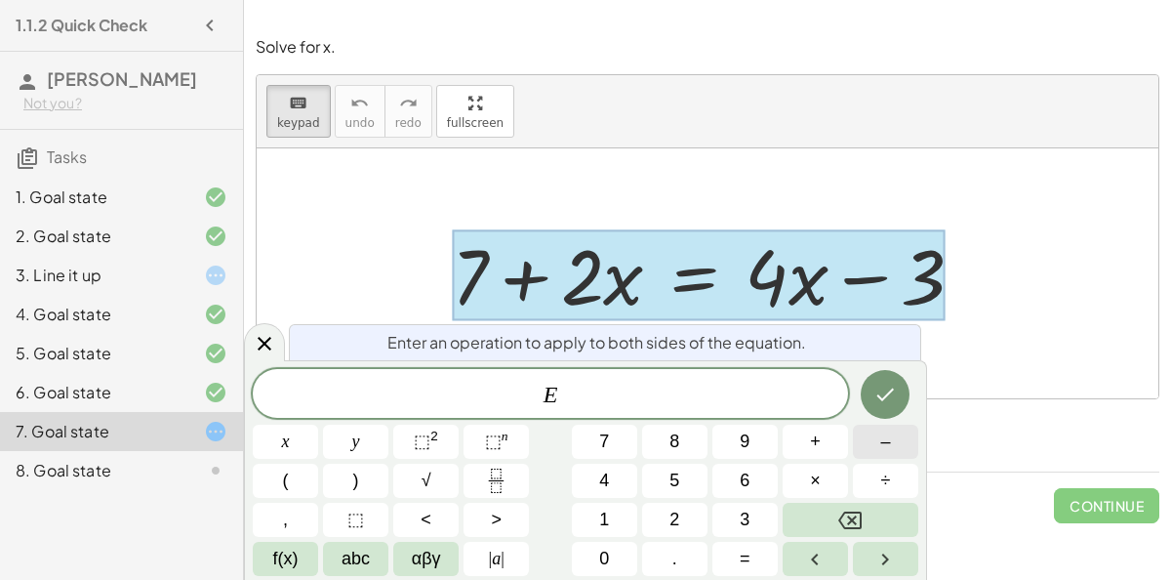
click at [886, 444] on span "–" at bounding box center [885, 442] width 10 height 26
click at [607, 456] on button "7" at bounding box center [604, 442] width 65 height 34
click at [887, 380] on button "Done" at bounding box center [885, 394] width 49 height 49
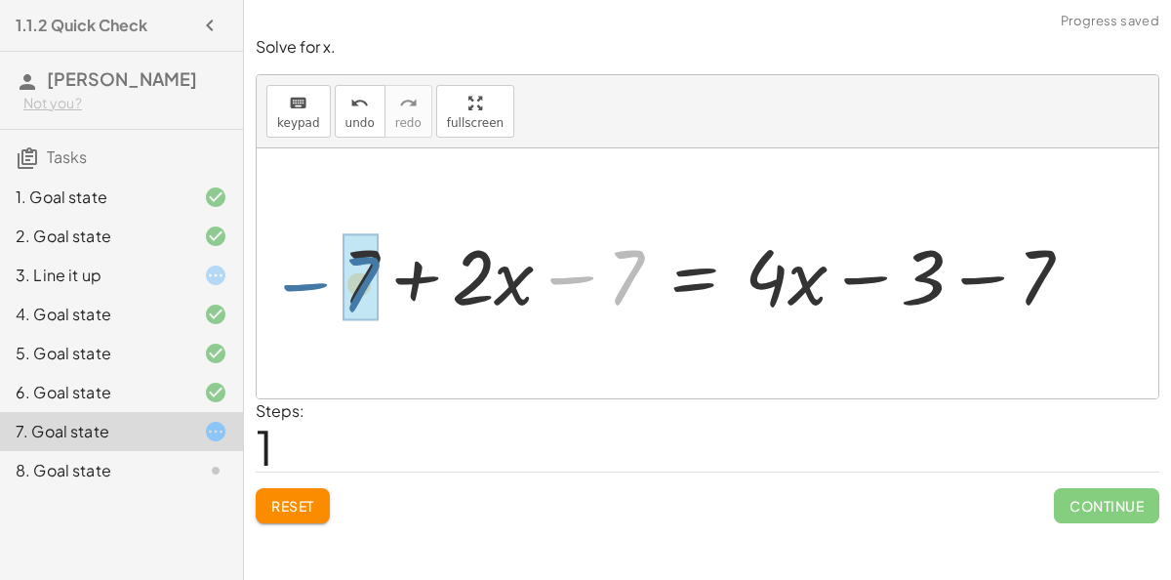
drag, startPoint x: 627, startPoint y: 284, endPoint x: 355, endPoint y: 292, distance: 271.5
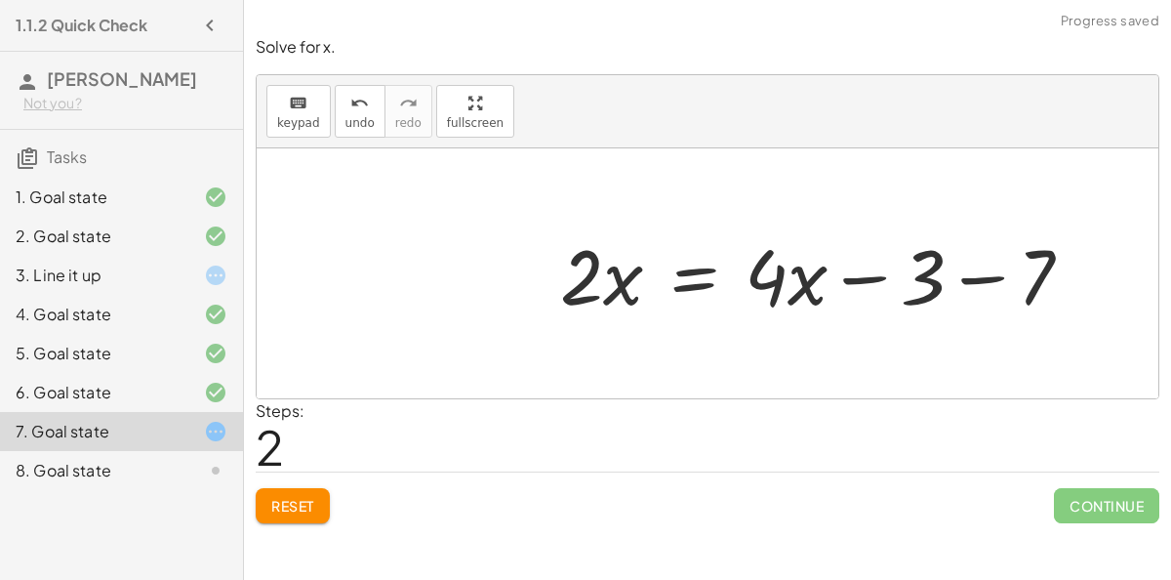
click at [947, 276] on div at bounding box center [825, 274] width 548 height 101
click at [884, 273] on div at bounding box center [781, 274] width 460 height 101
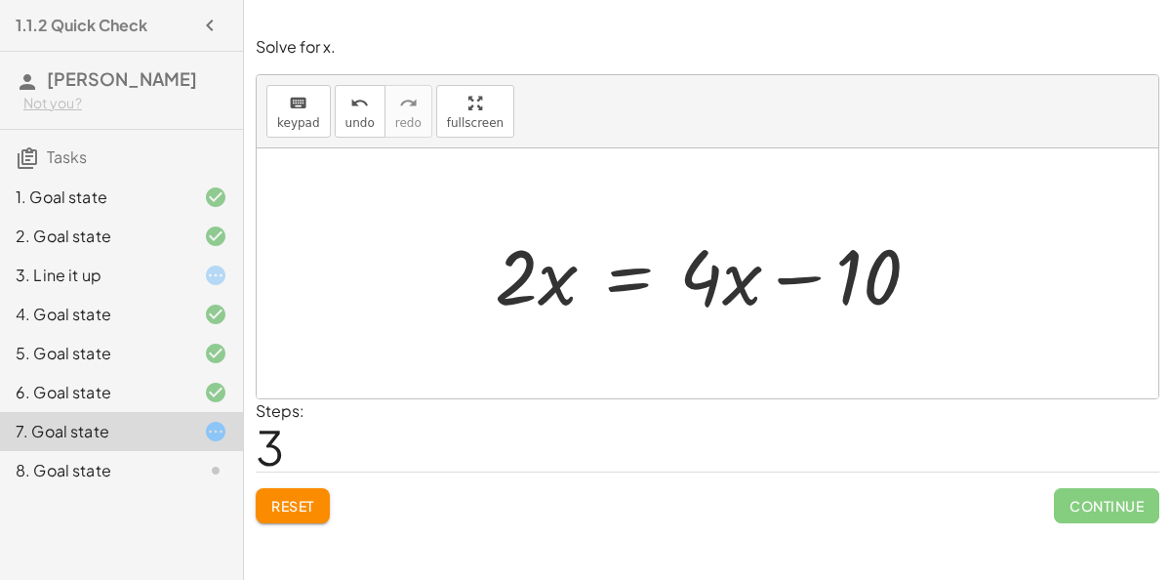
click at [306, 497] on span "Reset" at bounding box center [292, 506] width 43 height 18
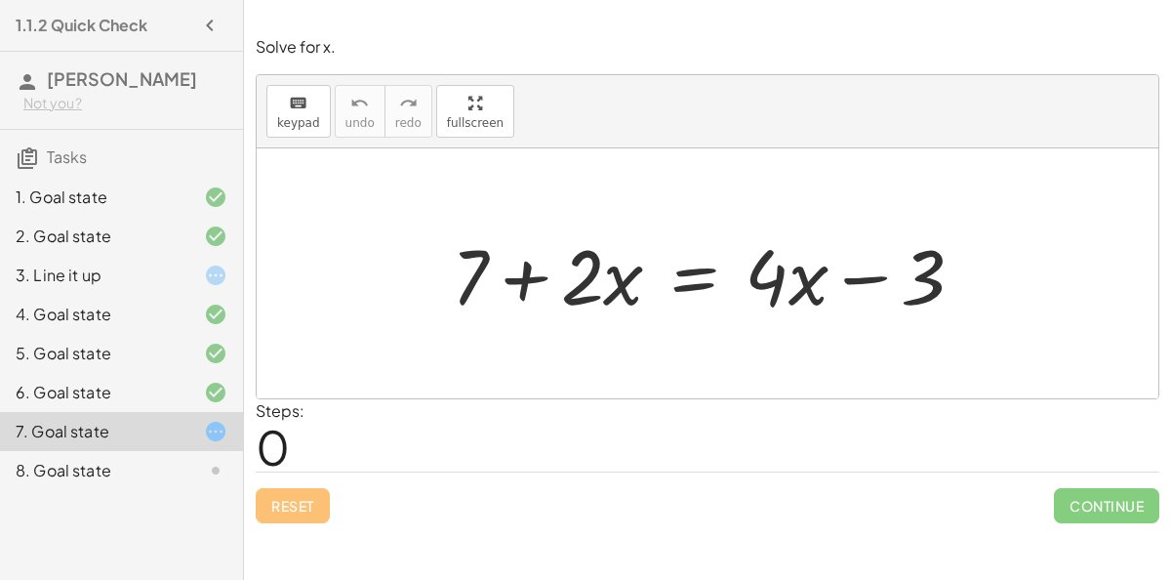
click at [677, 284] on div at bounding box center [716, 274] width 548 height 101
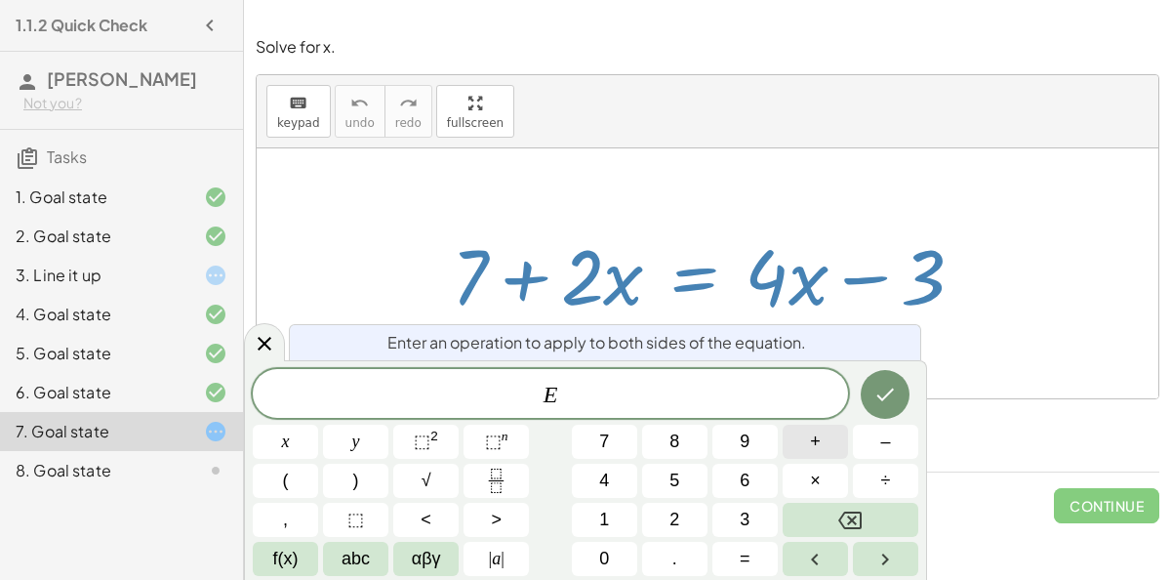
click at [823, 445] on button "+" at bounding box center [815, 442] width 65 height 34
click at [747, 520] on span "3" at bounding box center [745, 520] width 10 height 26
click at [885, 384] on icon "Done" at bounding box center [885, 394] width 23 height 23
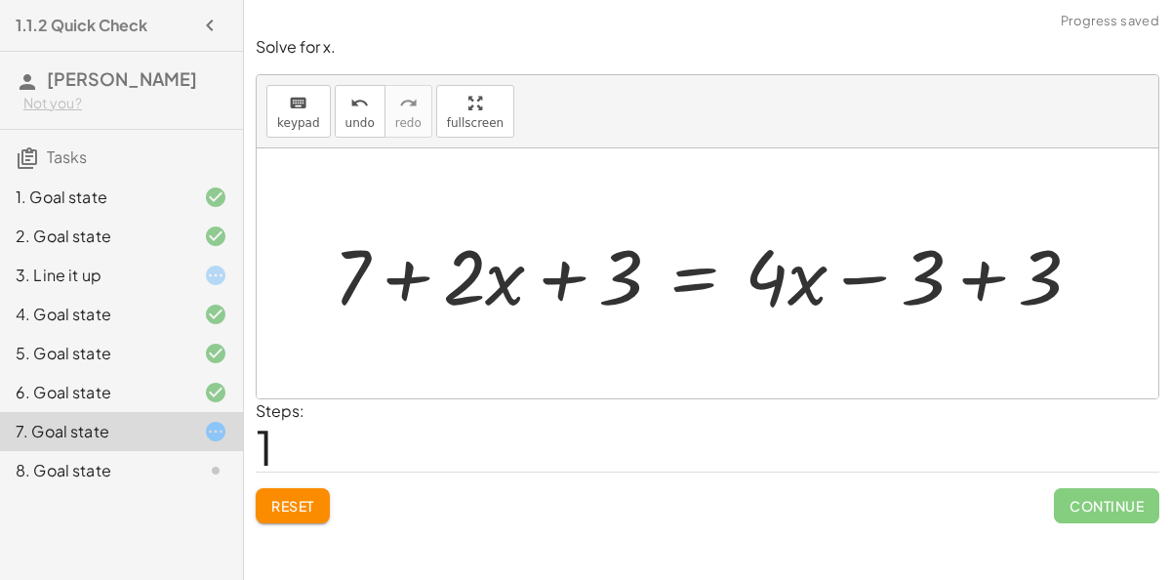
click at [984, 278] on div at bounding box center [715, 274] width 783 height 101
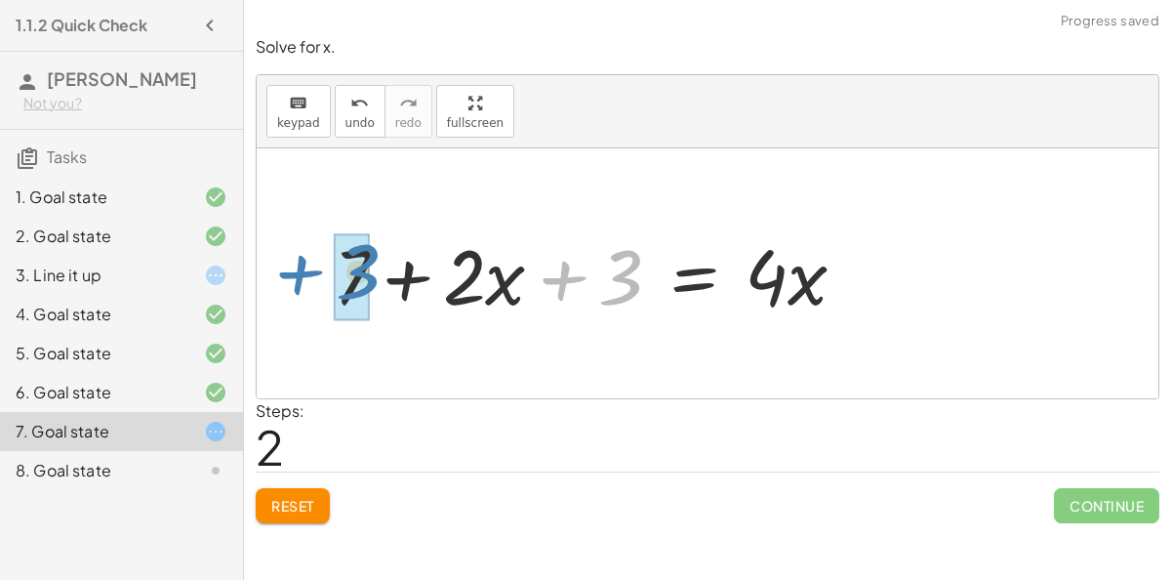
drag, startPoint x: 629, startPoint y: 269, endPoint x: 361, endPoint y: 274, distance: 267.5
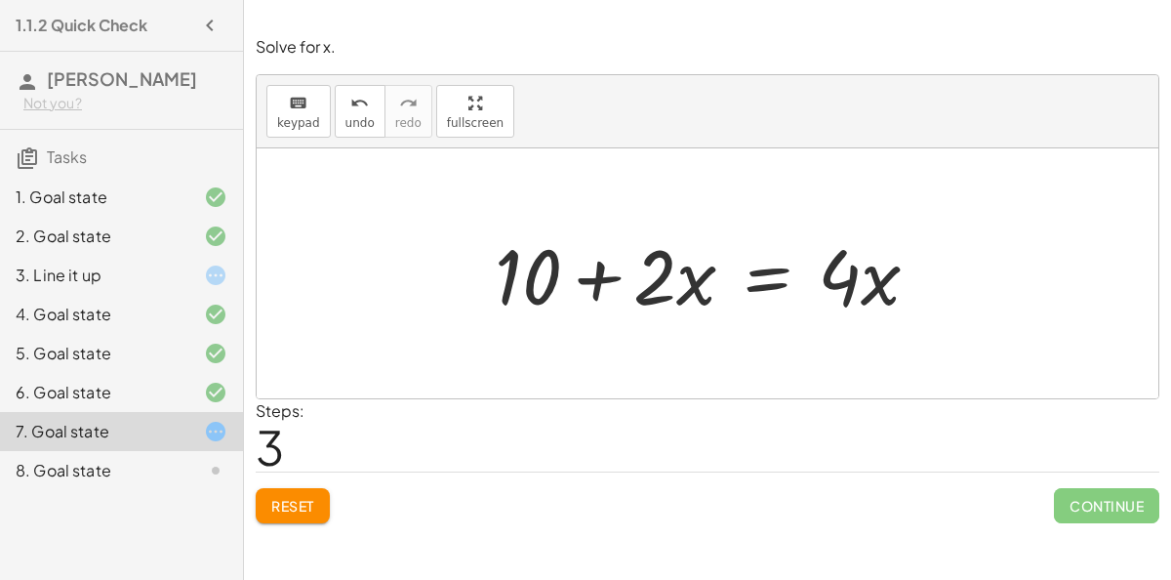
click at [757, 274] on div at bounding box center [715, 274] width 460 height 101
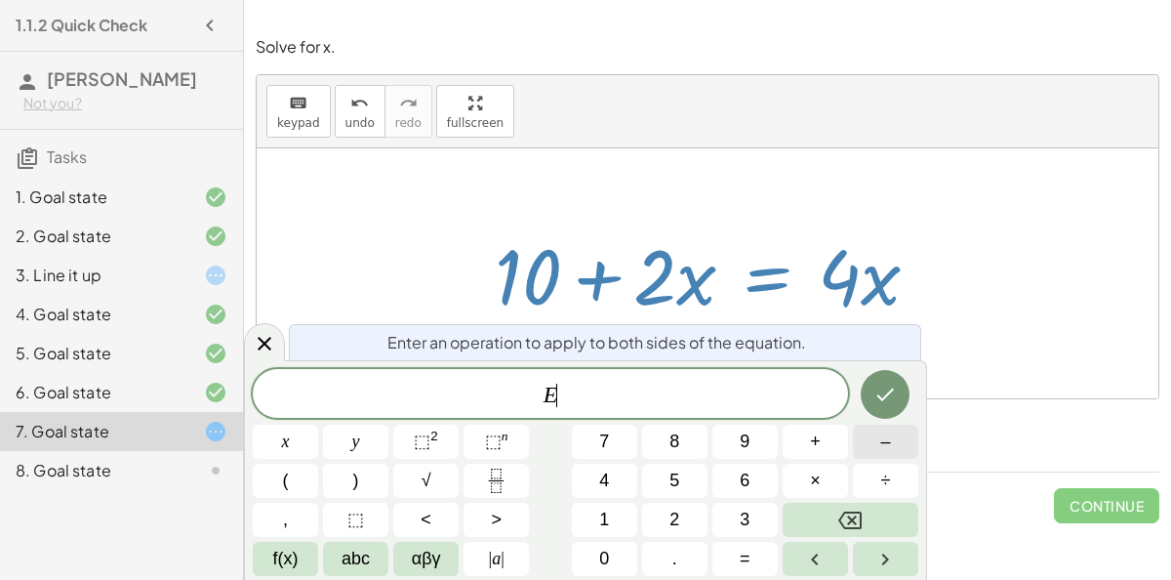
click at [873, 455] on button "–" at bounding box center [885, 442] width 65 height 34
click at [685, 531] on button "2" at bounding box center [674, 520] width 65 height 34
click at [804, 485] on button "×" at bounding box center [815, 481] width 65 height 34
click at [280, 443] on button "x" at bounding box center [285, 442] width 65 height 34
click at [888, 384] on icon "Done" at bounding box center [885, 394] width 23 height 23
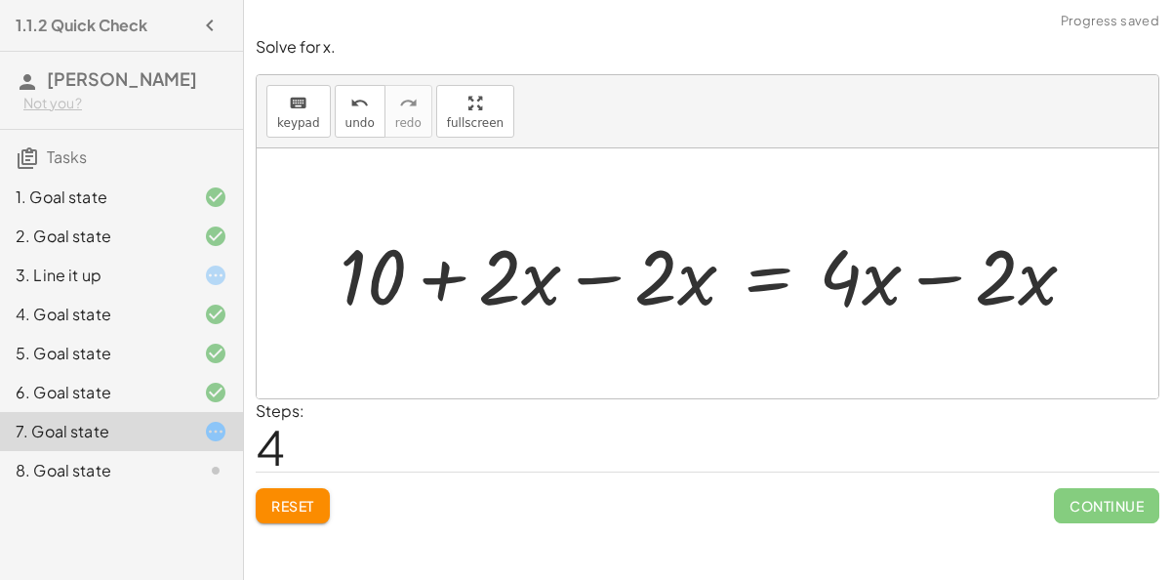
click at [588, 276] on div at bounding box center [716, 274] width 772 height 101
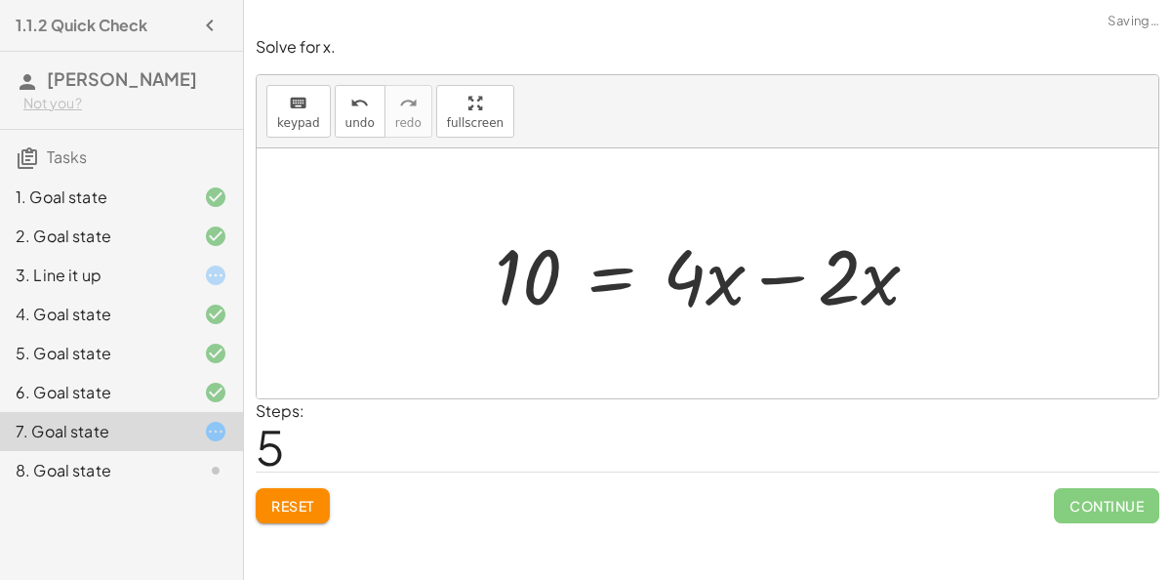
click at [808, 273] on div at bounding box center [715, 274] width 460 height 101
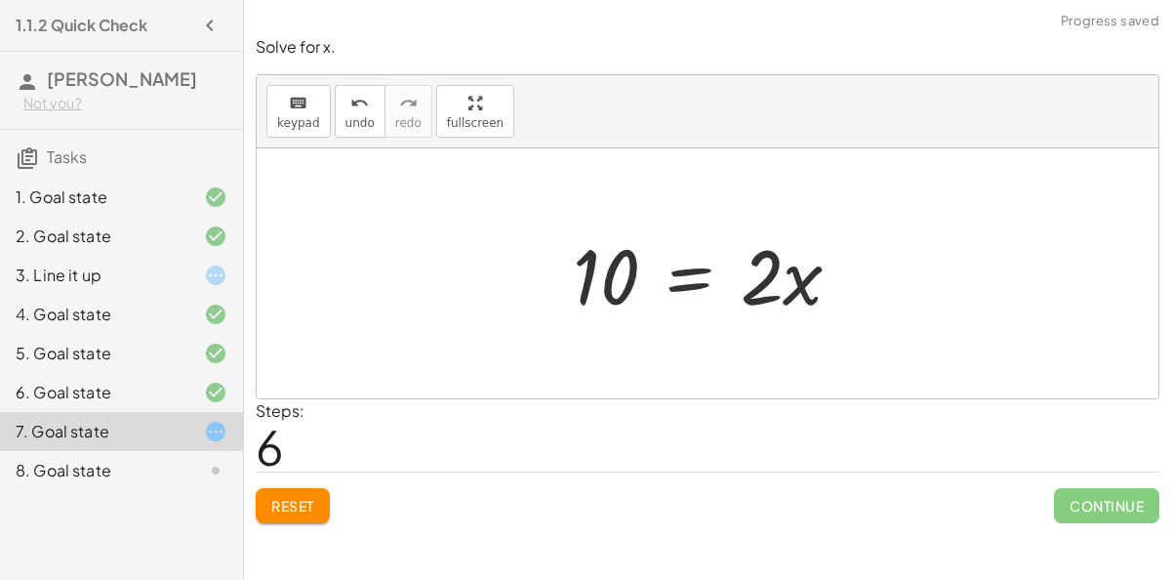
click at [679, 260] on div at bounding box center [715, 274] width 305 height 101
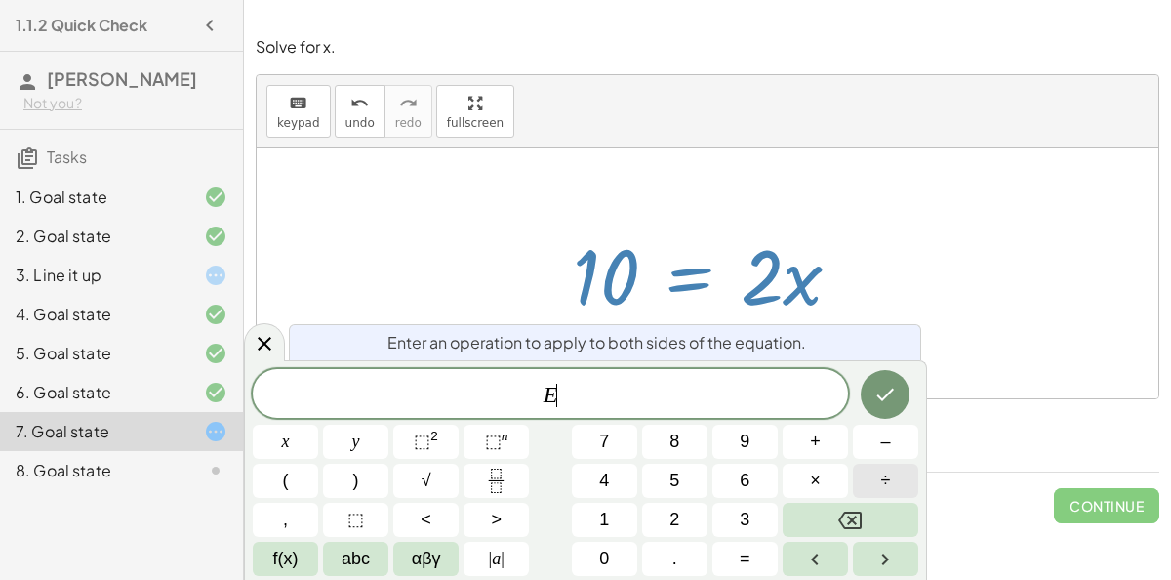
click at [881, 473] on span "÷" at bounding box center [886, 481] width 10 height 26
click at [671, 516] on span "2" at bounding box center [675, 520] width 10 height 26
click at [849, 509] on icon "Backspace" at bounding box center [850, 520] width 23 height 23
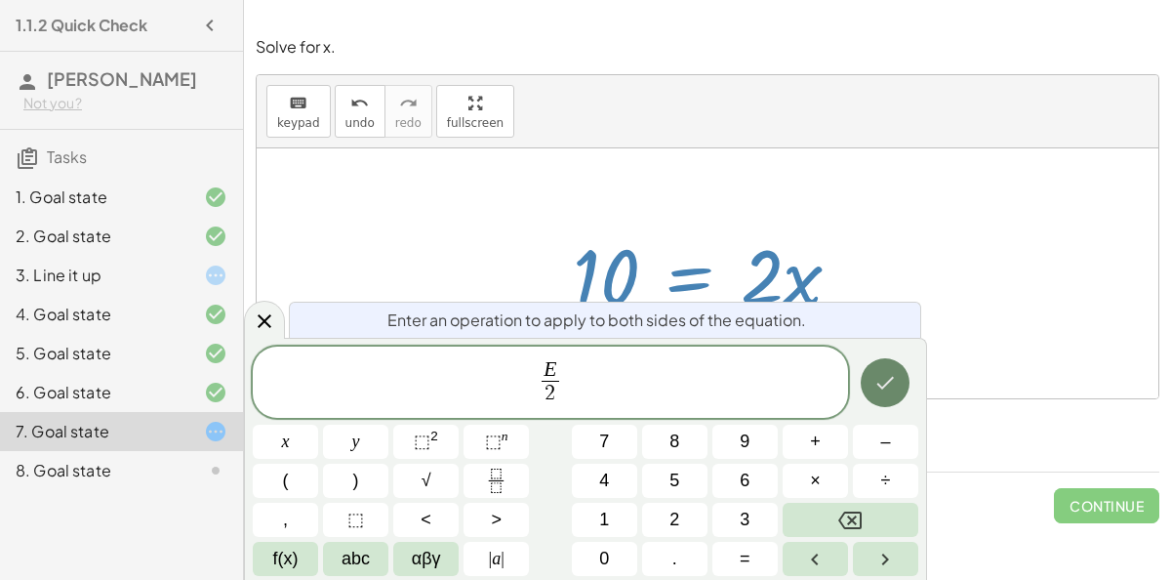
click at [882, 377] on icon "Done" at bounding box center [885, 382] width 23 height 23
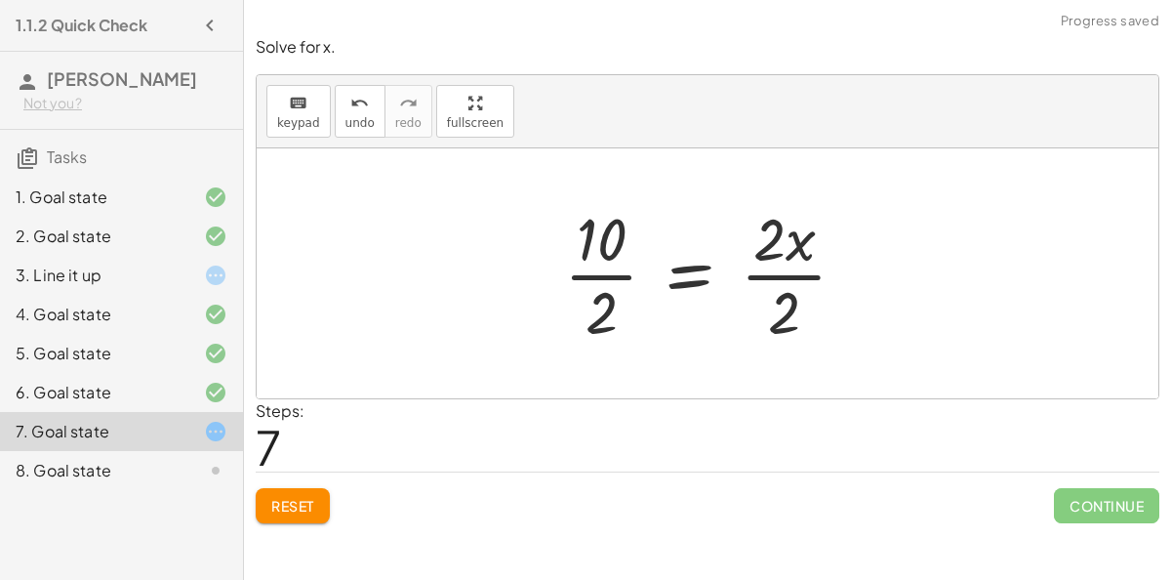
click at [801, 283] on div at bounding box center [712, 273] width 317 height 150
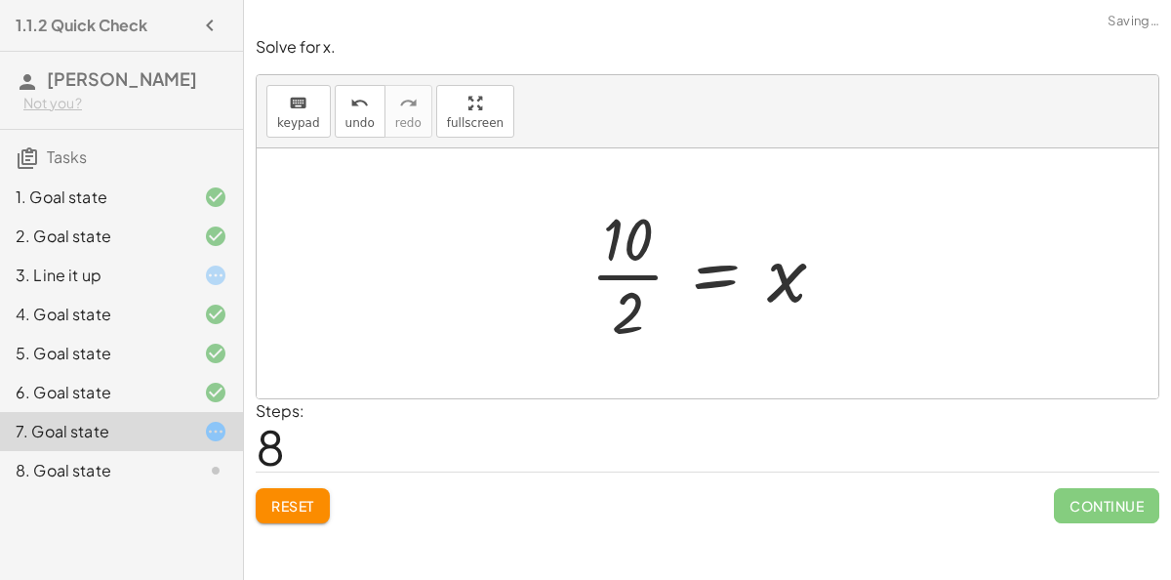
click at [649, 282] on div at bounding box center [716, 273] width 270 height 150
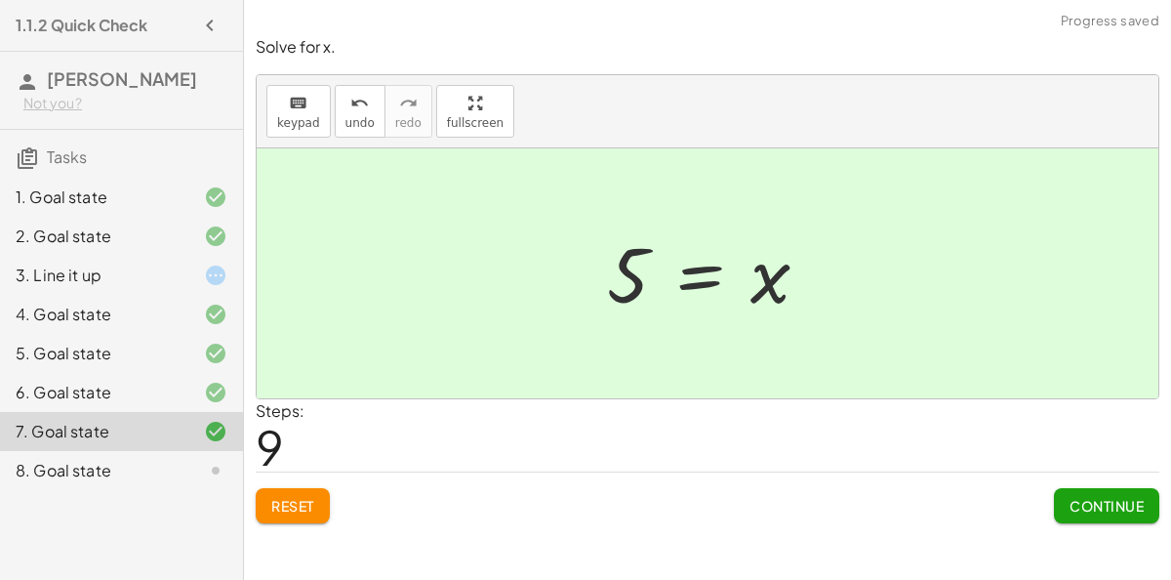
click at [1088, 492] on button "Continue" at bounding box center [1106, 505] width 105 height 35
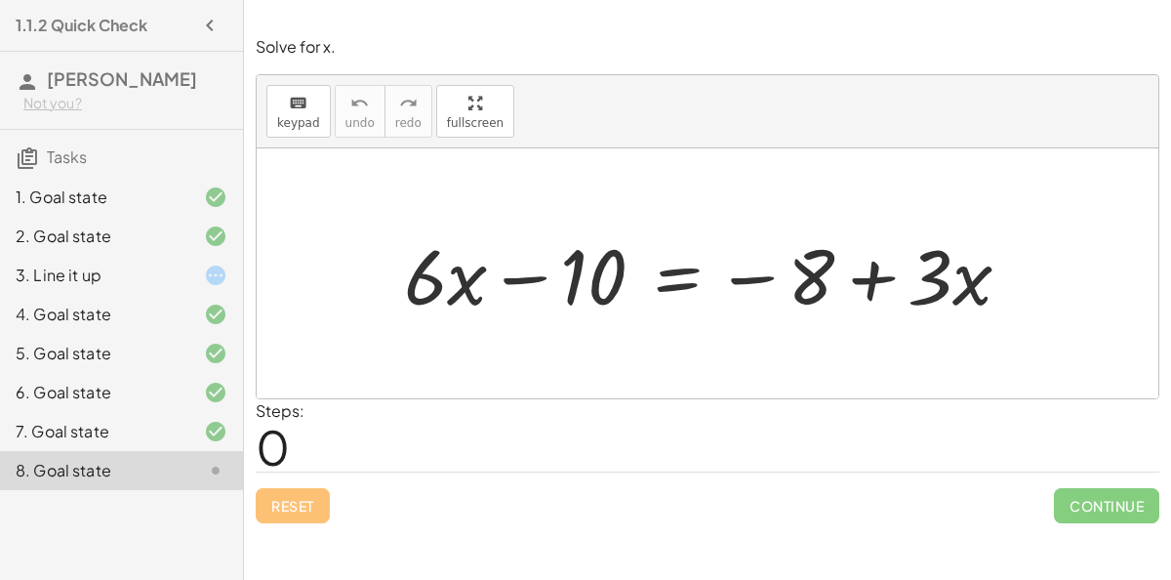
click at [676, 283] on div at bounding box center [715, 274] width 642 height 101
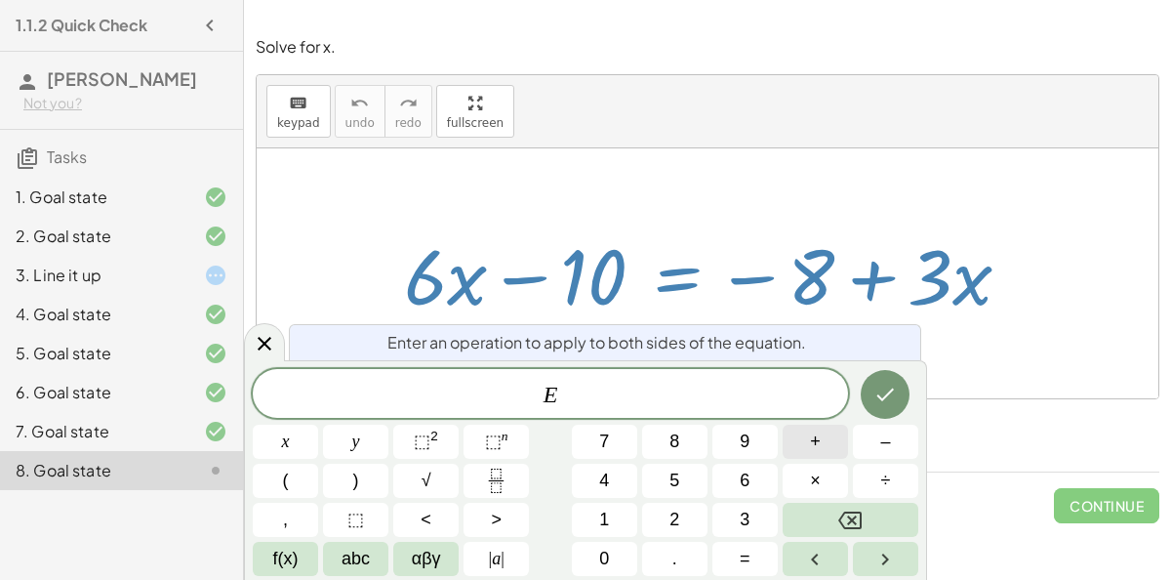
click at [807, 442] on button "+" at bounding box center [815, 442] width 65 height 34
click at [596, 534] on button "1" at bounding box center [604, 520] width 65 height 34
click at [601, 547] on span "0" at bounding box center [604, 559] width 10 height 26
click at [887, 386] on icon "Done" at bounding box center [885, 394] width 23 height 23
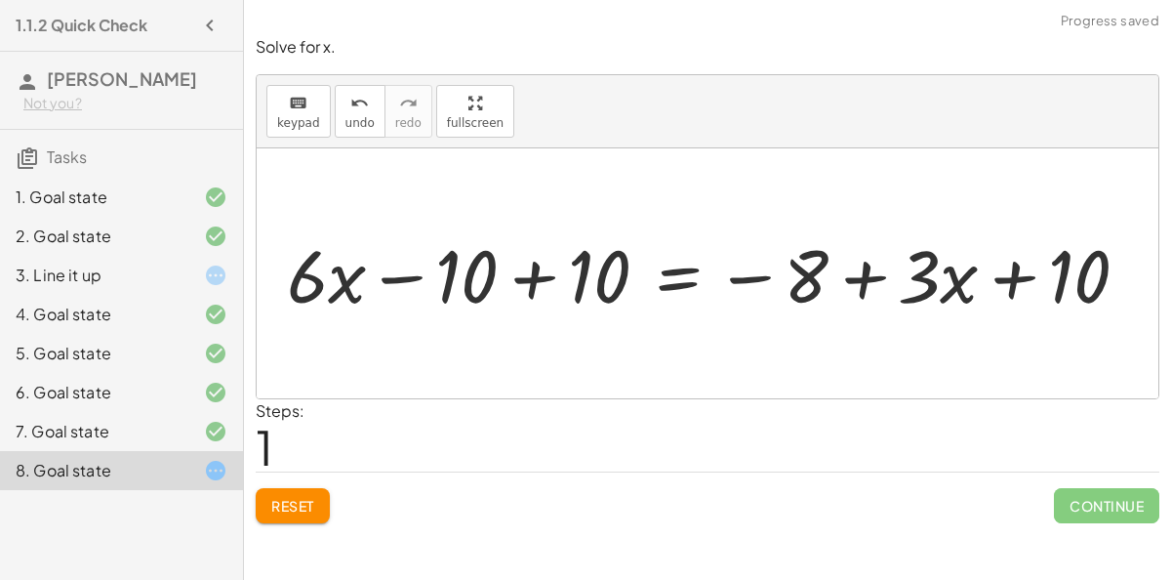
click at [513, 280] on div at bounding box center [713, 273] width 752 height 83
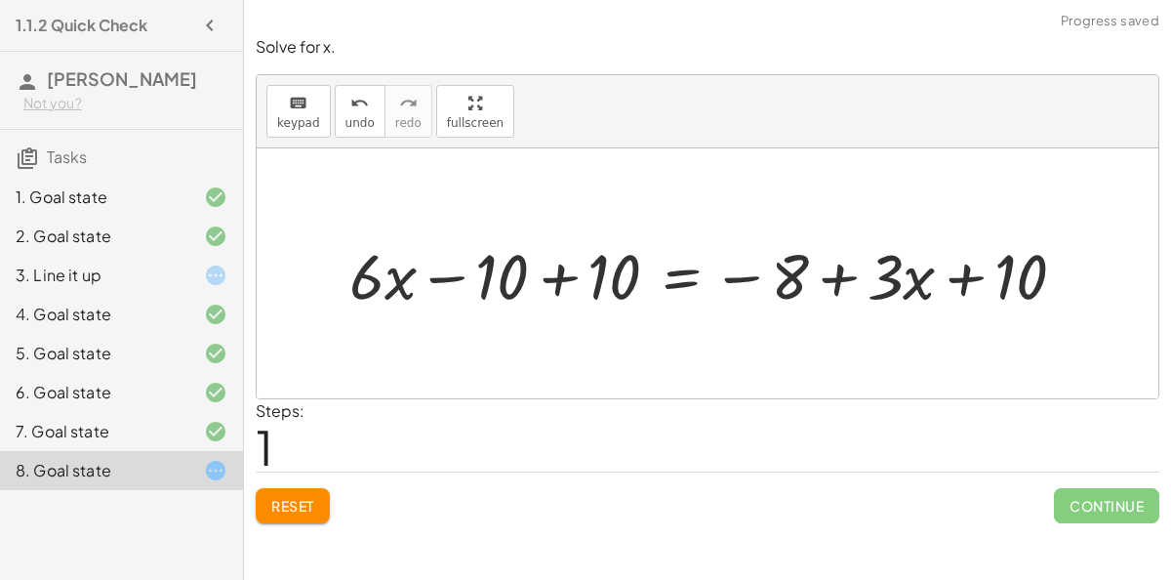
click at [552, 275] on div at bounding box center [716, 273] width 752 height 83
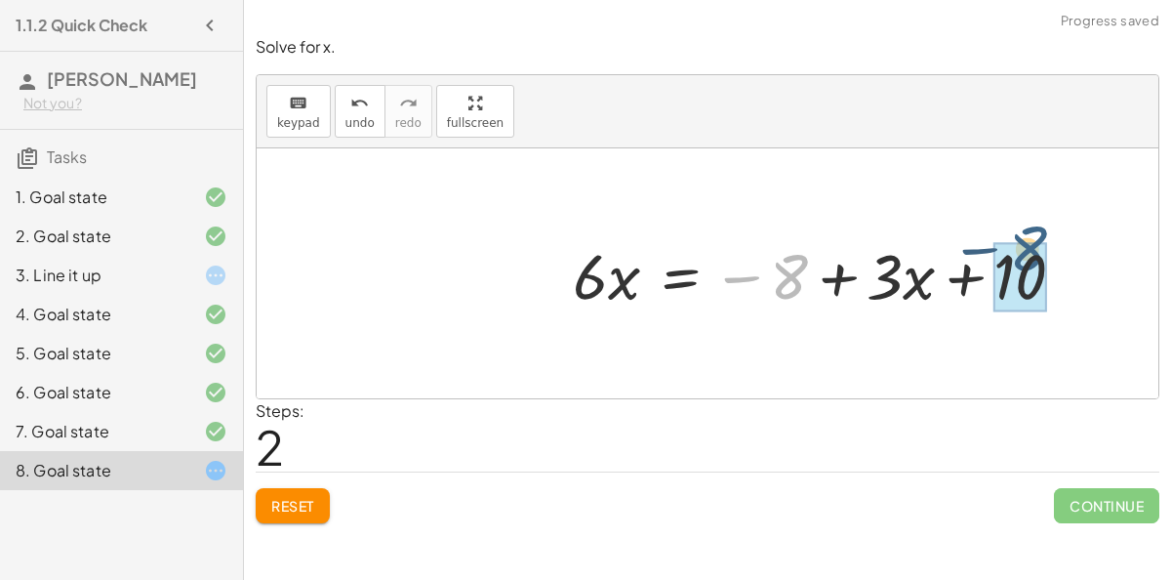
drag, startPoint x: 793, startPoint y: 269, endPoint x: 1034, endPoint y: 257, distance: 241.4
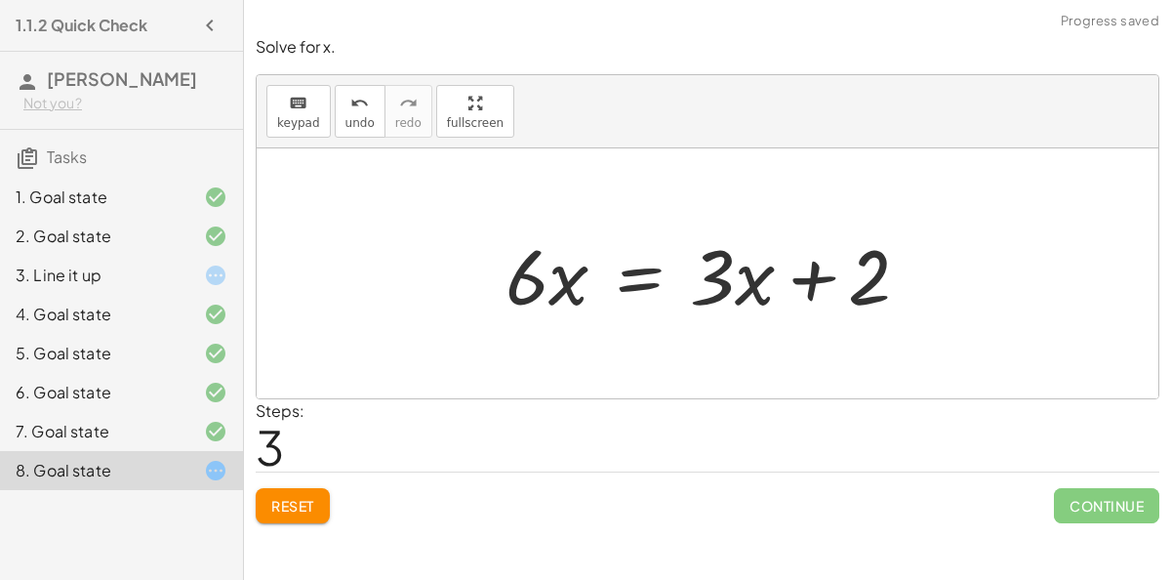
click at [646, 281] on div at bounding box center [715, 274] width 439 height 101
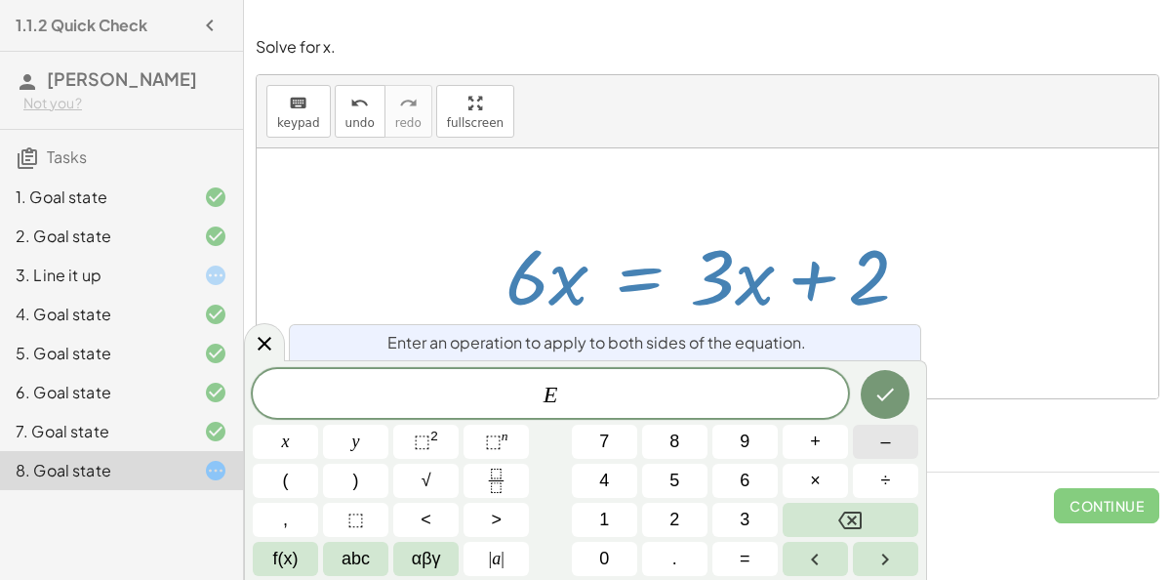
click at [882, 433] on span "–" at bounding box center [885, 442] width 10 height 26
click at [753, 516] on button "3" at bounding box center [745, 520] width 65 height 34
click at [294, 429] on button "x" at bounding box center [285, 442] width 65 height 34
click at [898, 392] on button "Done" at bounding box center [885, 394] width 49 height 49
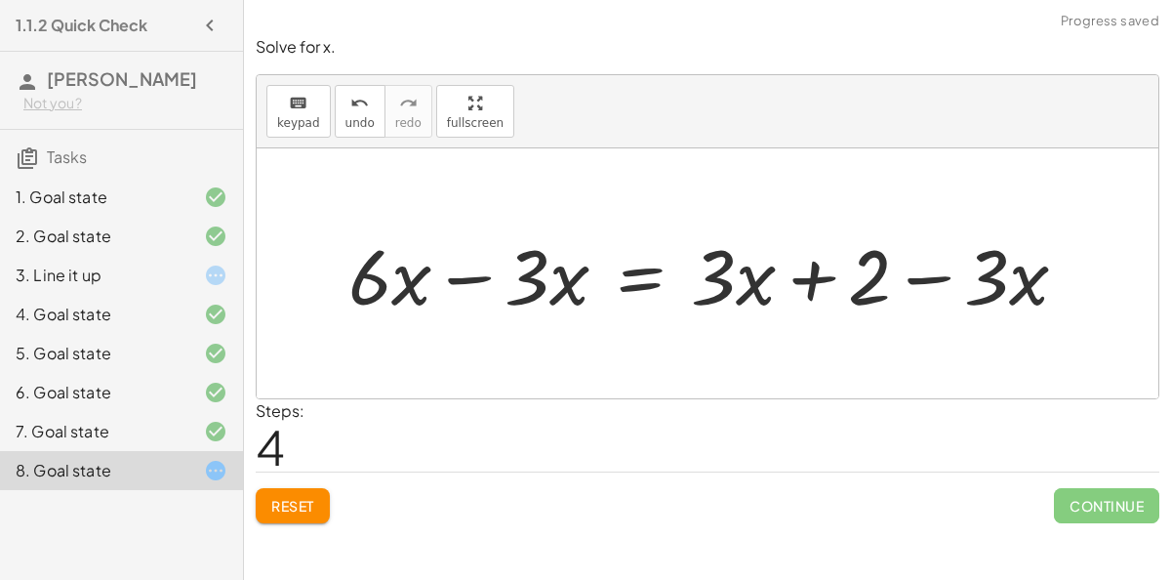
click at [482, 268] on div at bounding box center [716, 274] width 755 height 101
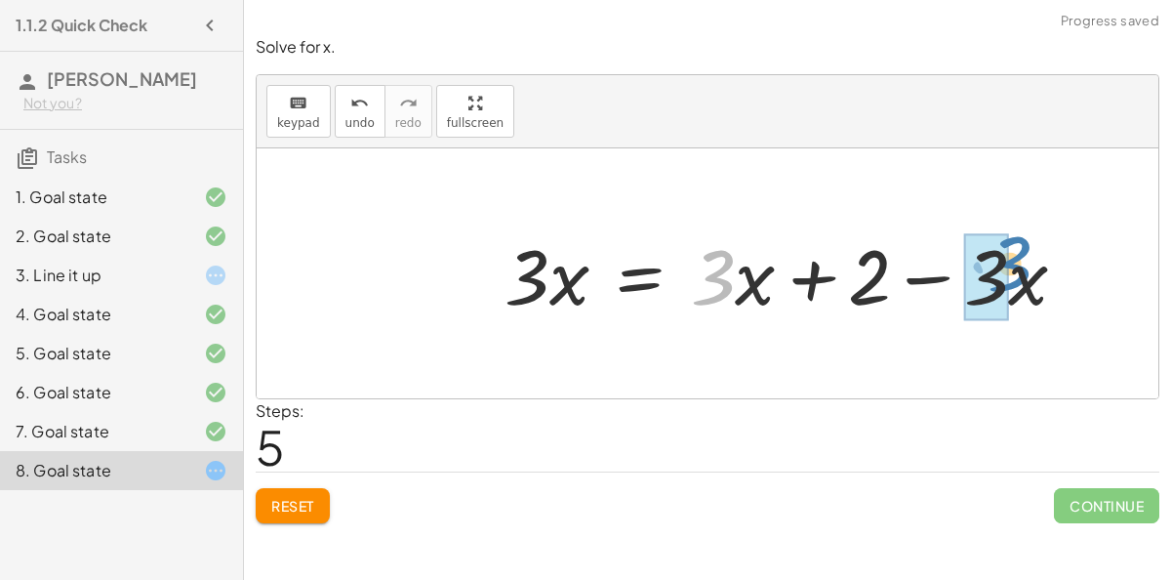
drag, startPoint x: 716, startPoint y: 268, endPoint x: 996, endPoint y: 240, distance: 281.6
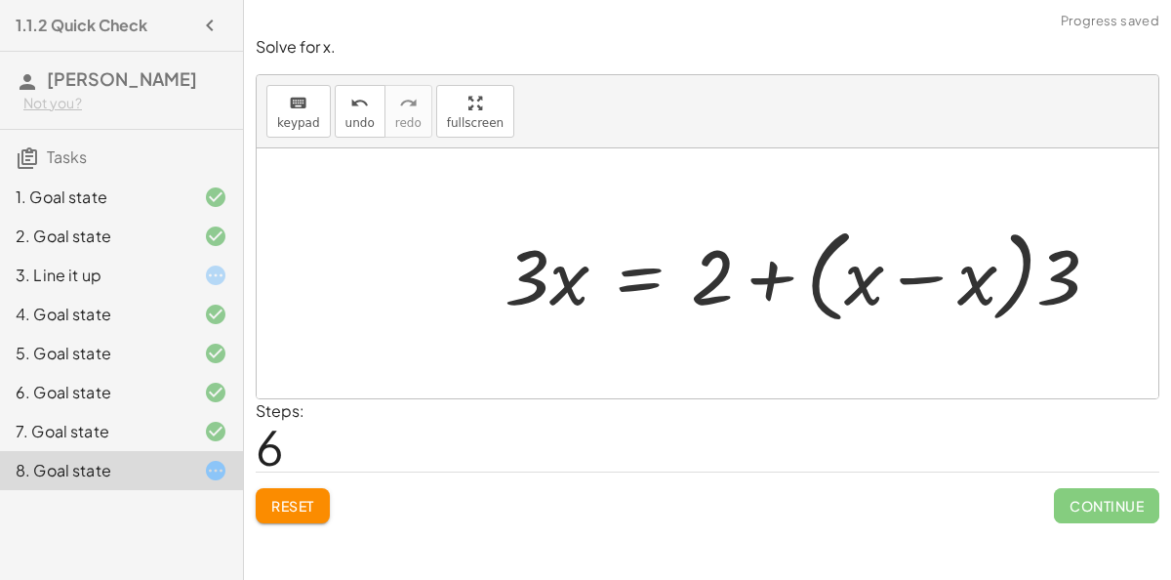
click at [933, 274] on div at bounding box center [810, 274] width 631 height 112
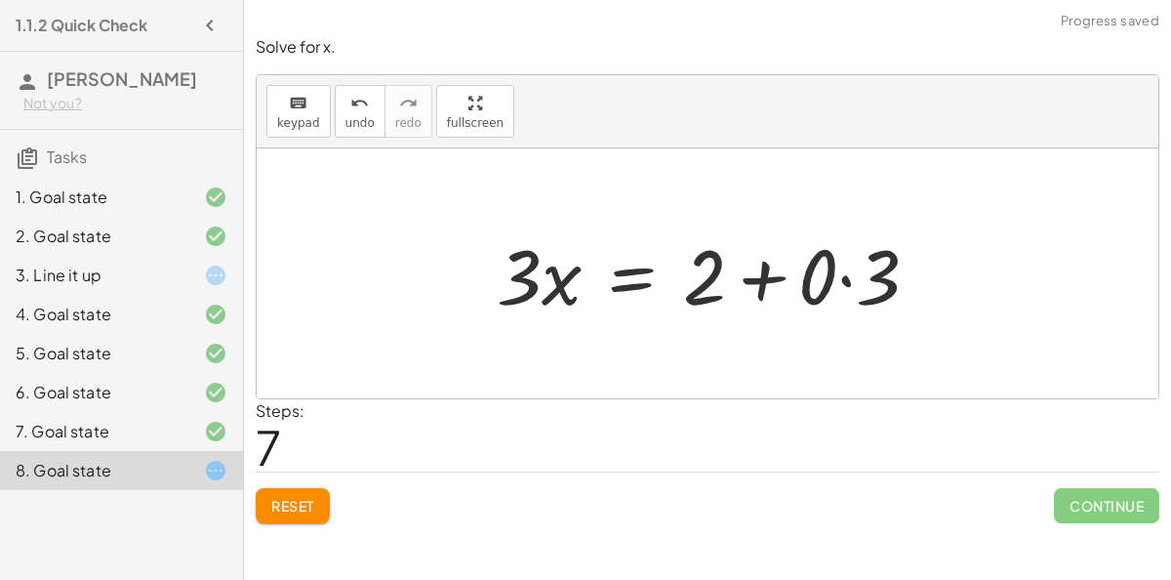
click at [759, 270] on div at bounding box center [716, 274] width 458 height 101
drag, startPoint x: 700, startPoint y: 271, endPoint x: 767, endPoint y: 262, distance: 68.1
click at [767, 262] on div at bounding box center [716, 274] width 458 height 101
click at [771, 270] on div at bounding box center [716, 274] width 458 height 101
click at [346, 113] on button "undo undo" at bounding box center [360, 111] width 51 height 53
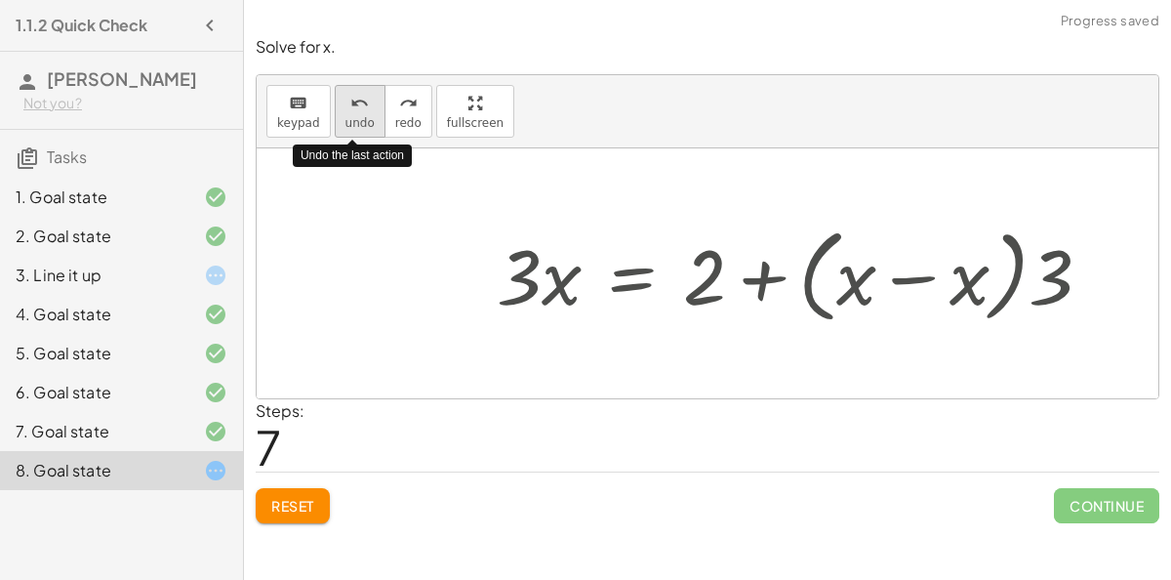
click at [346, 113] on button "undo undo" at bounding box center [360, 111] width 51 height 53
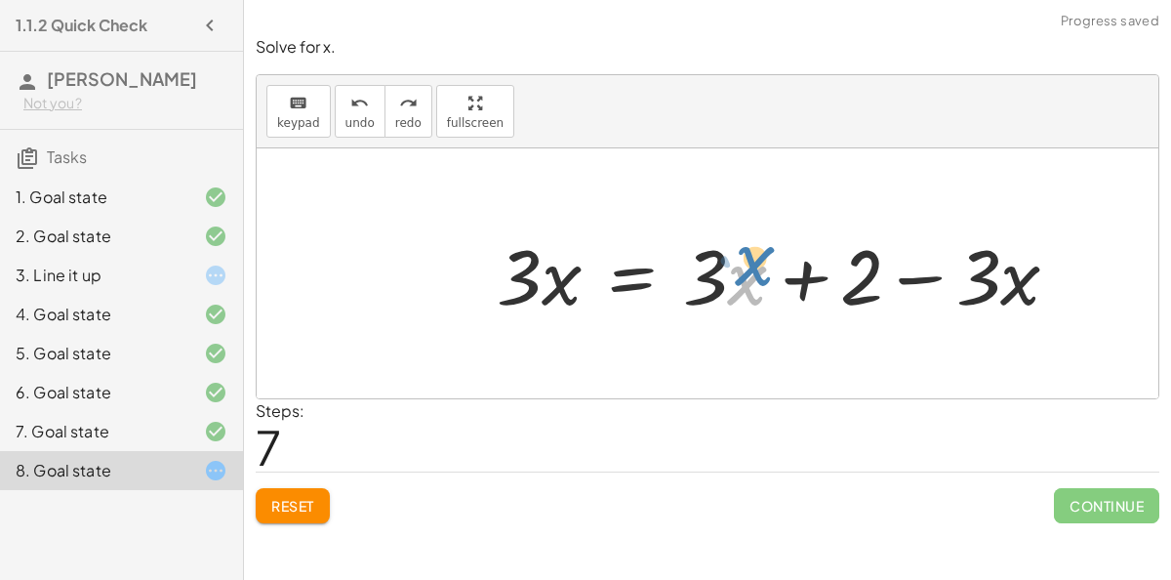
drag, startPoint x: 746, startPoint y: 282, endPoint x: 745, endPoint y: 270, distance: 11.8
click at [745, 270] on div at bounding box center [786, 274] width 598 height 101
click at [897, 279] on div at bounding box center [786, 274] width 598 height 101
click at [722, 285] on div at bounding box center [786, 274] width 598 height 101
drag, startPoint x: 739, startPoint y: 292, endPoint x: 718, endPoint y: 277, distance: 25.2
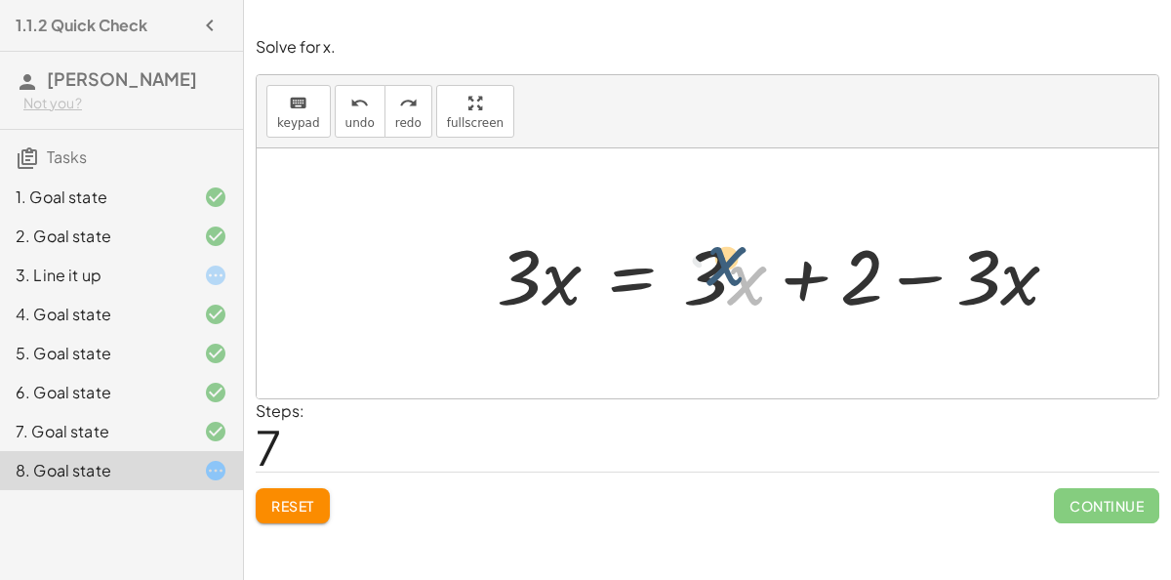
click at [718, 277] on div at bounding box center [786, 274] width 598 height 101
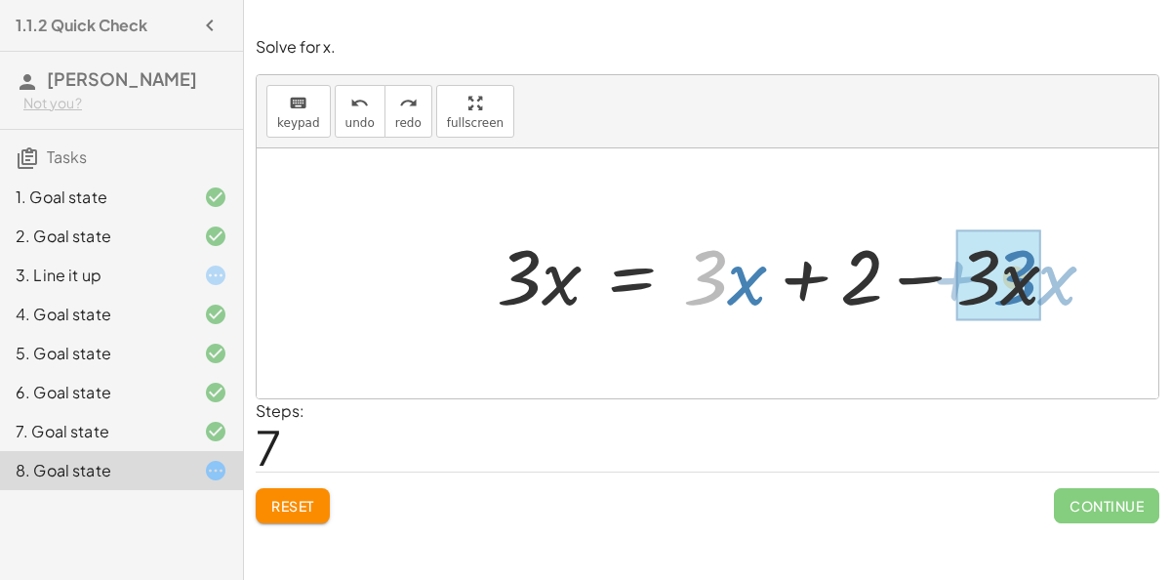
drag, startPoint x: 718, startPoint y: 277, endPoint x: 1023, endPoint y: 269, distance: 304.7
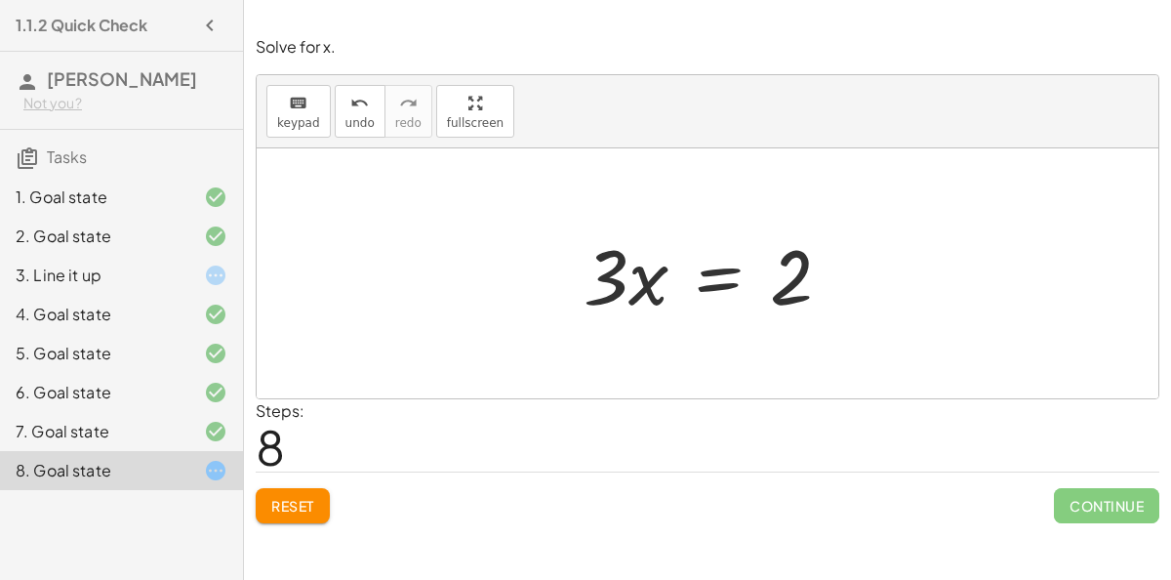
click at [647, 296] on div at bounding box center [715, 274] width 283 height 101
click at [276, 513] on button "Reset" at bounding box center [293, 505] width 74 height 35
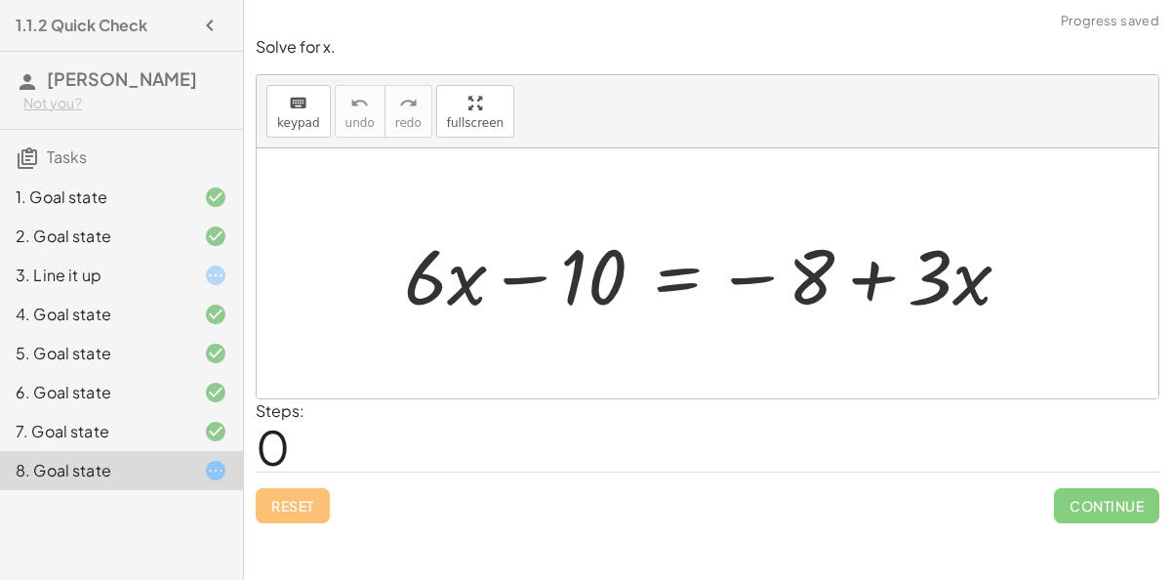
click at [690, 278] on div at bounding box center [715, 274] width 642 height 101
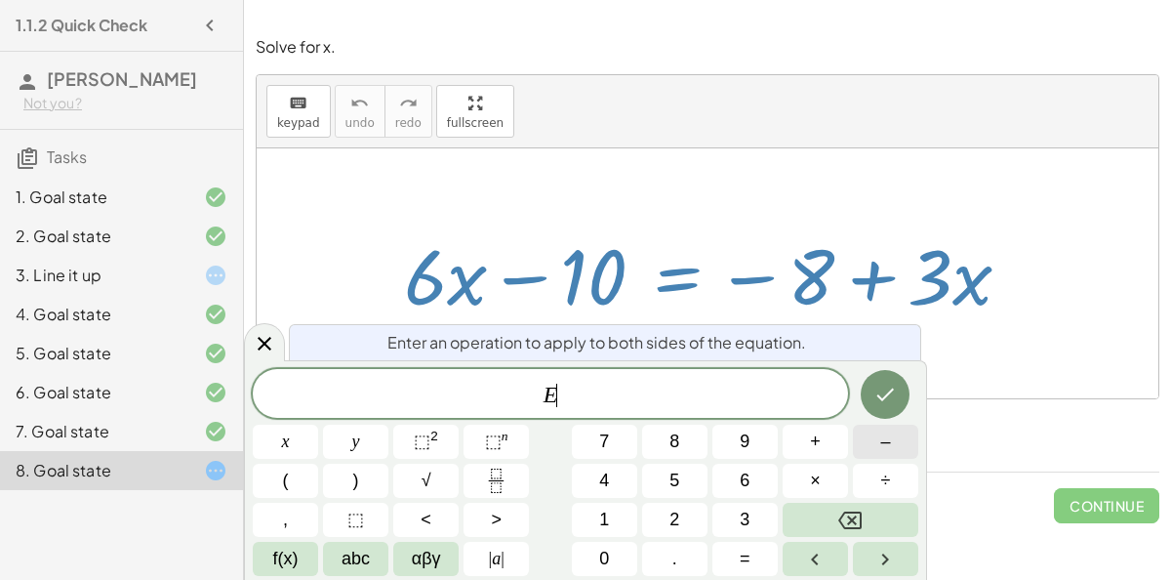
click at [872, 447] on button "–" at bounding box center [885, 442] width 65 height 34
click at [648, 442] on button "8" at bounding box center [674, 442] width 65 height 34
click at [900, 395] on button "Done" at bounding box center [885, 394] width 49 height 49
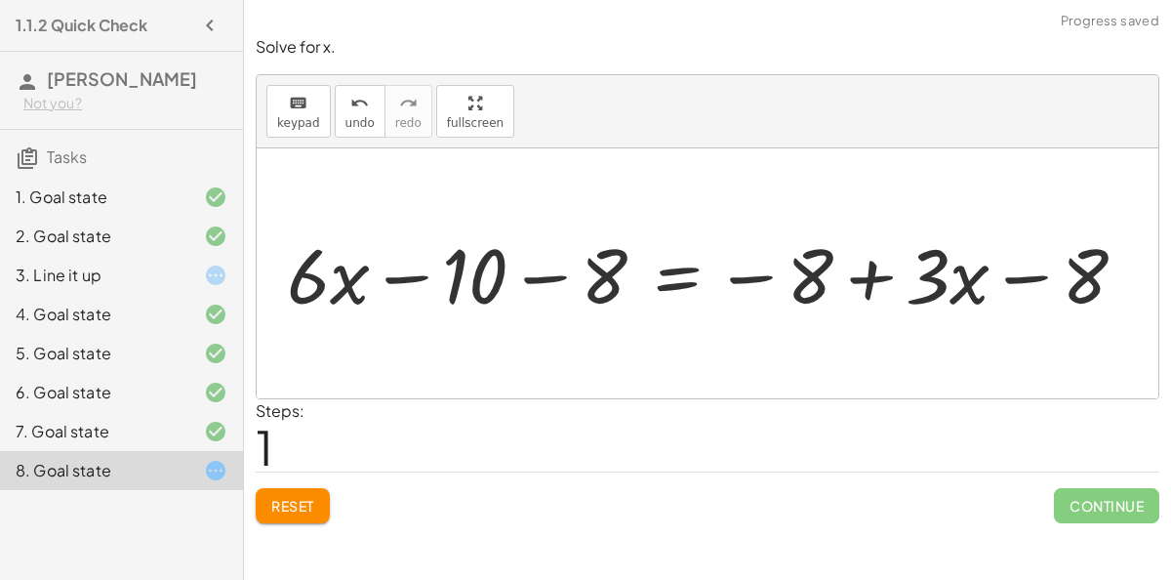
click at [757, 274] on div at bounding box center [712, 273] width 751 height 86
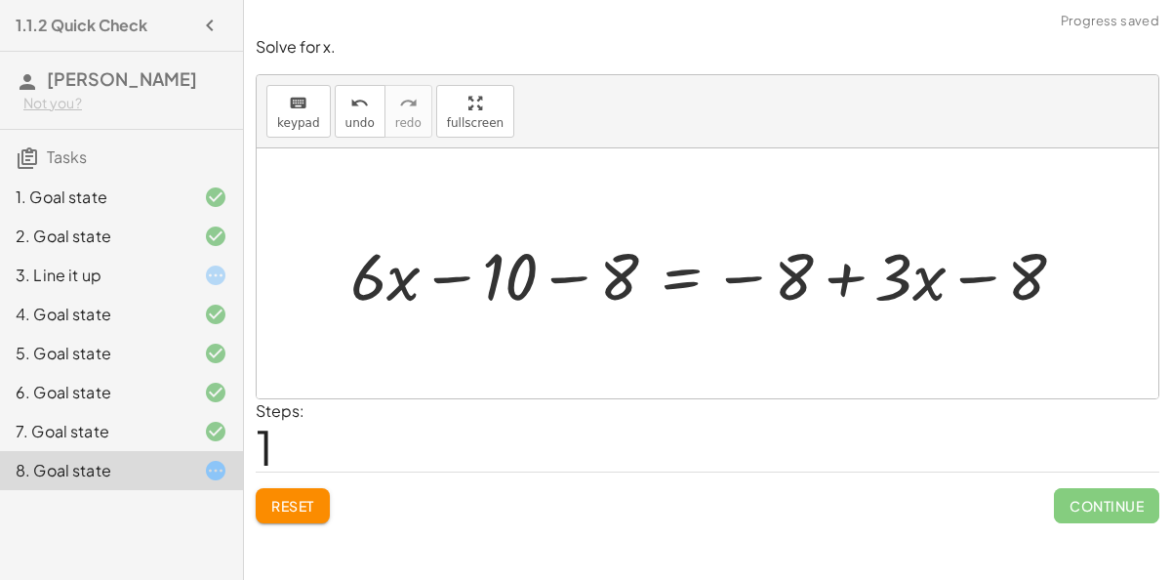
click at [573, 276] on div at bounding box center [716, 273] width 751 height 86
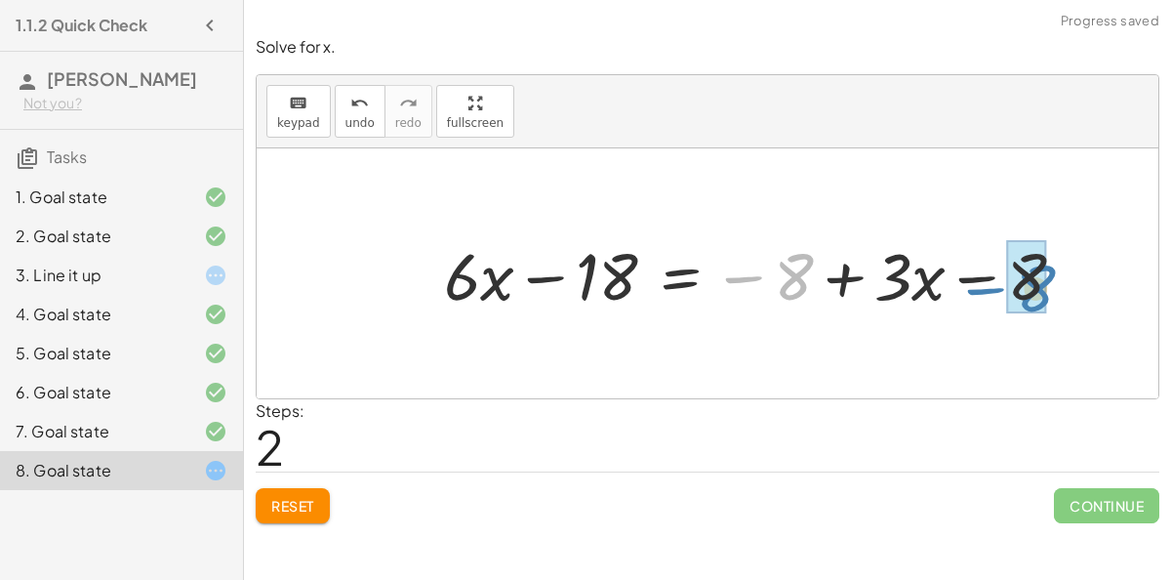
drag, startPoint x: 797, startPoint y: 281, endPoint x: 1042, endPoint y: 294, distance: 245.3
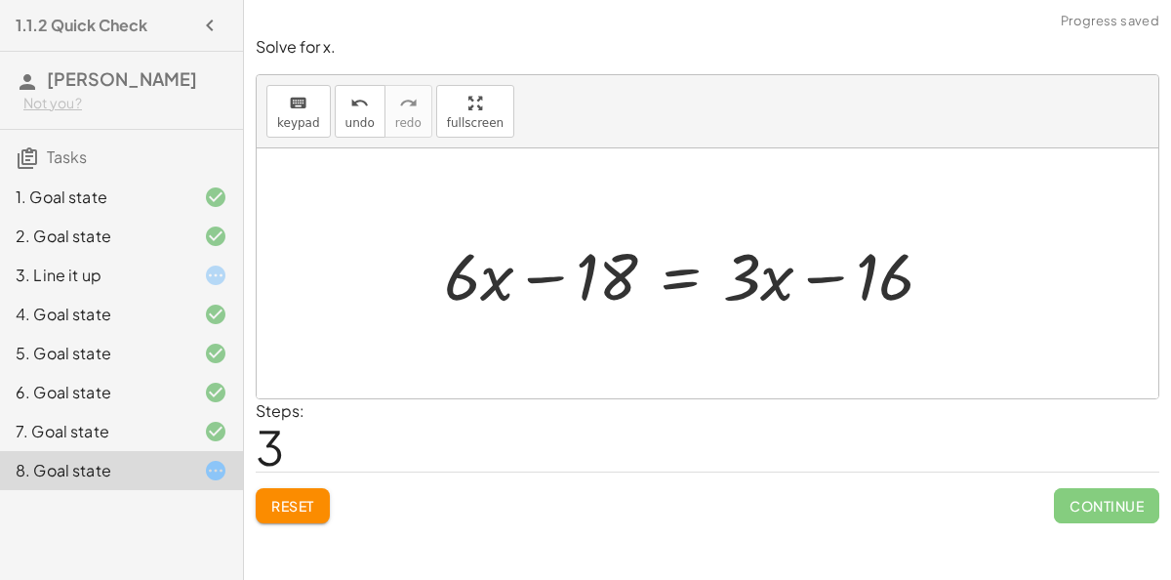
click at [286, 498] on span "Reset" at bounding box center [292, 506] width 43 height 18
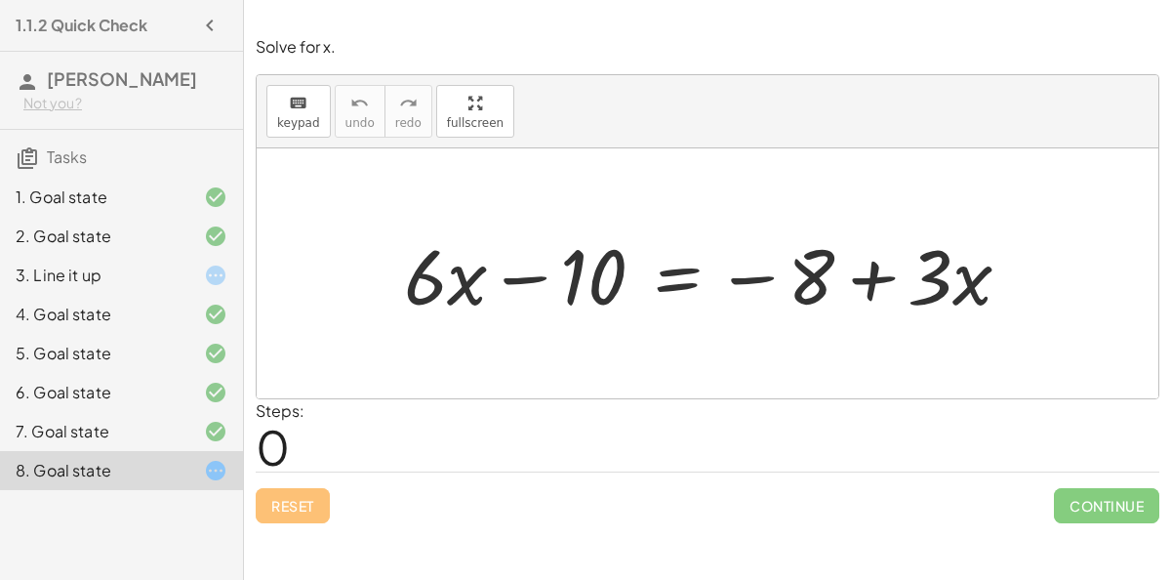
click at [667, 276] on div at bounding box center [715, 274] width 642 height 101
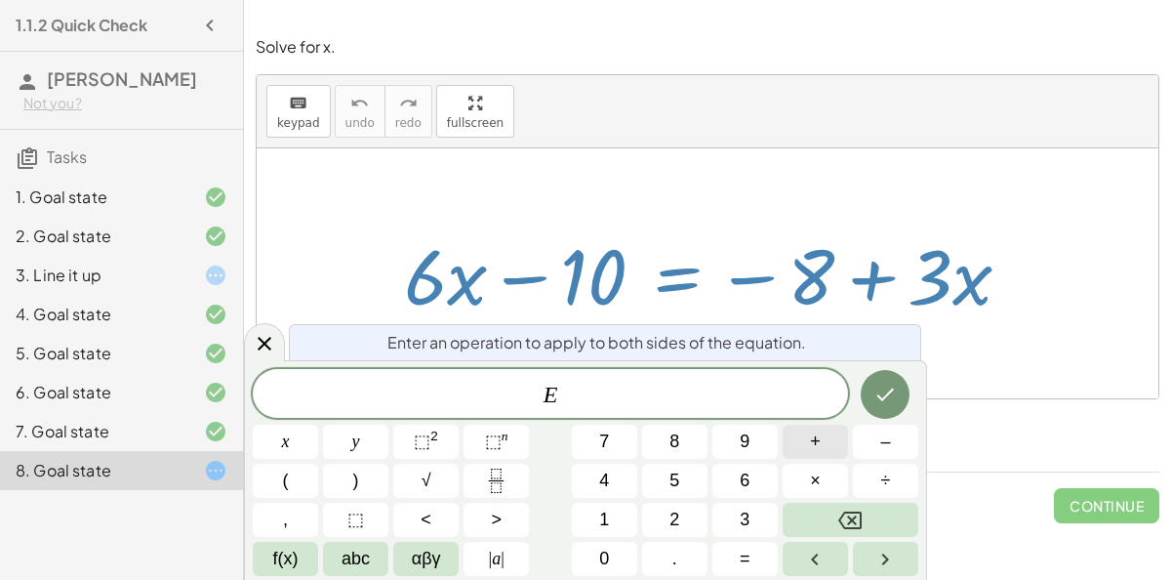
click at [829, 439] on button "+" at bounding box center [815, 442] width 65 height 34
click at [688, 449] on button "8" at bounding box center [674, 442] width 65 height 34
click at [874, 394] on icon "Done" at bounding box center [885, 394] width 23 height 23
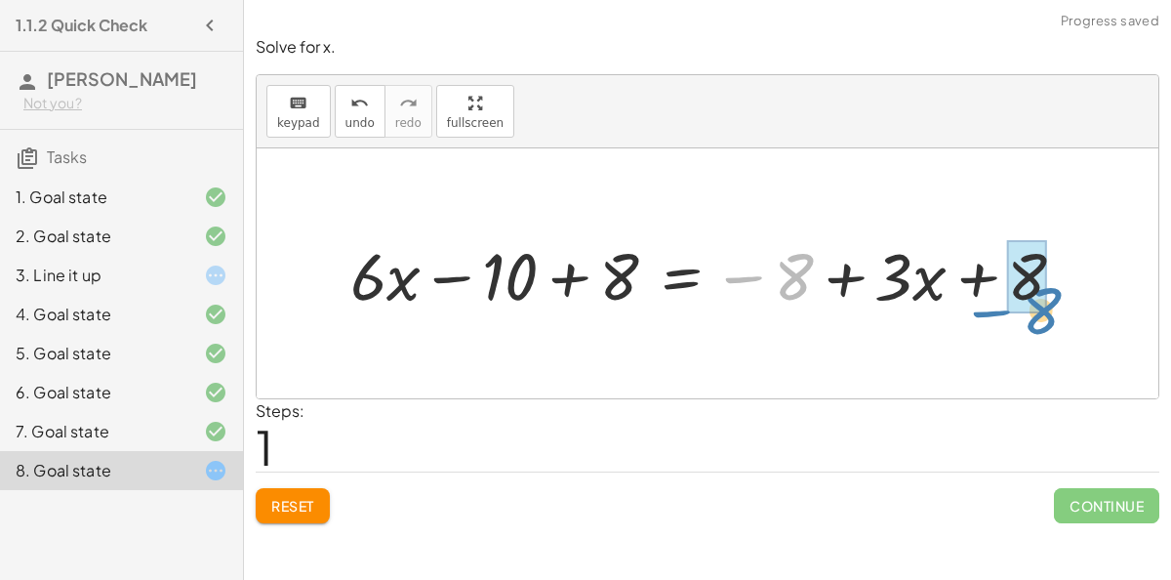
drag, startPoint x: 785, startPoint y: 270, endPoint x: 1037, endPoint y: 286, distance: 252.3
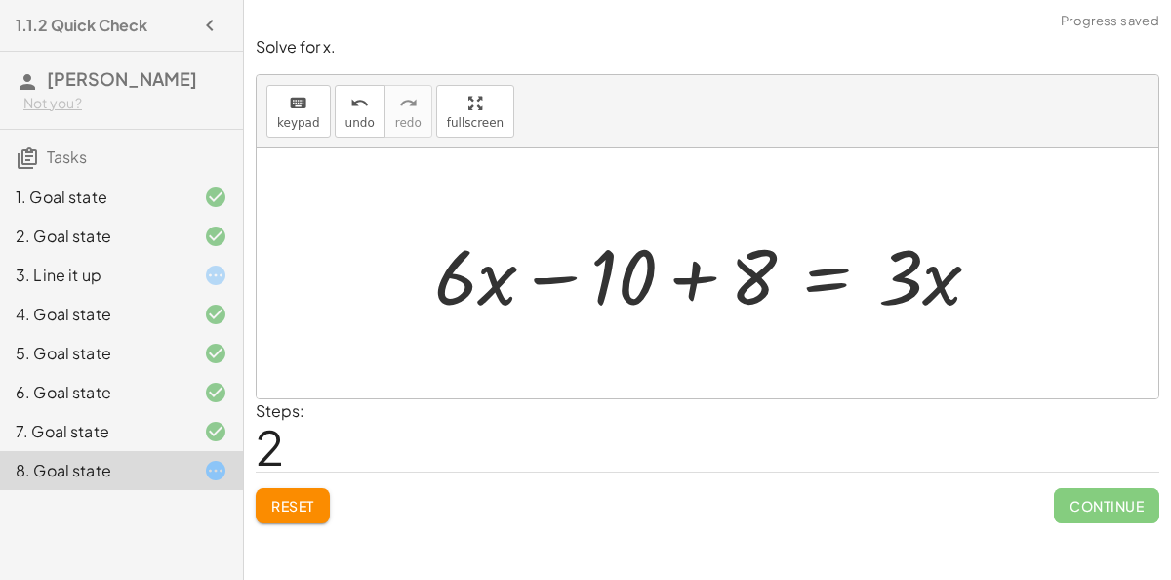
click at [681, 274] on div at bounding box center [716, 274] width 582 height 101
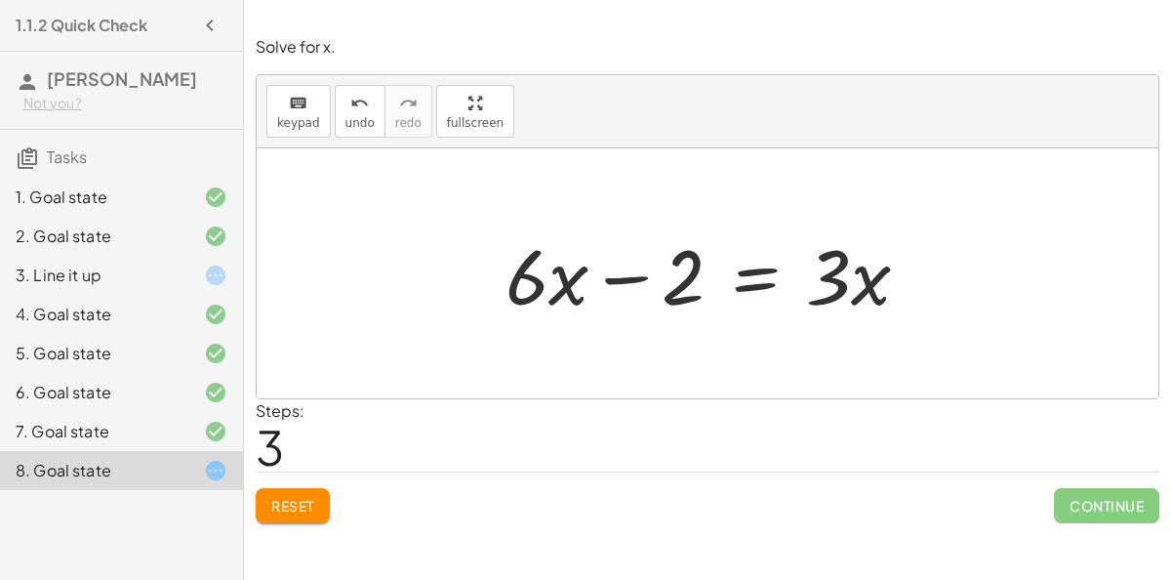
click at [750, 293] on div at bounding box center [715, 274] width 439 height 101
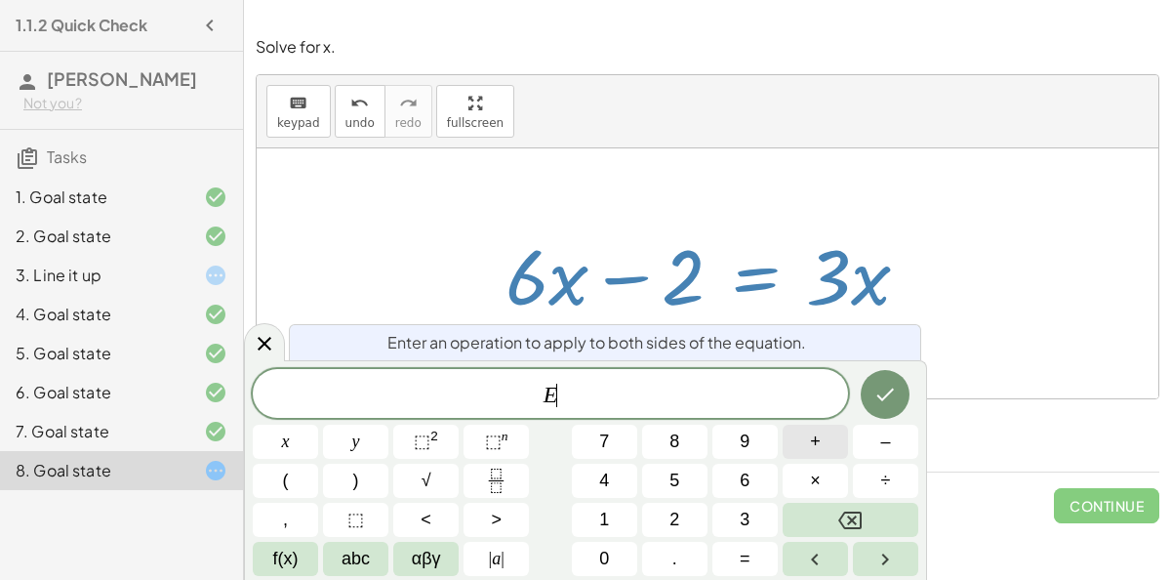
click at [810, 439] on span "+" at bounding box center [815, 442] width 11 height 26
click at [689, 511] on button "2" at bounding box center [674, 520] width 65 height 34
click at [885, 383] on icon "Done" at bounding box center [885, 394] width 23 height 23
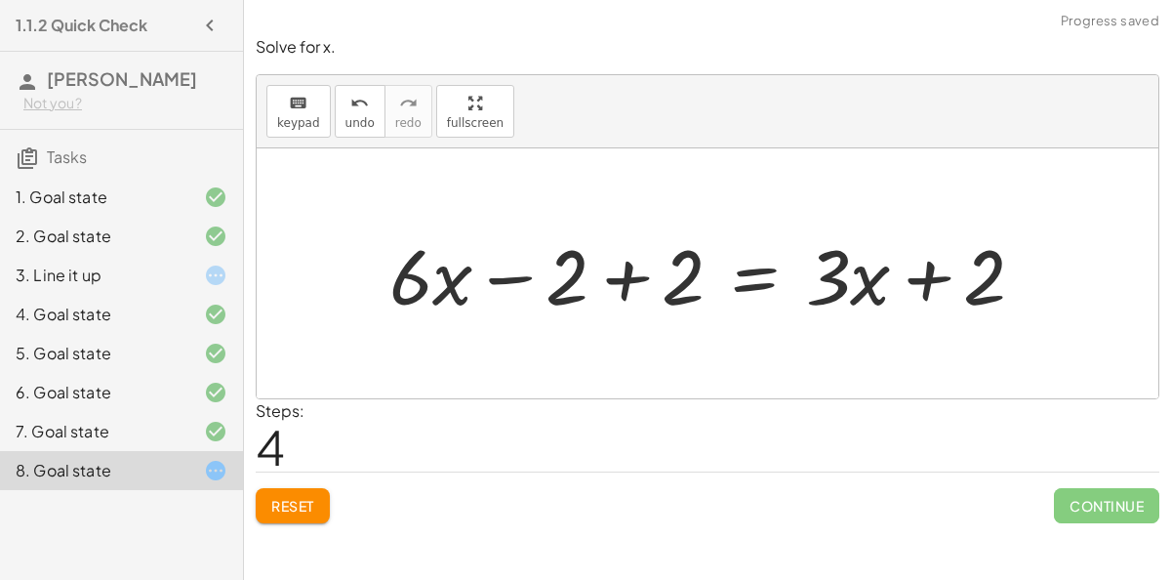
click at [520, 273] on div at bounding box center [715, 274] width 671 height 101
click at [621, 275] on div at bounding box center [715, 274] width 671 height 101
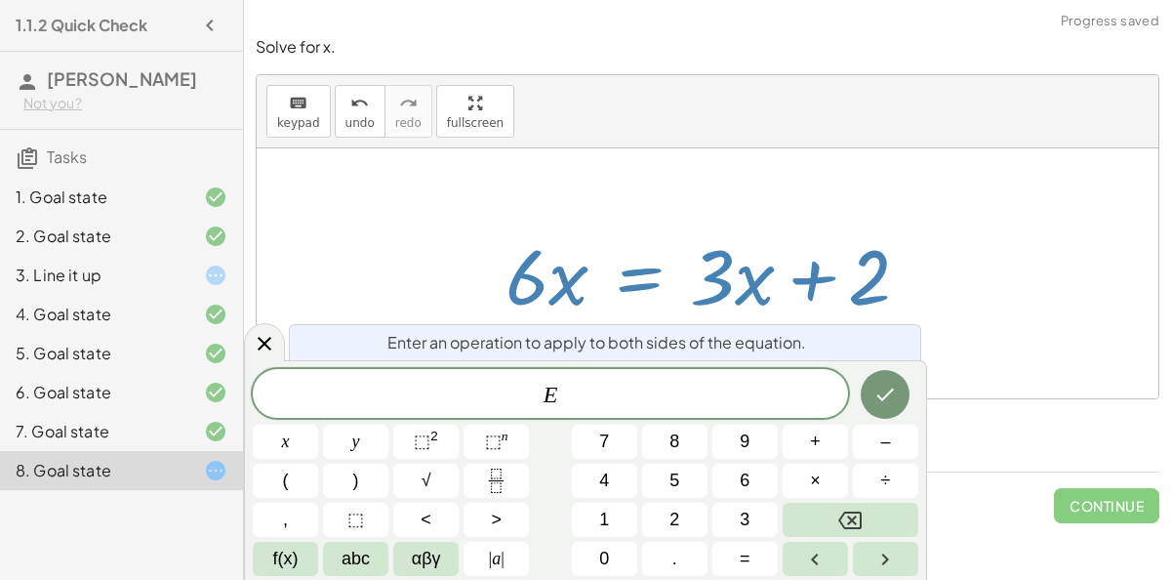
click at [609, 389] on span "E ​" at bounding box center [550, 395] width 595 height 27
click at [880, 435] on button "–" at bounding box center [885, 442] width 65 height 34
click at [756, 523] on button "3" at bounding box center [745, 520] width 65 height 34
click at [282, 437] on span "x" at bounding box center [286, 442] width 8 height 26
click at [881, 401] on icon "Done" at bounding box center [885, 394] width 23 height 23
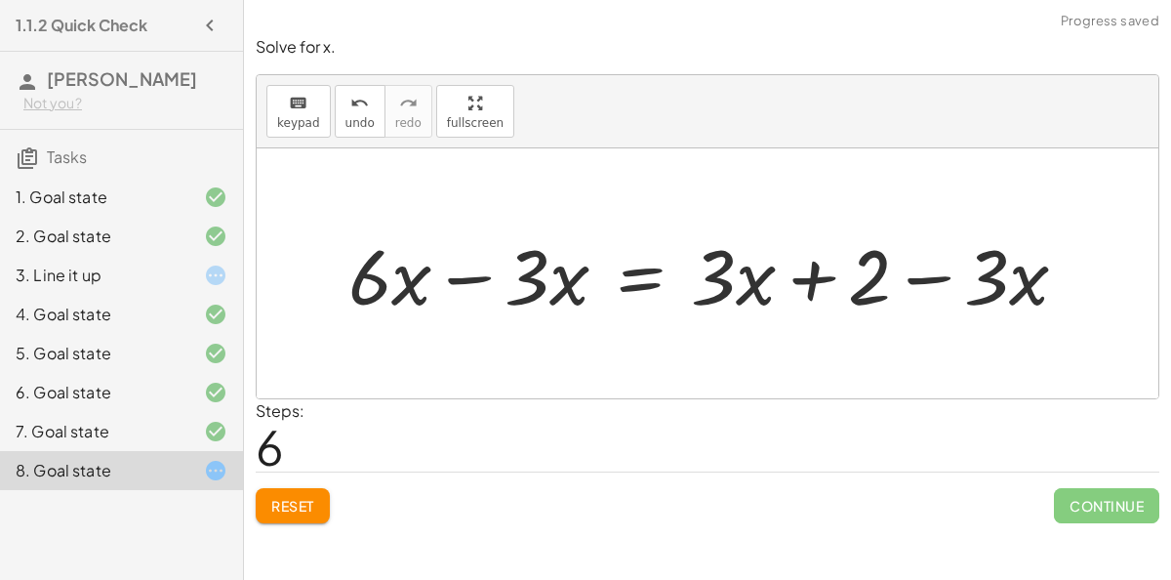
click at [469, 266] on div at bounding box center [716, 274] width 755 height 101
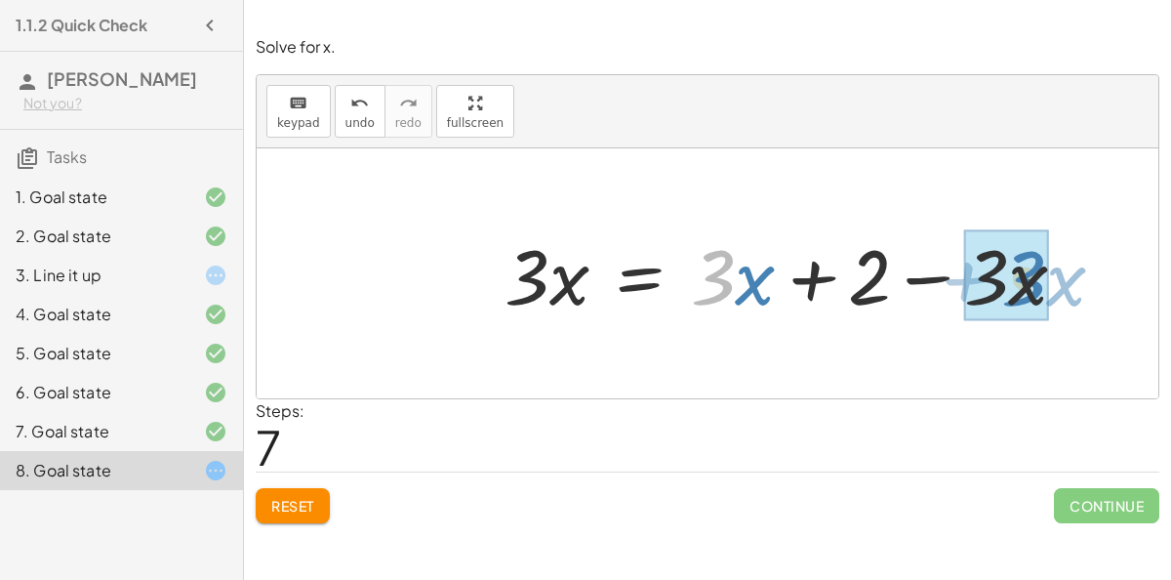
drag, startPoint x: 723, startPoint y: 284, endPoint x: 1036, endPoint y: 285, distance: 312.4
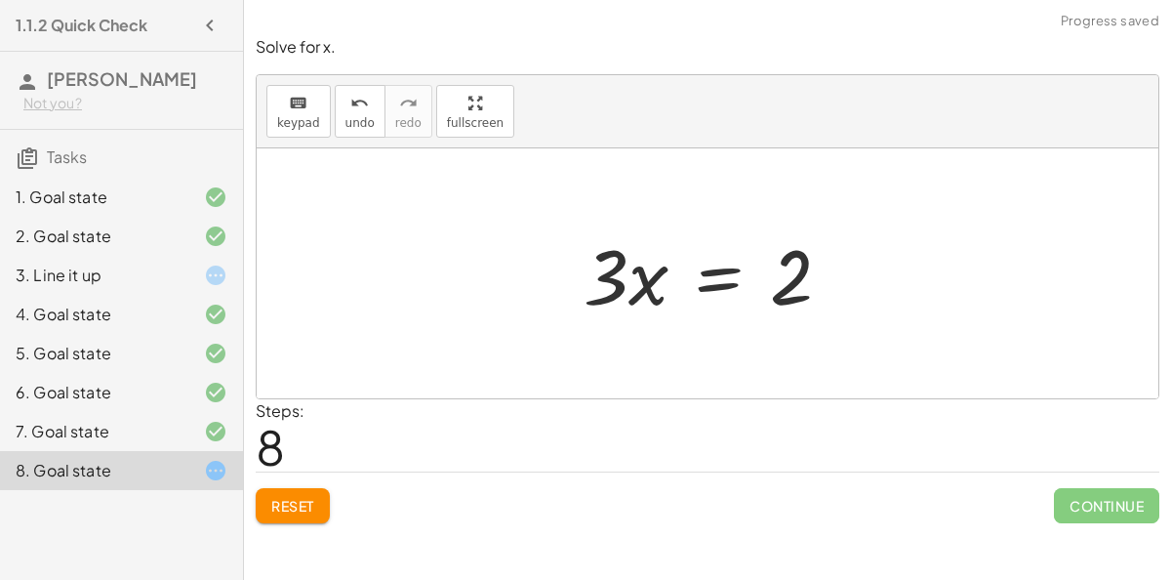
click at [726, 284] on div at bounding box center [715, 274] width 283 height 101
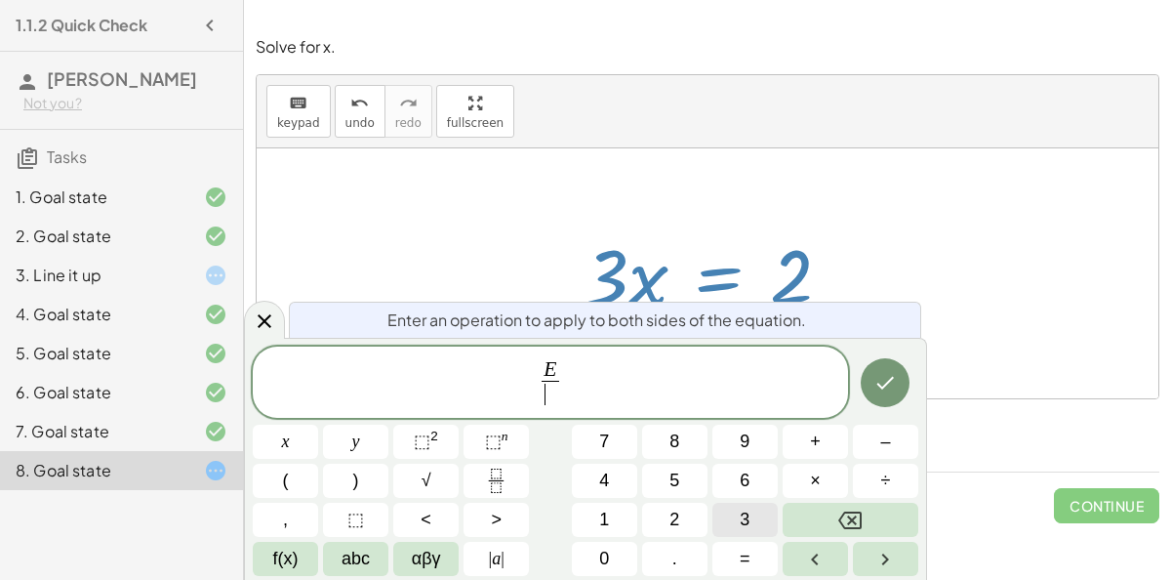
click at [757, 528] on button "3" at bounding box center [745, 520] width 65 height 34
click at [879, 382] on icon "Done" at bounding box center [885, 382] width 23 height 23
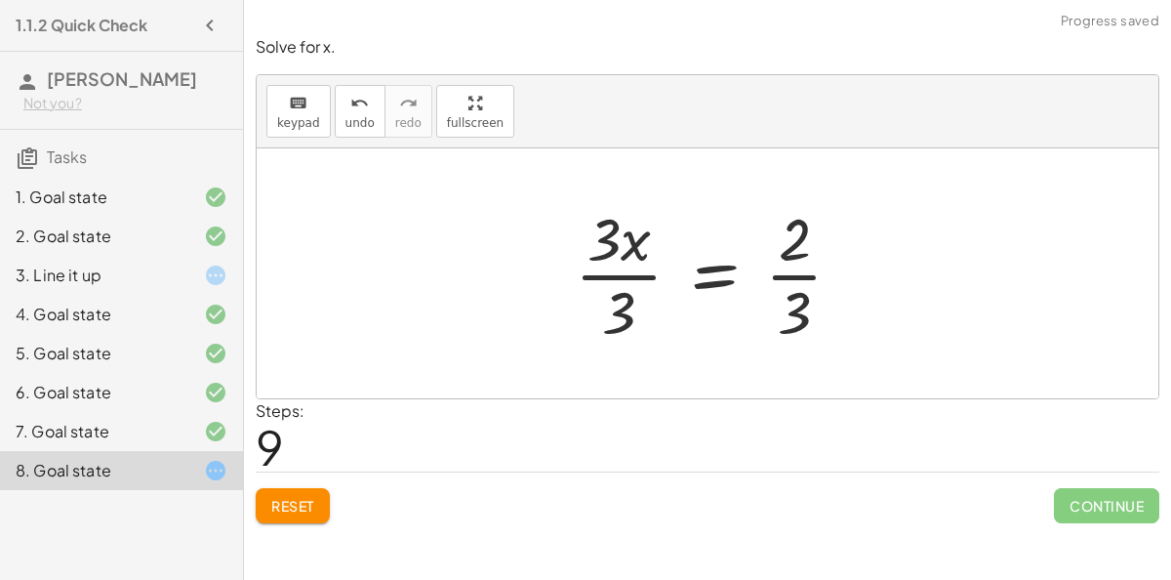
click at [649, 275] on div at bounding box center [716, 273] width 303 height 150
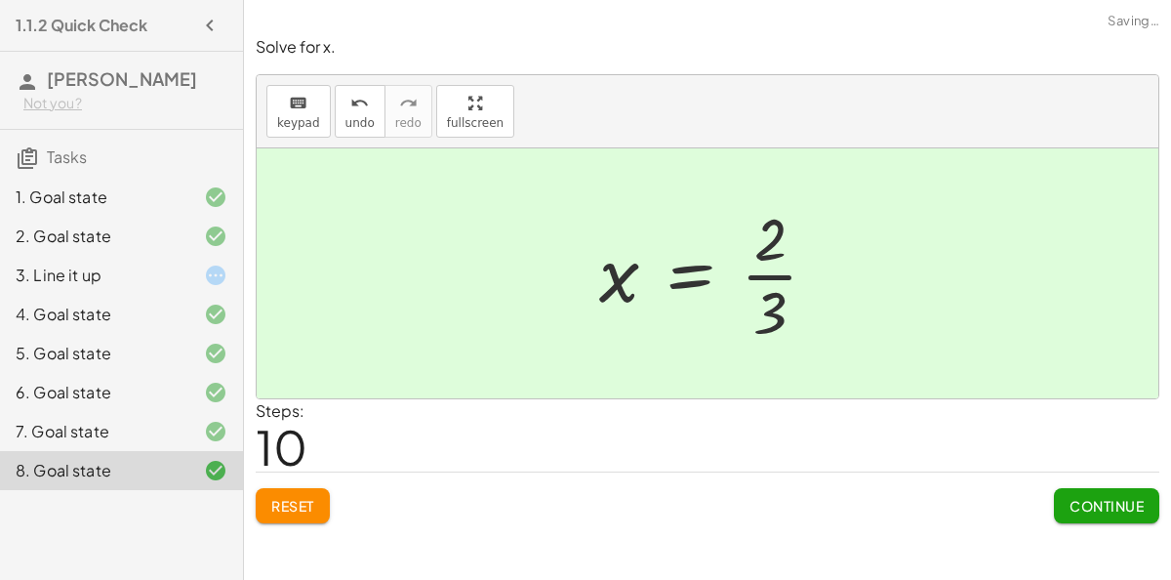
click at [787, 275] on div at bounding box center [717, 273] width 254 height 150
click at [1105, 515] on button "Continue" at bounding box center [1106, 505] width 105 height 35
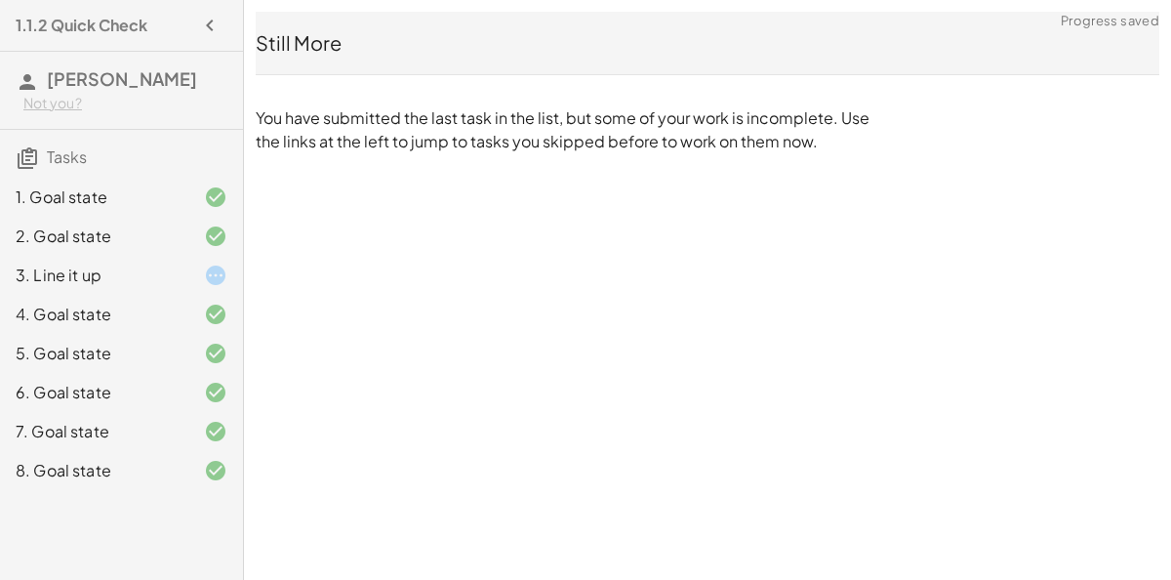
click at [133, 279] on div "3. Line it up" at bounding box center [94, 275] width 157 height 23
